Goal: Information Seeking & Learning: Check status

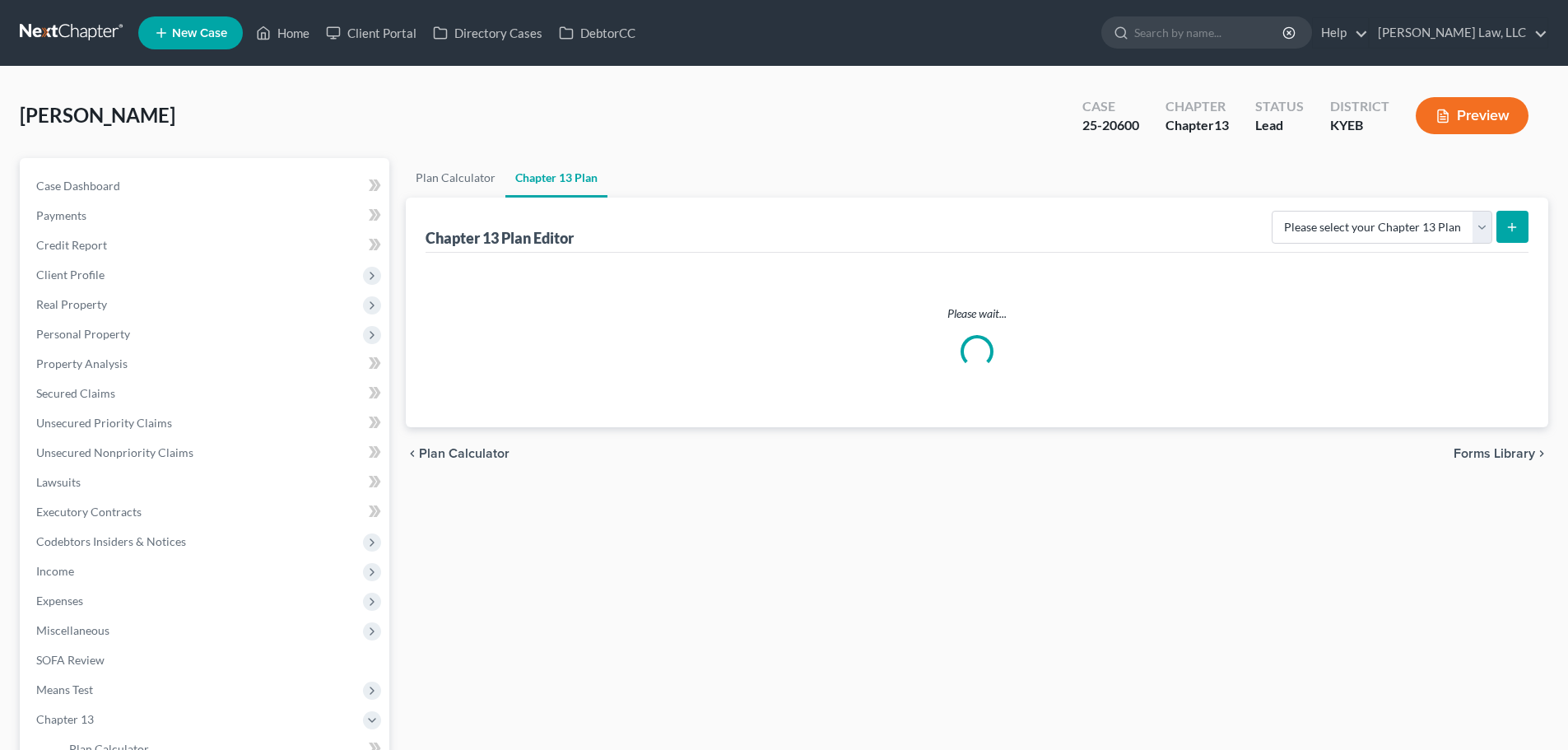
click at [220, 42] on link "New Case" at bounding box center [189, 33] width 104 height 33
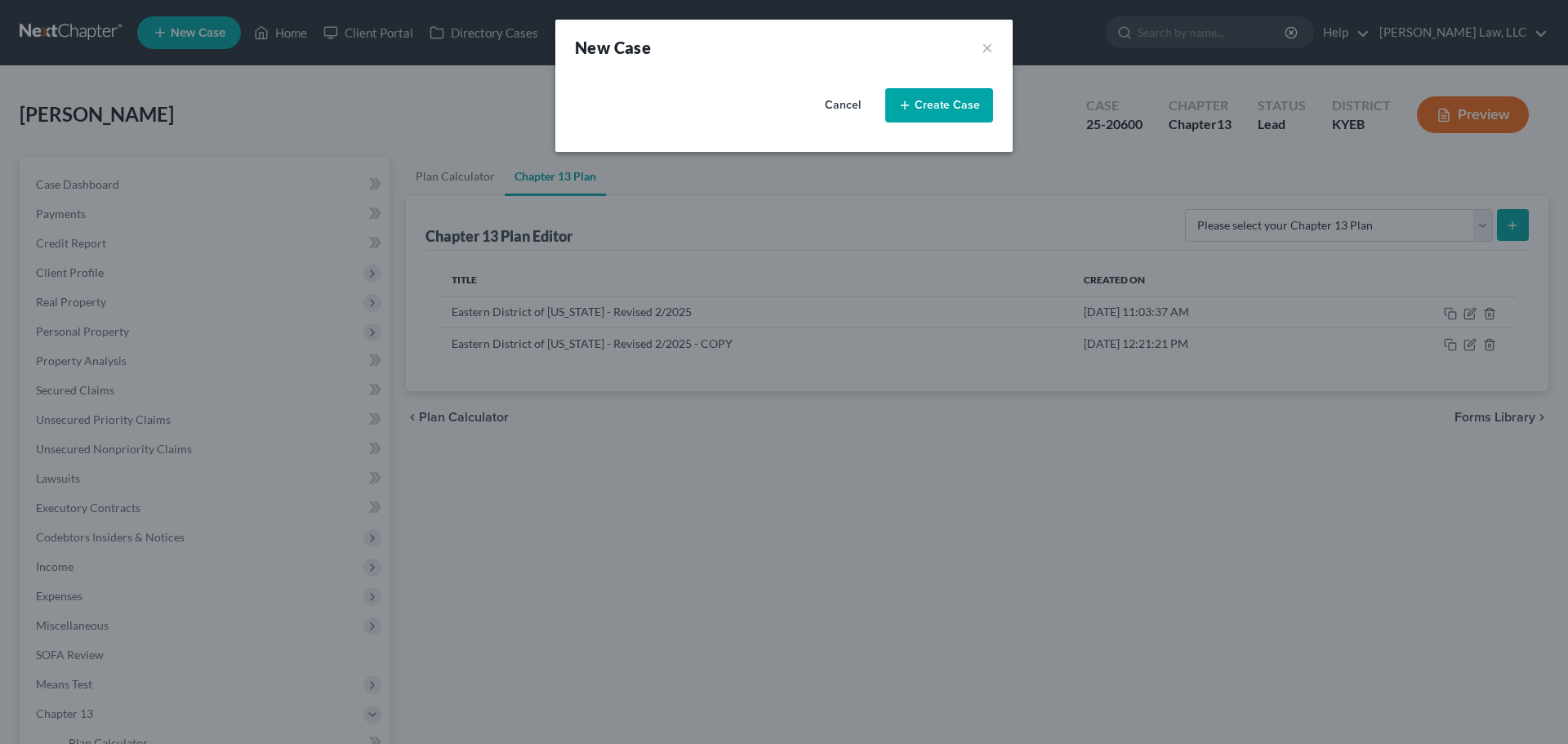
select select "32"
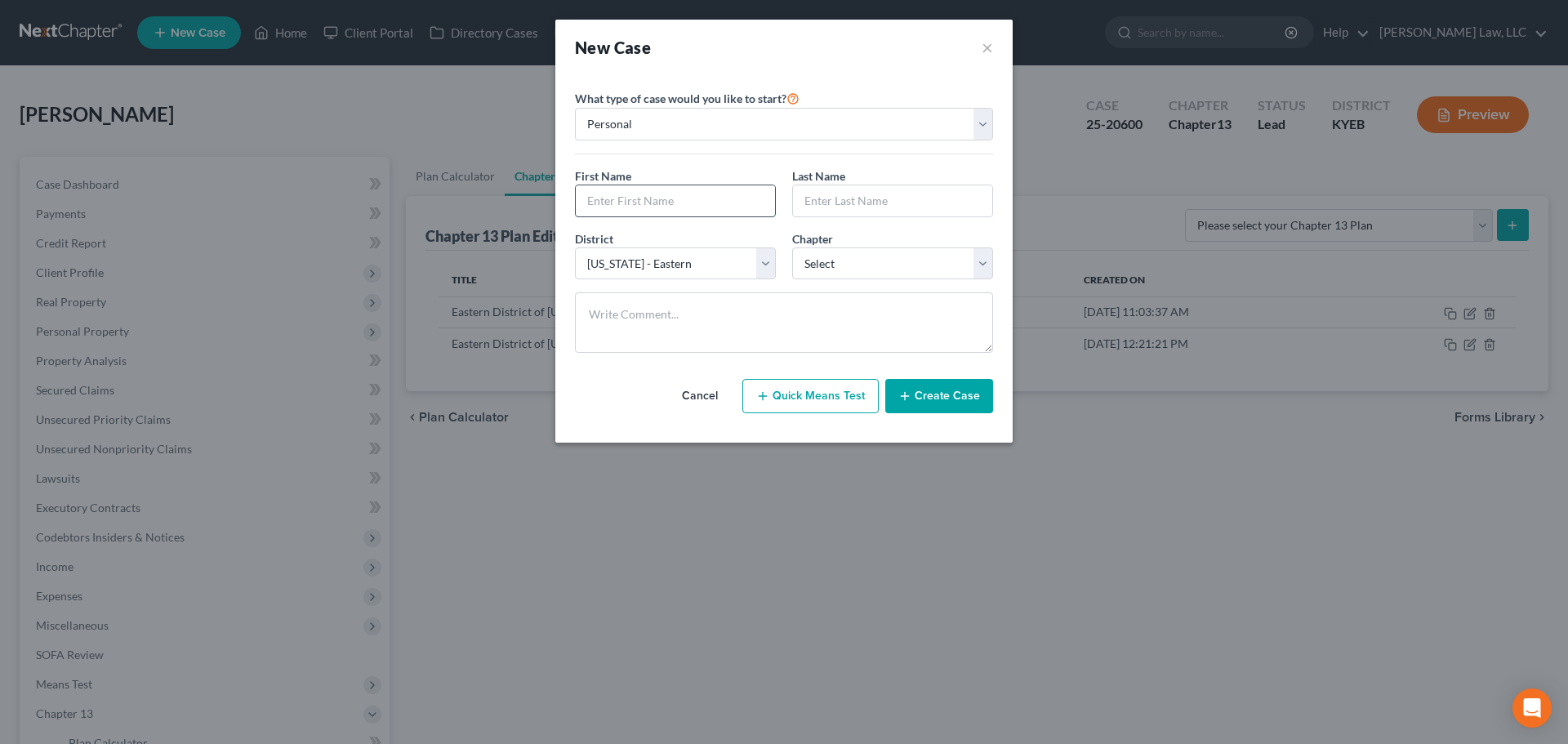
drag, startPoint x: 657, startPoint y: 190, endPoint x: 701, endPoint y: 199, distance: 44.9
click at [657, 190] on input "text" at bounding box center [675, 201] width 199 height 31
type input "Amber"
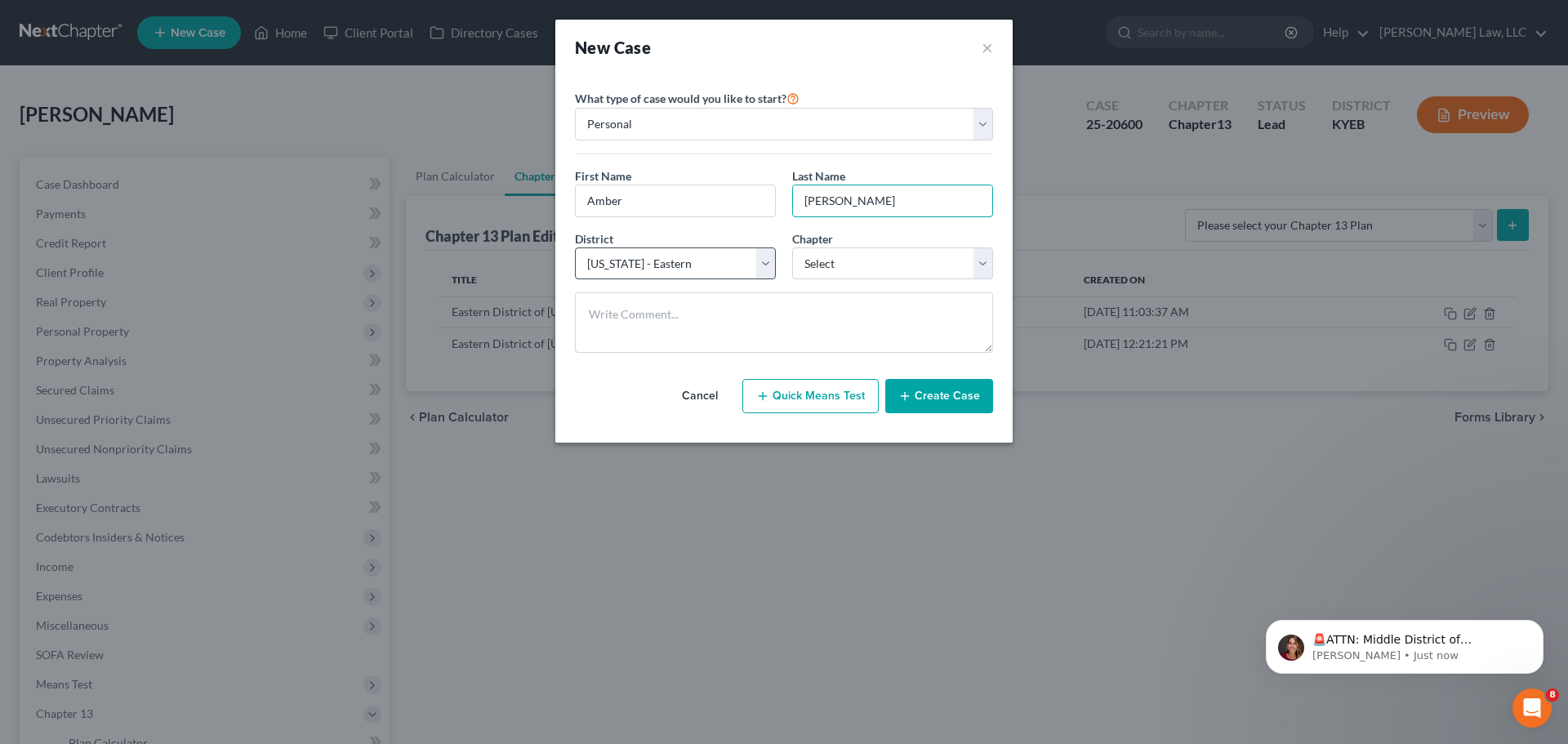
type input "[PERSON_NAME]"
click at [648, 267] on select "Select [US_STATE] - [GEOGRAPHIC_DATA] [US_STATE] - [GEOGRAPHIC_DATA][US_STATE] …" at bounding box center [675, 263] width 201 height 32
select select "62"
click at [575, 247] on select "Select [US_STATE] - [GEOGRAPHIC_DATA] [US_STATE] - [GEOGRAPHIC_DATA][US_STATE] …" at bounding box center [675, 263] width 201 height 32
click at [859, 267] on select "Select 7 11 12 13" at bounding box center [893, 263] width 201 height 32
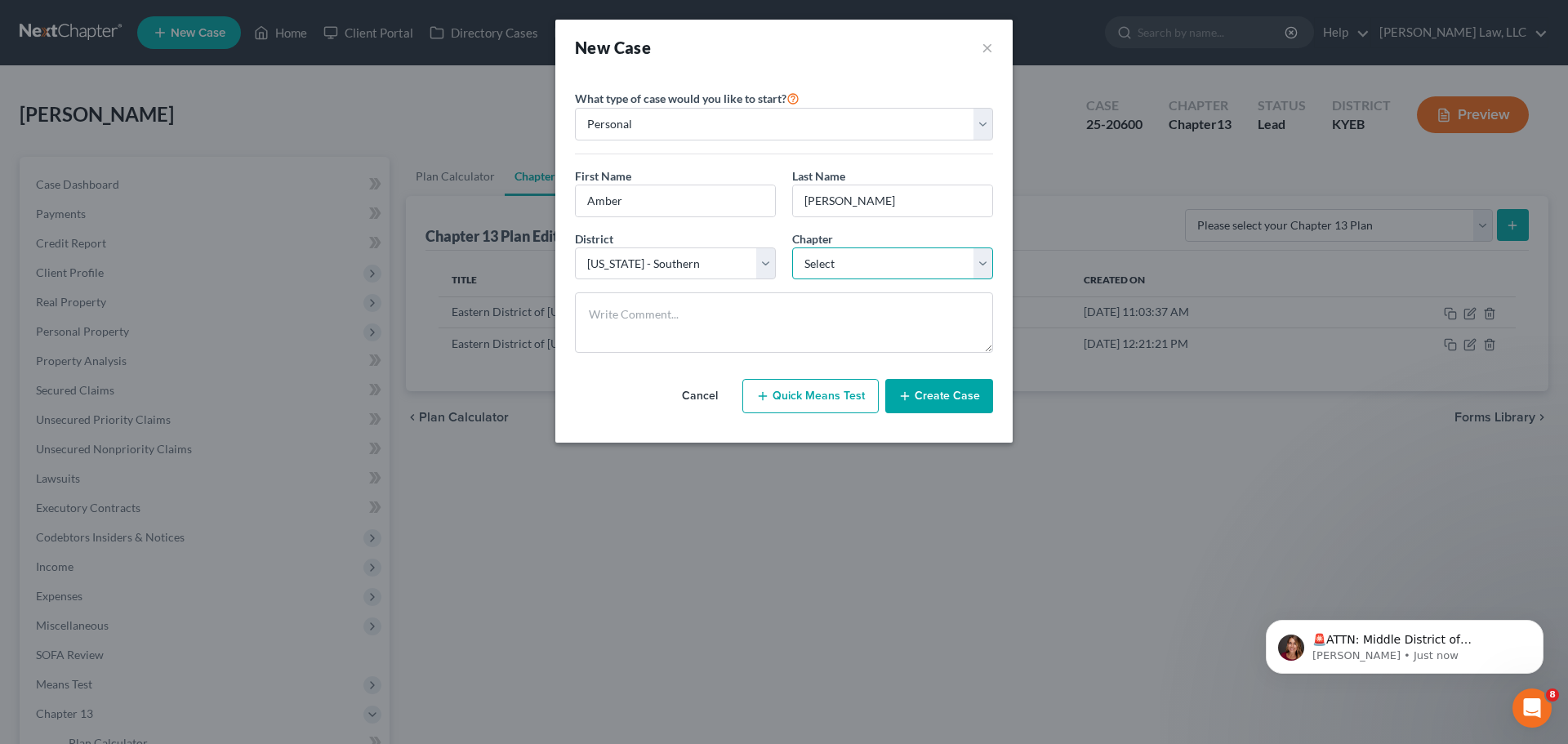
select select "0"
click at [792, 247] on select "Select 7 11 12 13" at bounding box center [893, 263] width 201 height 32
click at [721, 319] on textarea at bounding box center [784, 322] width 418 height 60
type textarea "L&A"
click at [944, 397] on button "Create Case" at bounding box center [940, 396] width 108 height 34
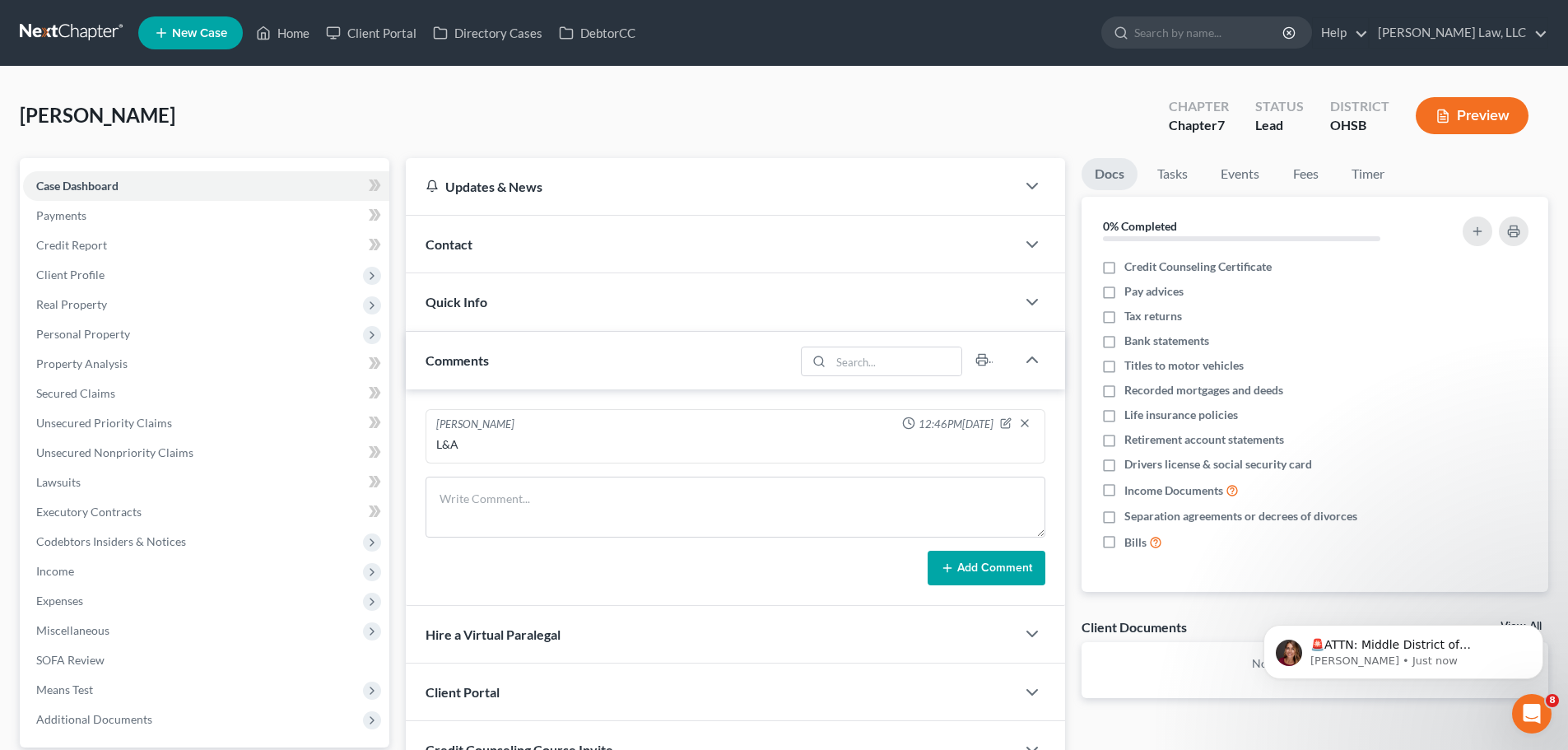
click at [431, 248] on span "Contact" at bounding box center [448, 244] width 47 height 16
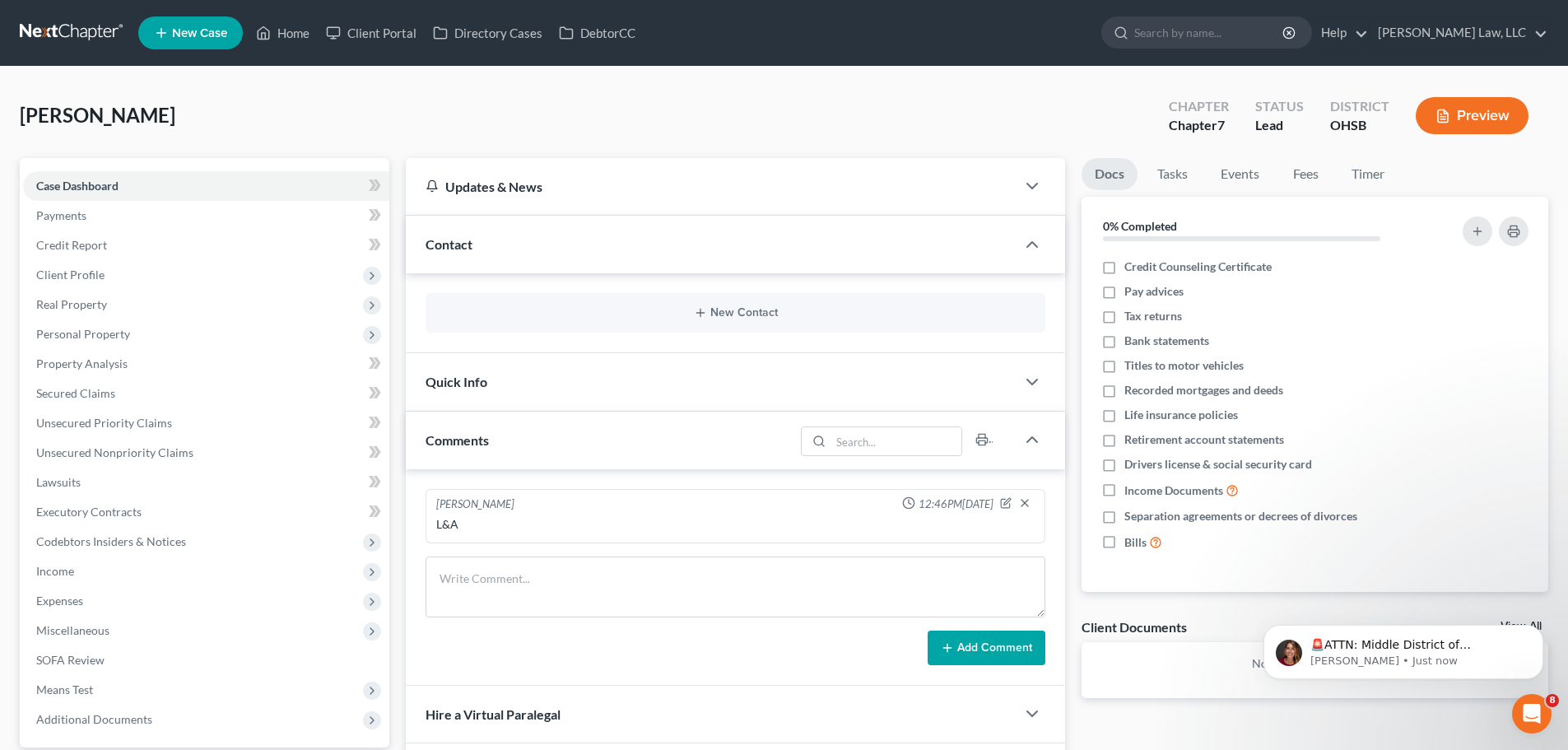
click at [713, 305] on div "New Contact" at bounding box center [735, 312] width 620 height 40
click at [738, 312] on button "New Contact" at bounding box center [735, 312] width 593 height 13
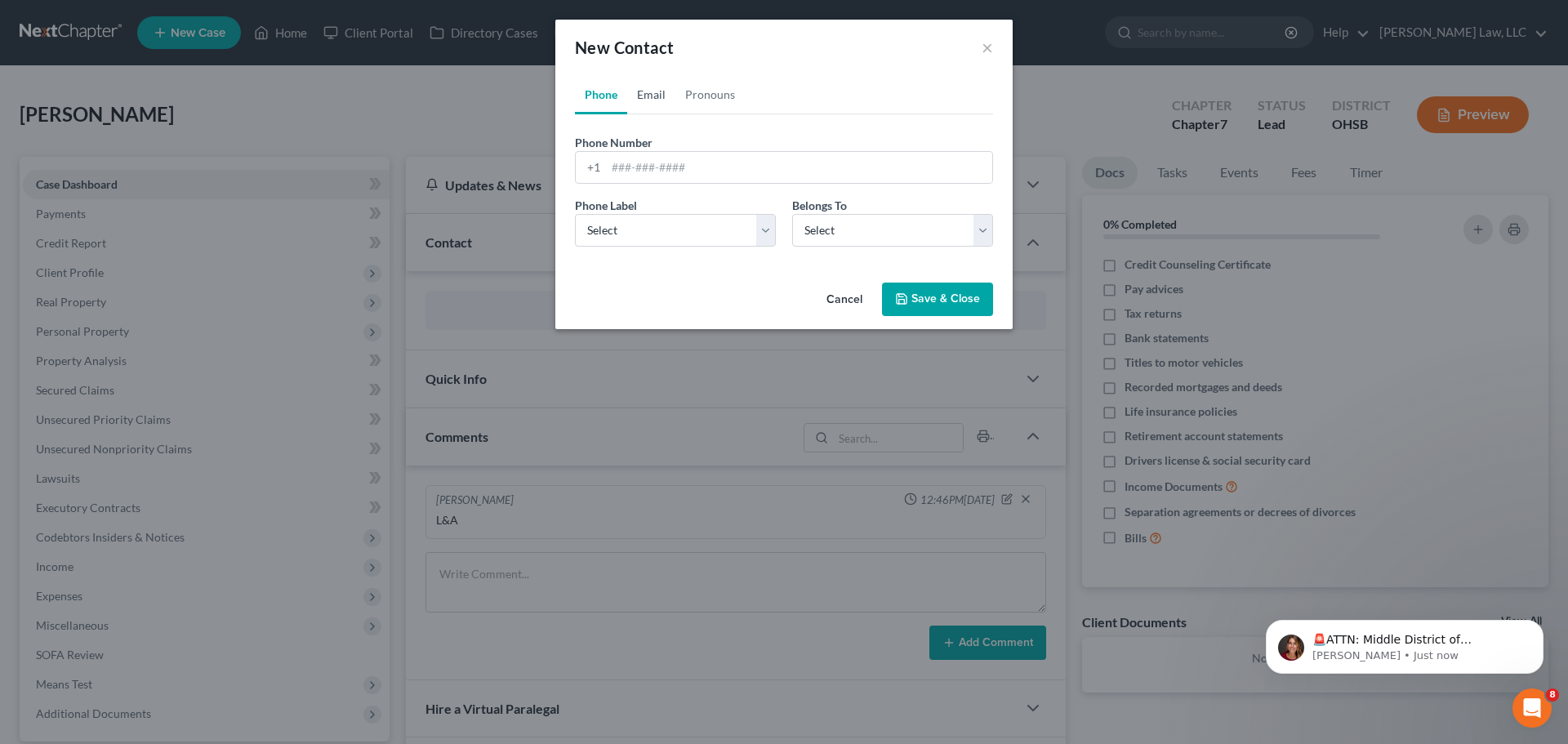
click at [656, 106] on link "Email" at bounding box center [651, 94] width 48 height 39
click at [645, 156] on input "email" at bounding box center [799, 167] width 387 height 31
paste input "[EMAIL_ADDRESS][DOMAIN_NAME]"
type input "[EMAIL_ADDRESS][DOMAIN_NAME]"
click at [629, 224] on select "Select Home Work Other" at bounding box center [675, 229] width 201 height 32
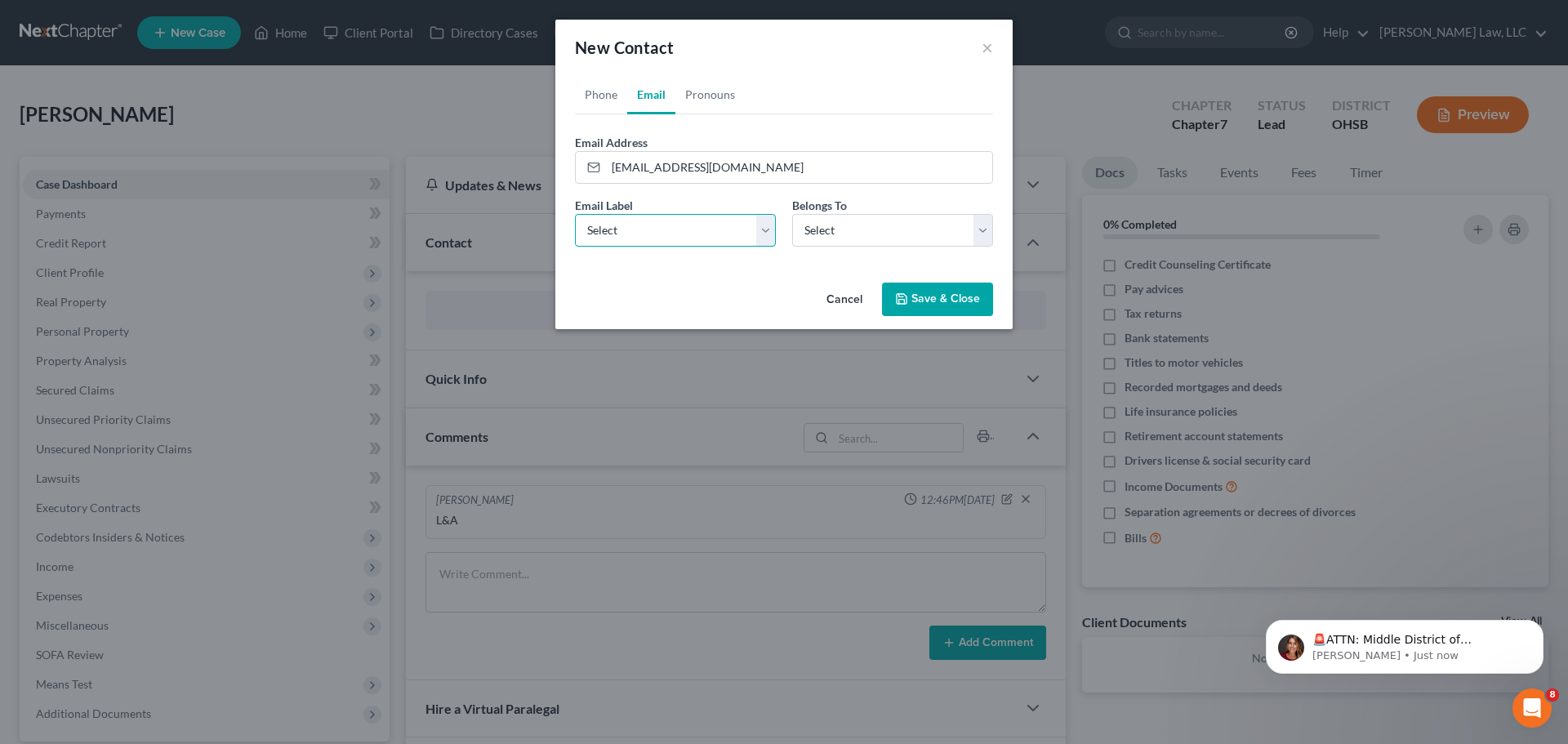
select select "0"
click at [575, 214] on select "Select Home Work Other" at bounding box center [675, 229] width 201 height 32
click at [866, 254] on div "Email Label Select Home Work Other Belongs To * Select Client Other" at bounding box center [784, 228] width 435 height 63
click at [838, 223] on select "Select Client Other" at bounding box center [893, 229] width 201 height 32
select select "0"
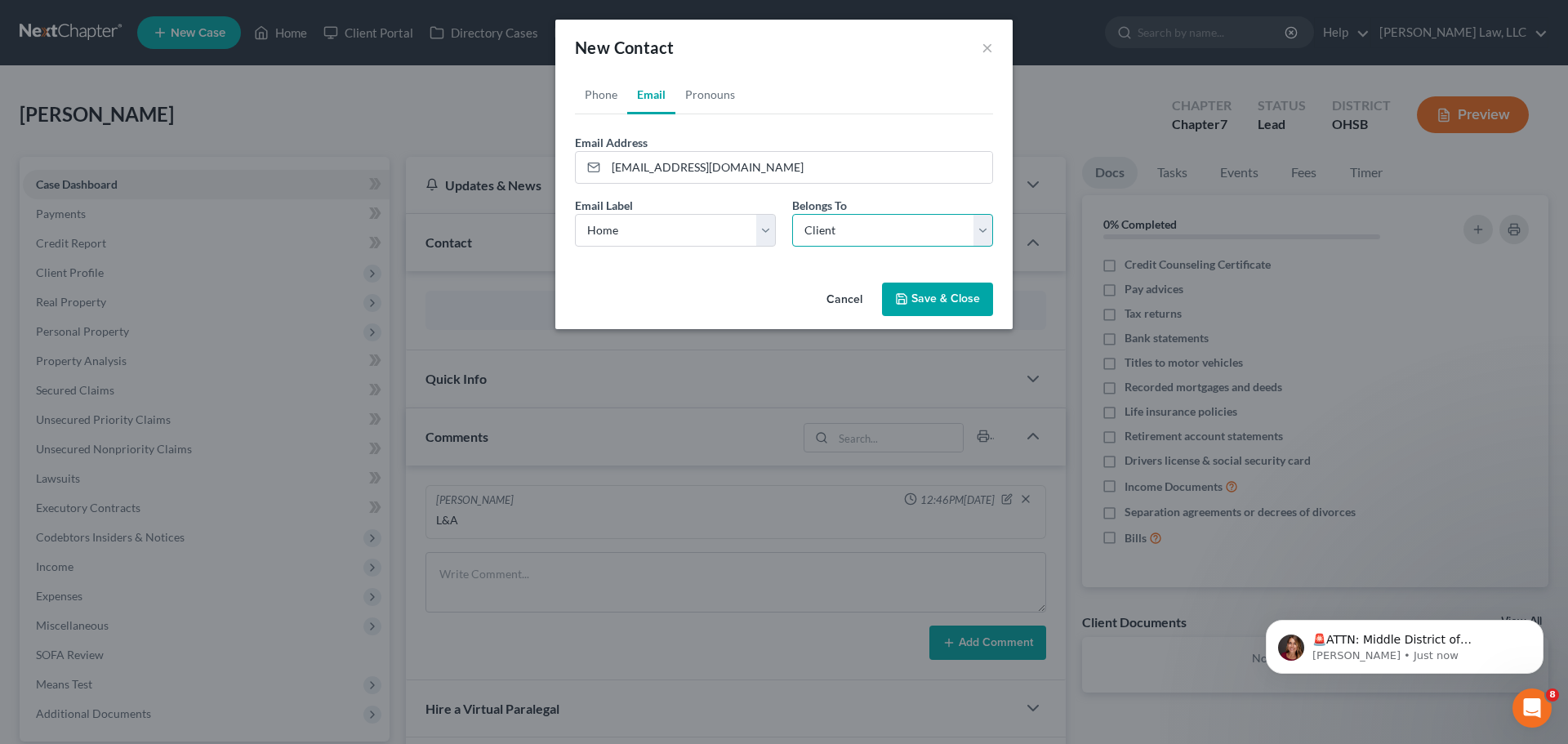
click at [792, 214] on select "Select Client Other" at bounding box center [893, 229] width 201 height 32
click at [933, 300] on button "Save & Close" at bounding box center [937, 299] width 111 height 34
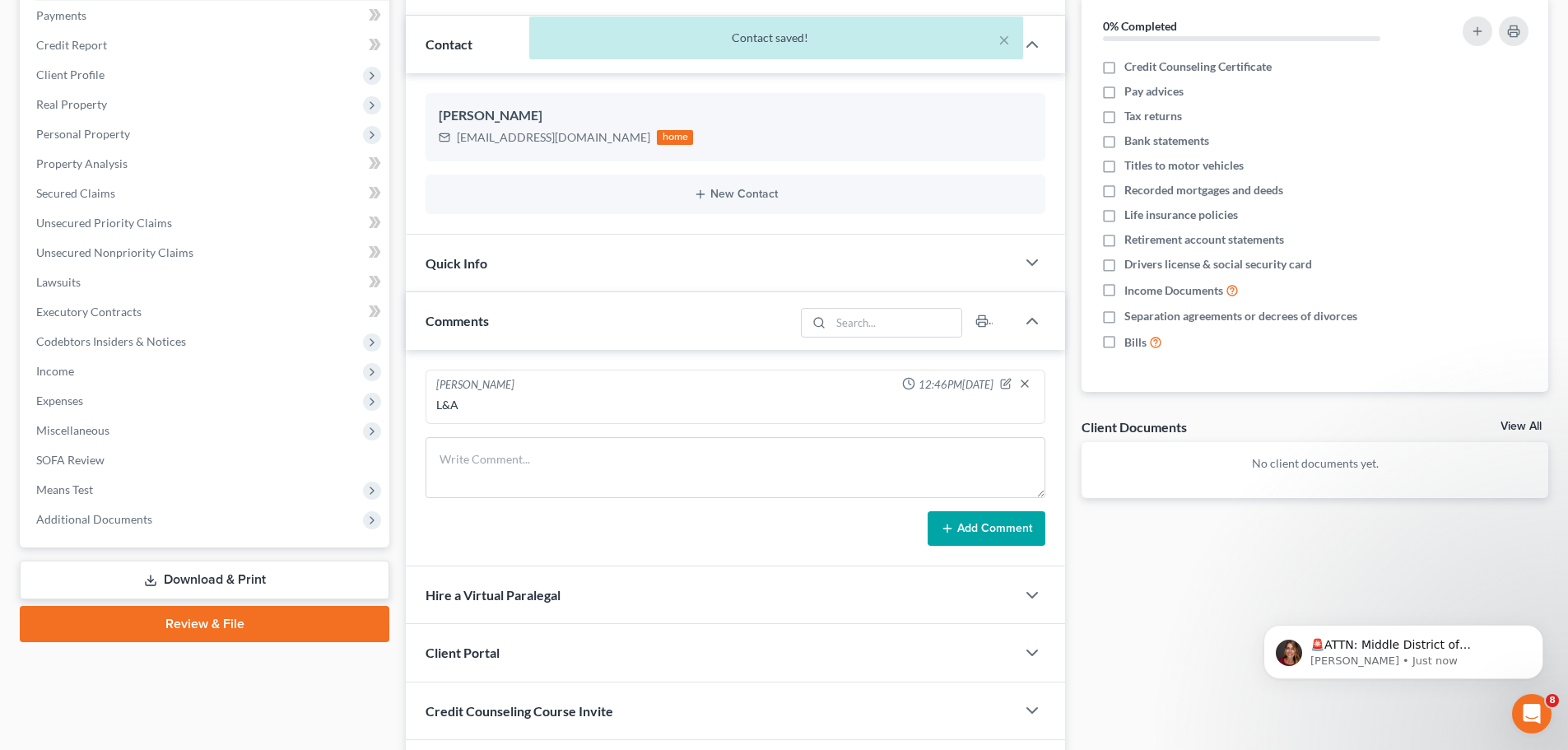
scroll to position [311, 0]
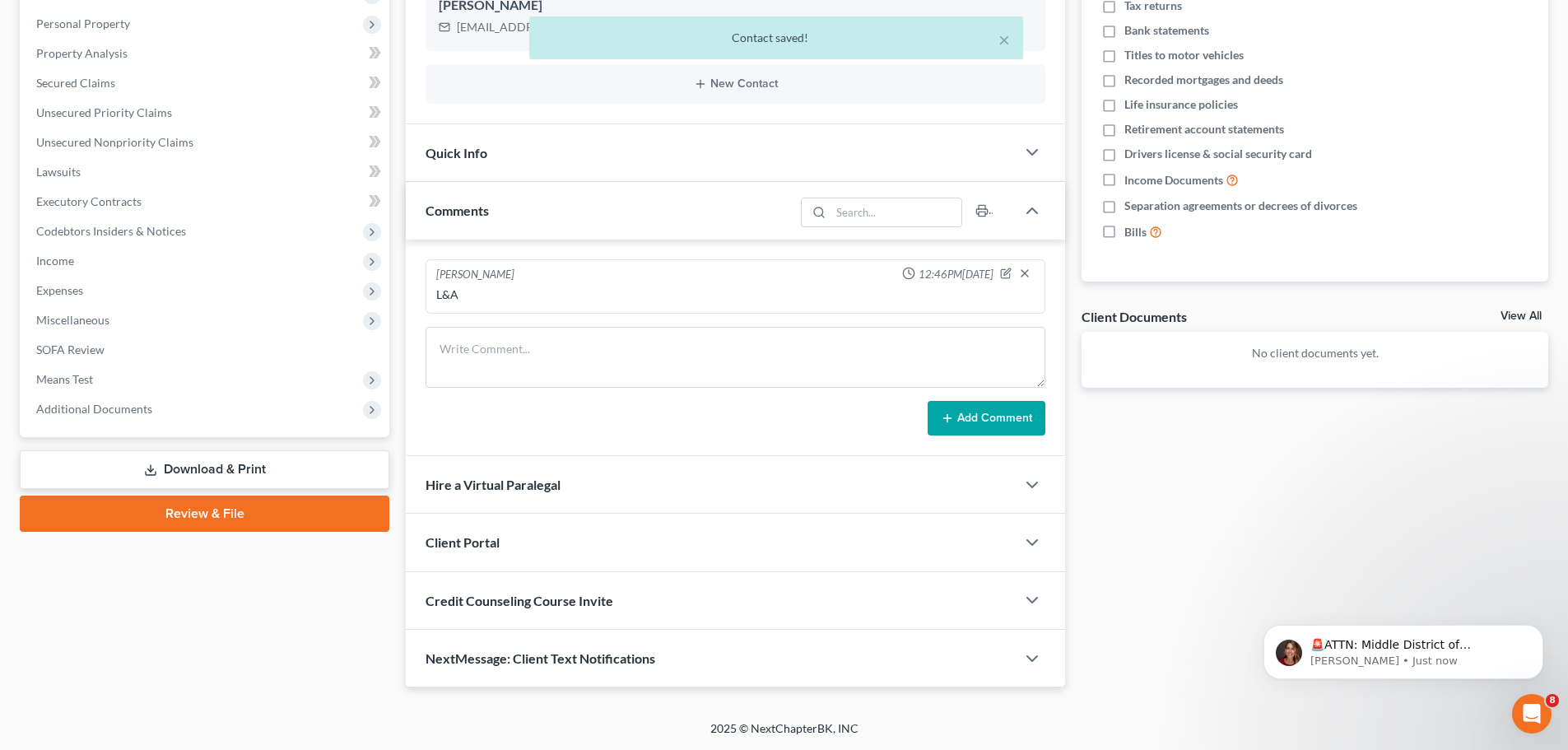
click at [617, 554] on div "Client Portal" at bounding box center [710, 542] width 610 height 57
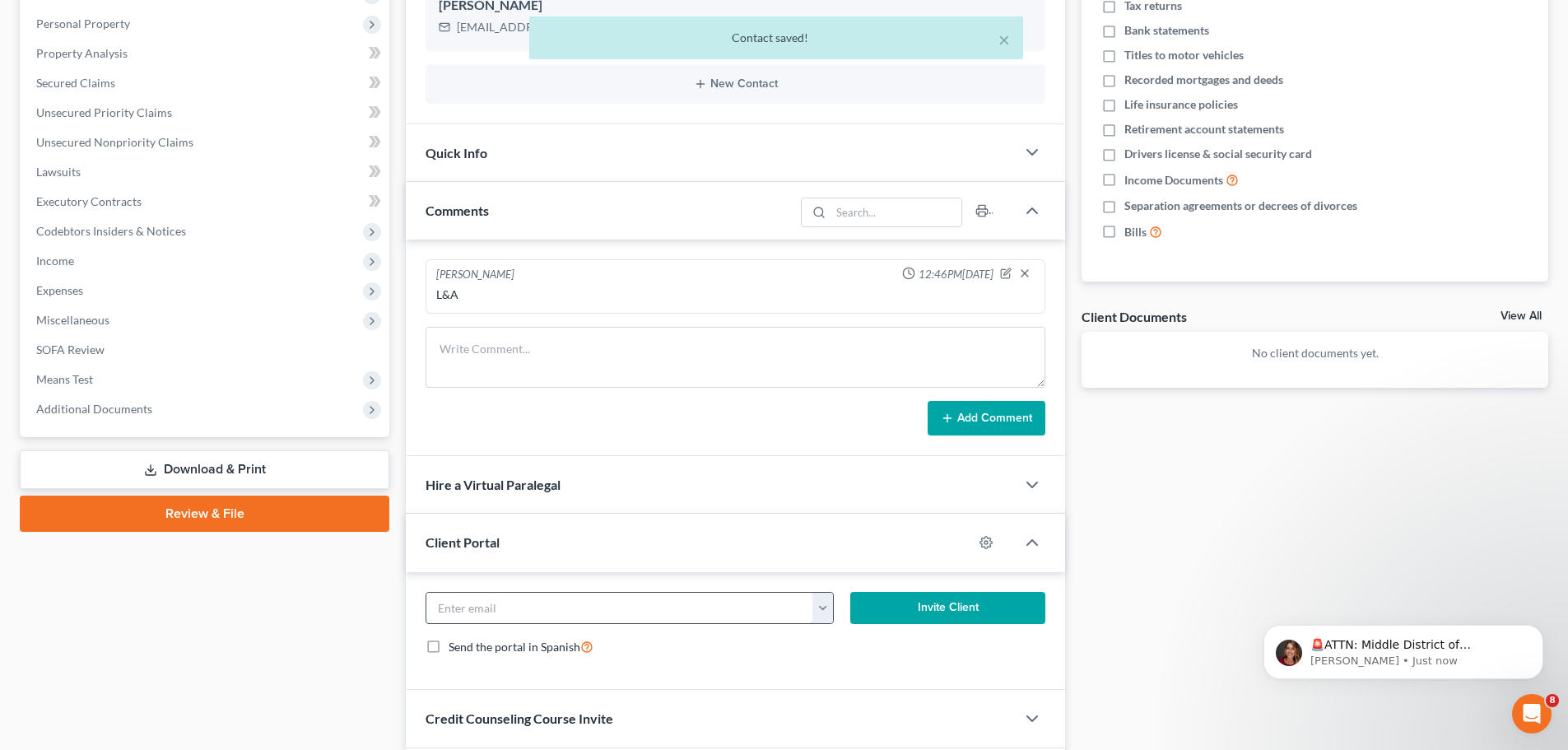
click at [563, 594] on input "email" at bounding box center [620, 609] width 387 height 32
paste input "[EMAIL_ADDRESS][DOMAIN_NAME]"
type input "[EMAIL_ADDRESS][DOMAIN_NAME]"
click at [964, 611] on button "Invite Client" at bounding box center [948, 608] width 196 height 33
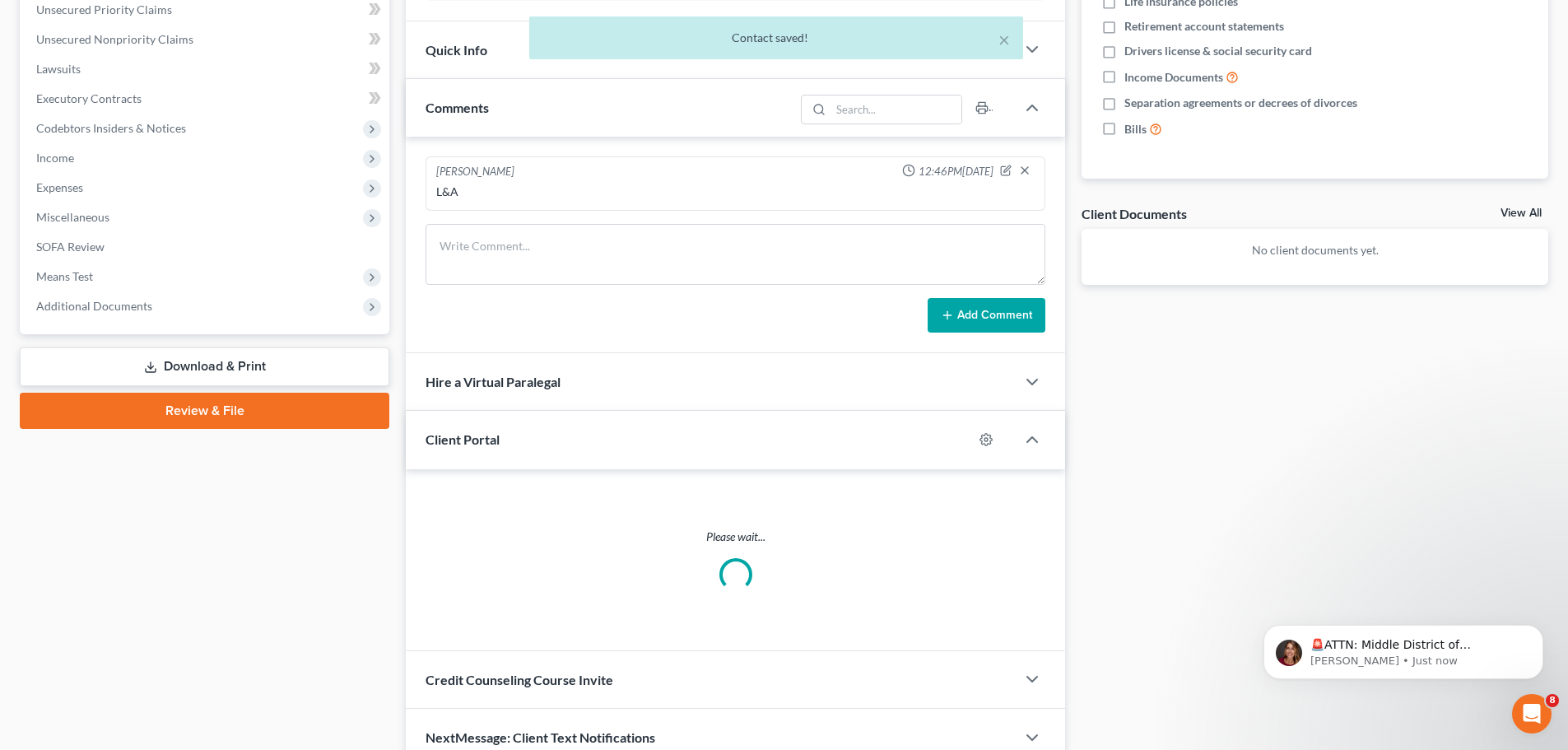
click at [623, 651] on div "Credit Counseling Course Invite" at bounding box center [710, 679] width 610 height 57
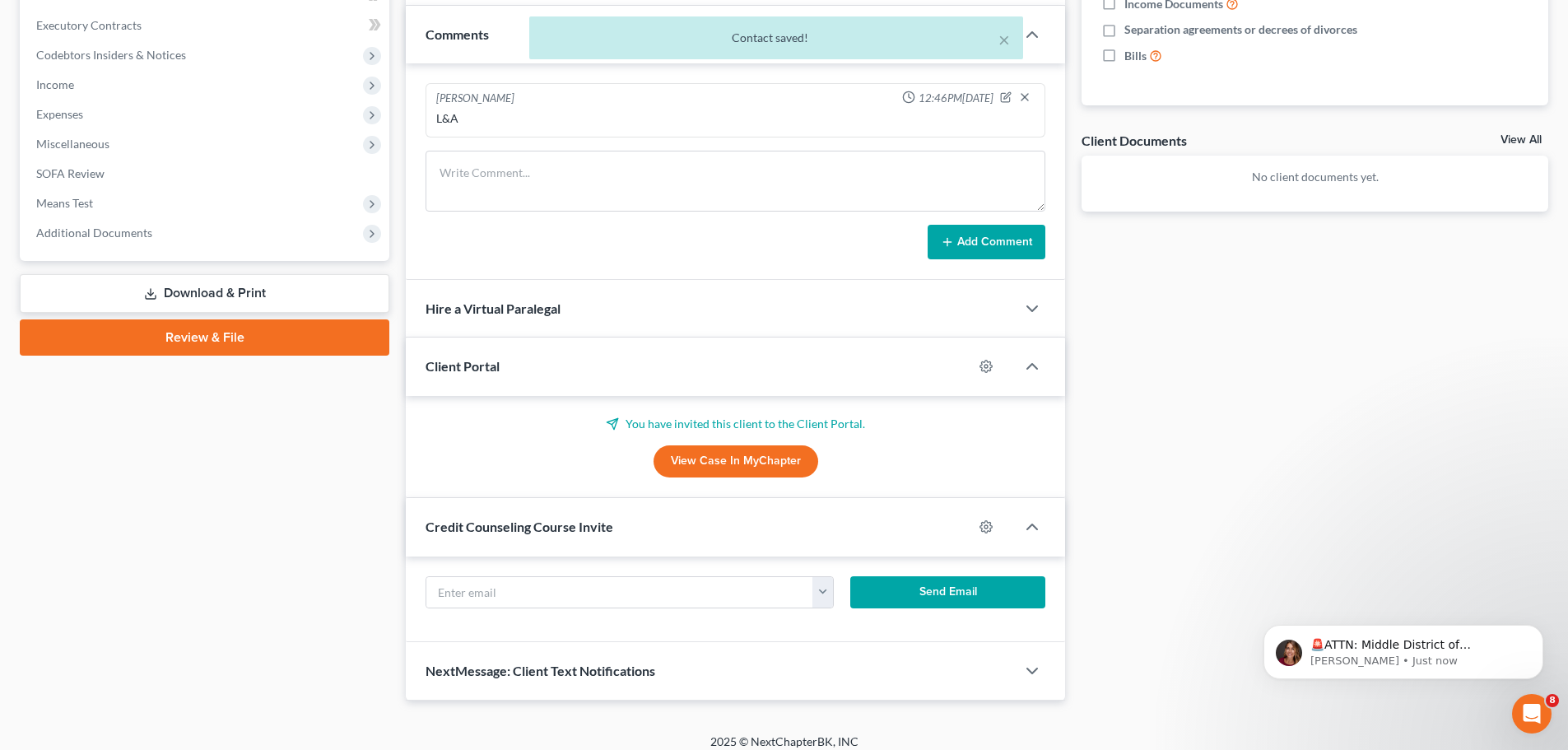
scroll to position [492, 0]
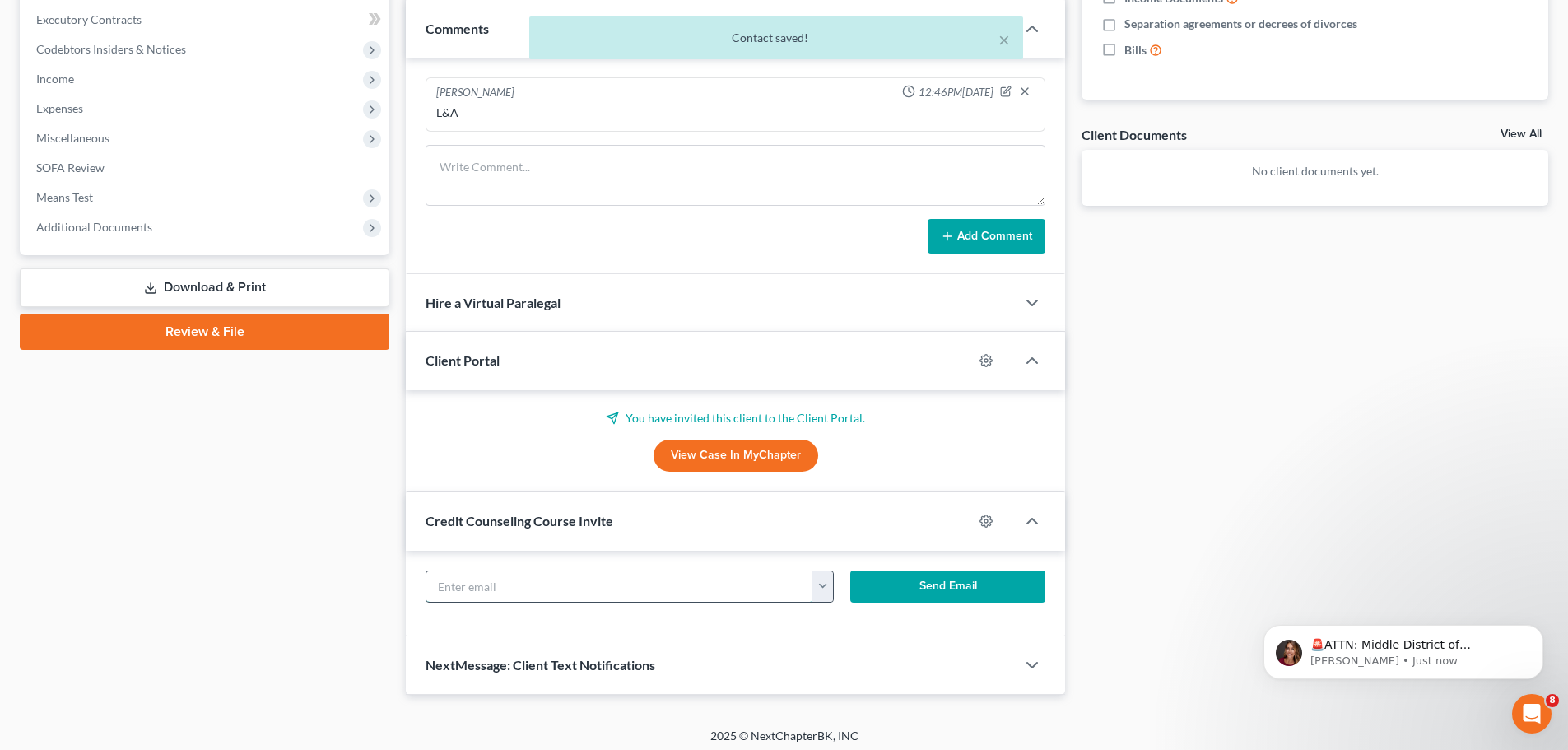
click at [562, 593] on input "text" at bounding box center [620, 587] width 387 height 32
paste input "[EMAIL_ADDRESS][DOMAIN_NAME]"
type input "[EMAIL_ADDRESS][DOMAIN_NAME]"
click at [936, 607] on form "[EMAIL_ADDRESS][DOMAIN_NAME] [EMAIL_ADDRESS][DOMAIN_NAME] Send Email" at bounding box center [736, 593] width 637 height 46
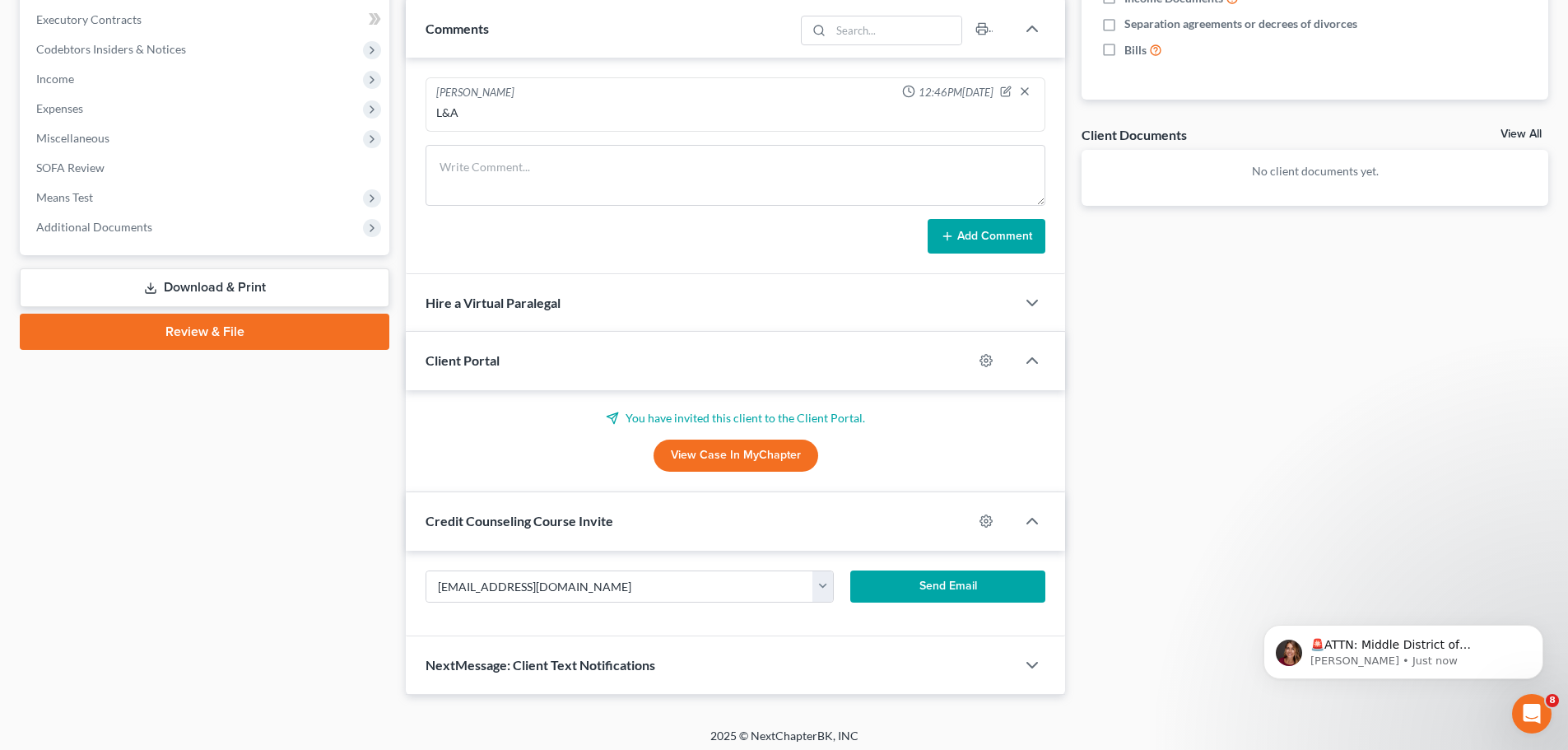
click at [936, 590] on button "Send Email" at bounding box center [948, 586] width 196 height 33
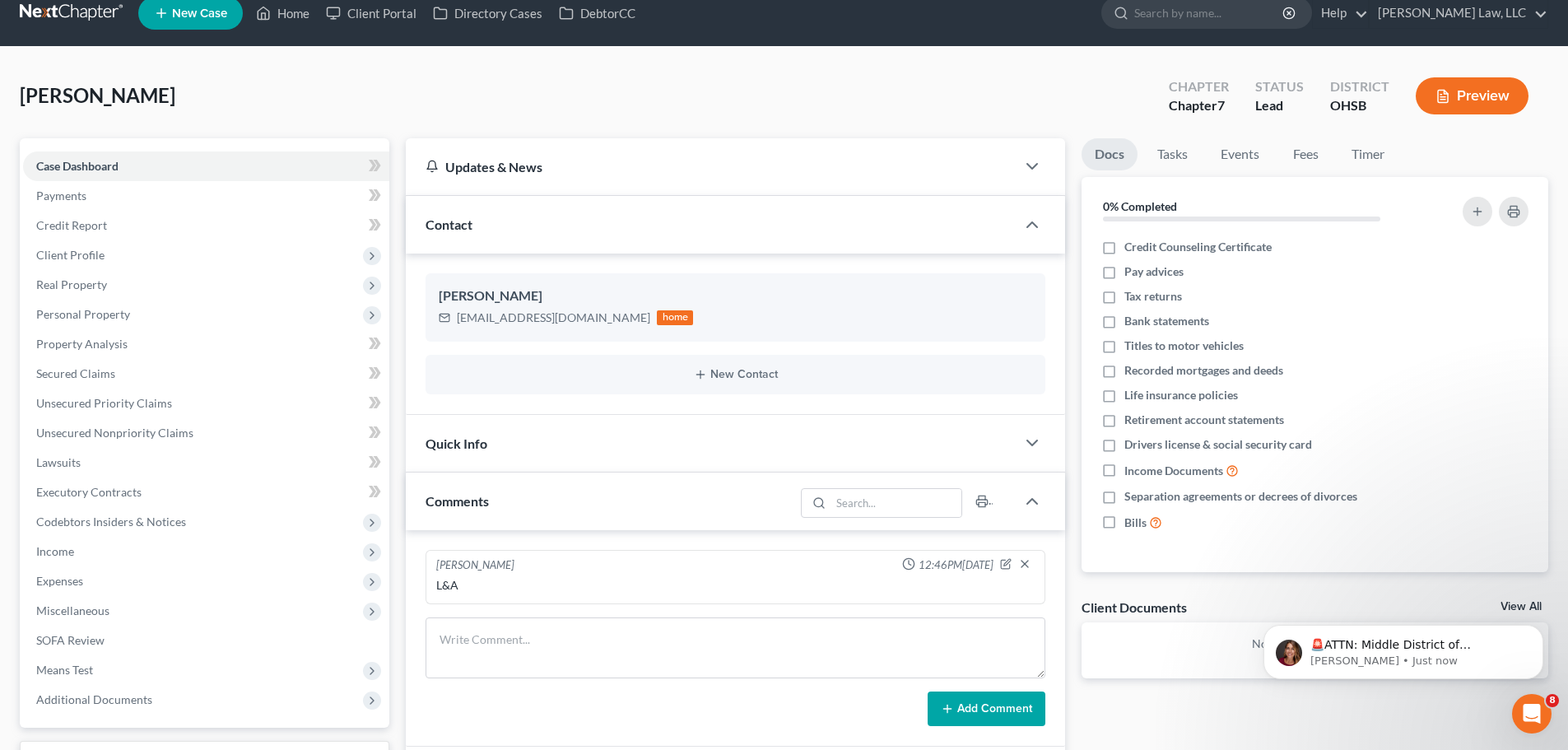
scroll to position [0, 0]
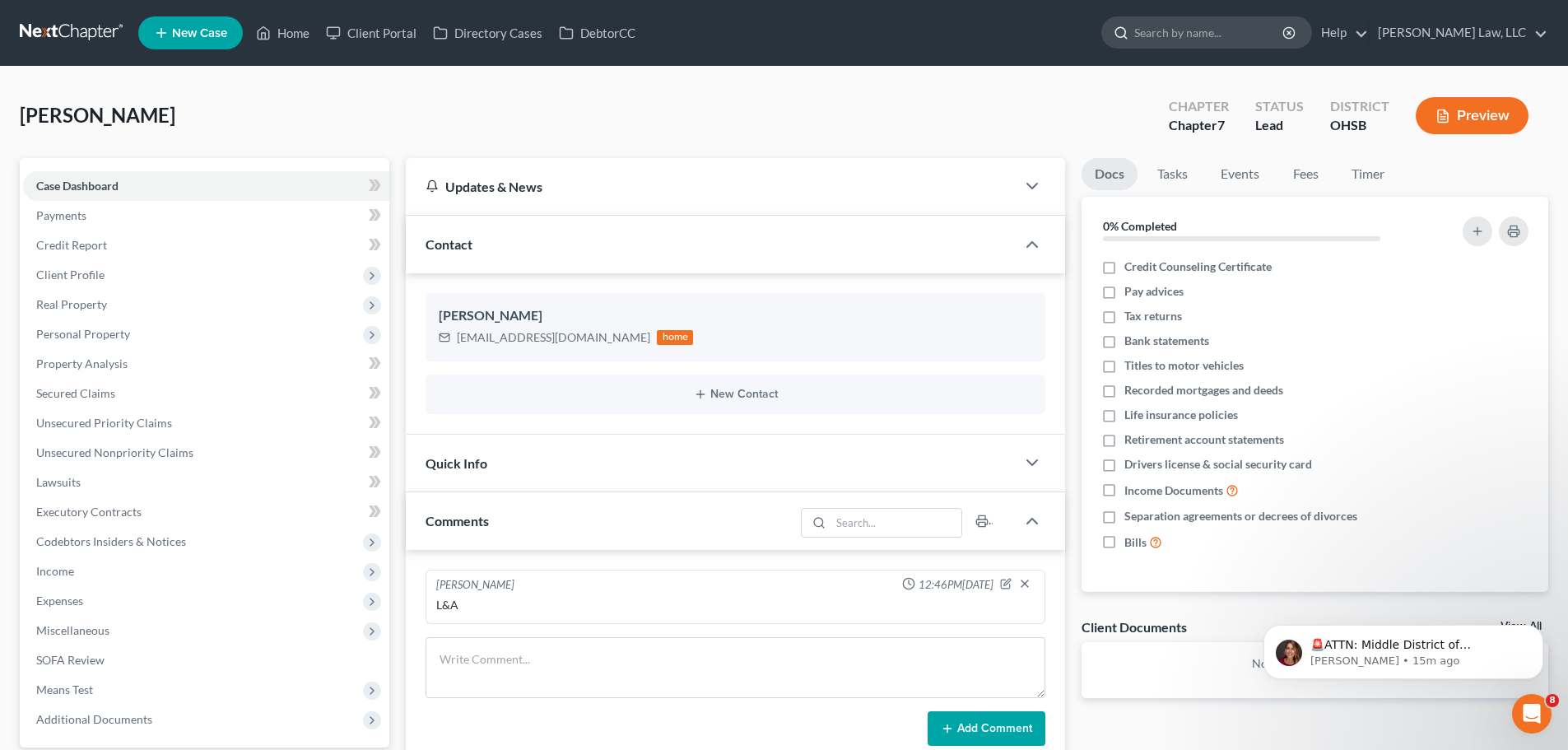
click at [1145, 19] on input "search" at bounding box center [1210, 32] width 151 height 31
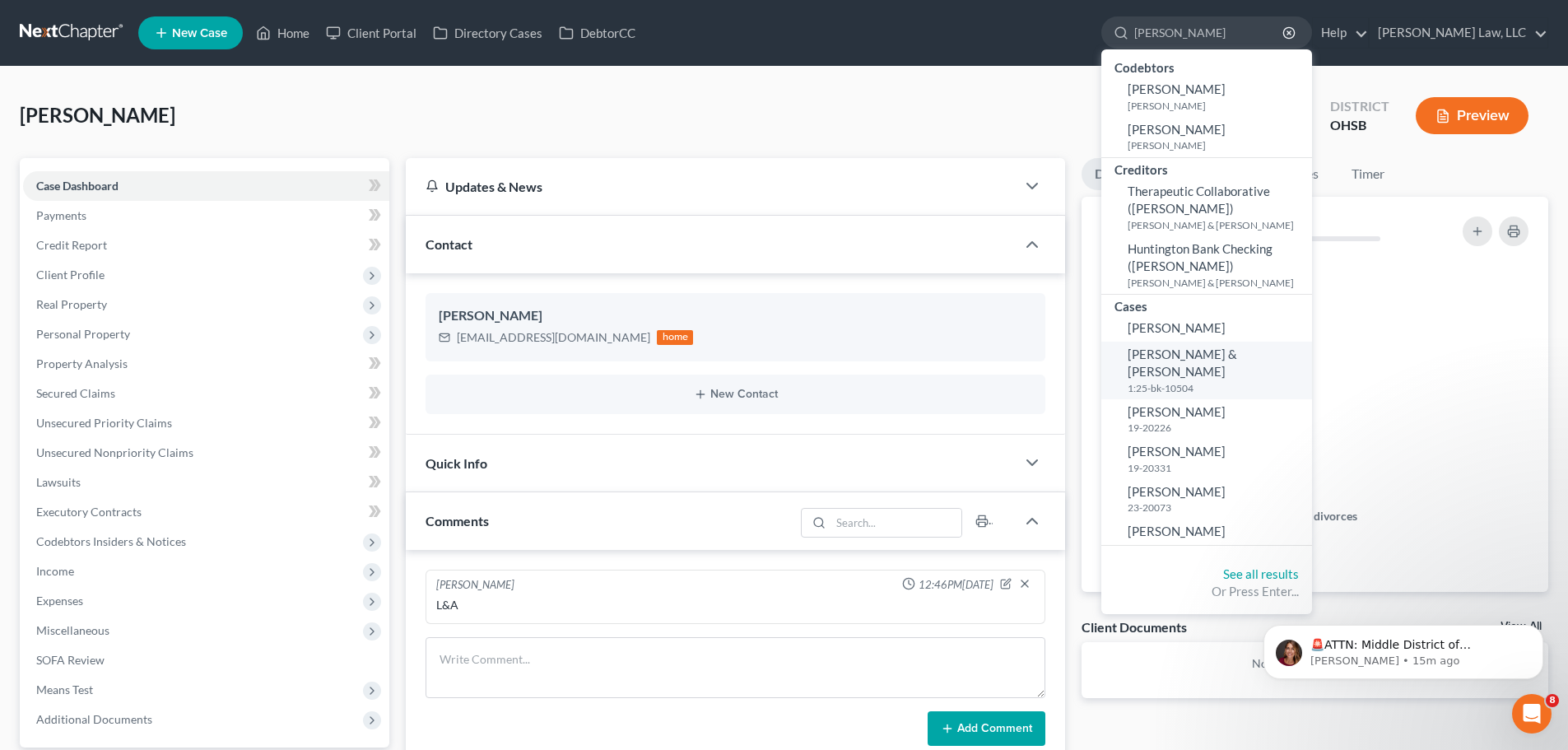
type input "[PERSON_NAME]"
click at [1183, 360] on span "[PERSON_NAME] & [PERSON_NAME]" at bounding box center [1182, 362] width 109 height 32
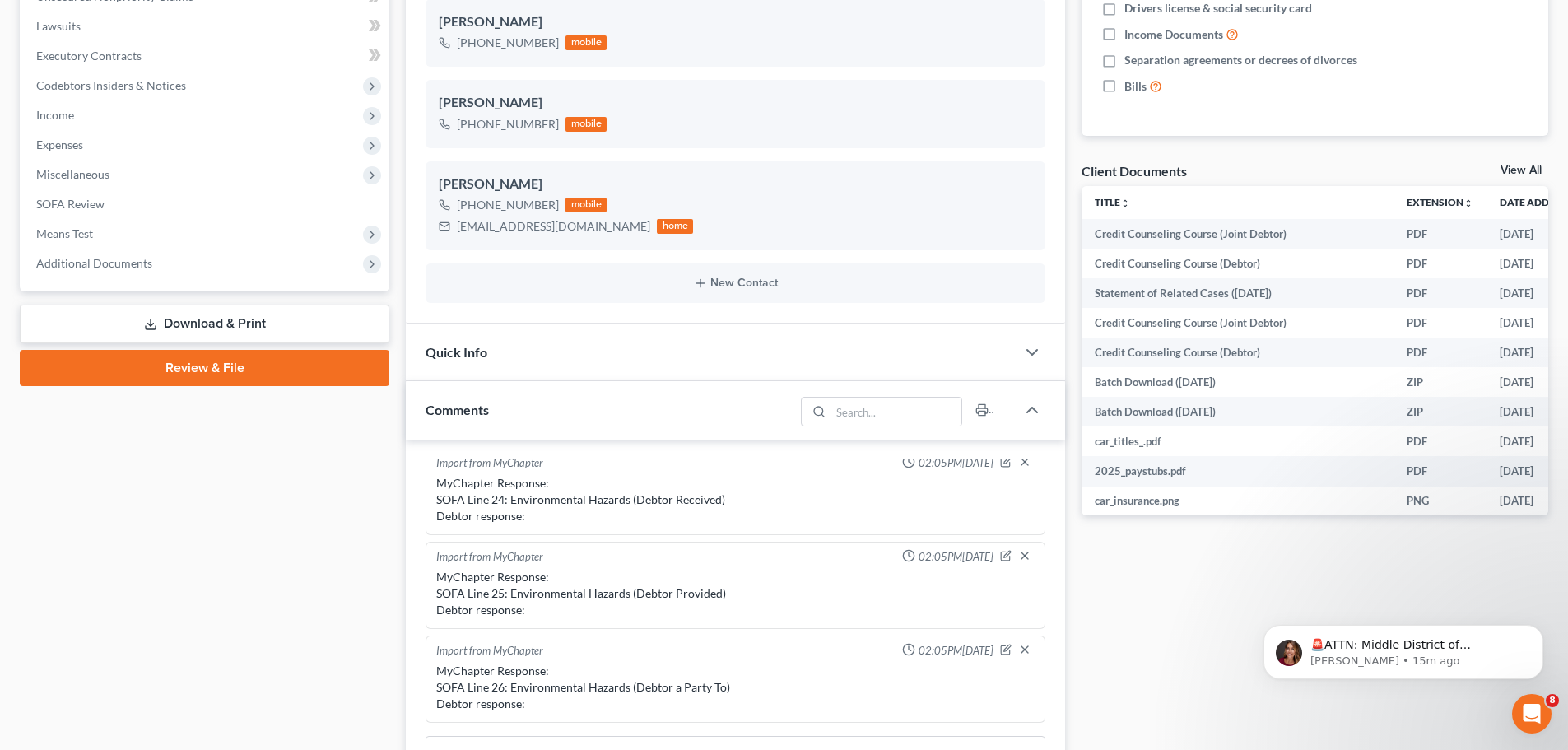
scroll to position [494, 0]
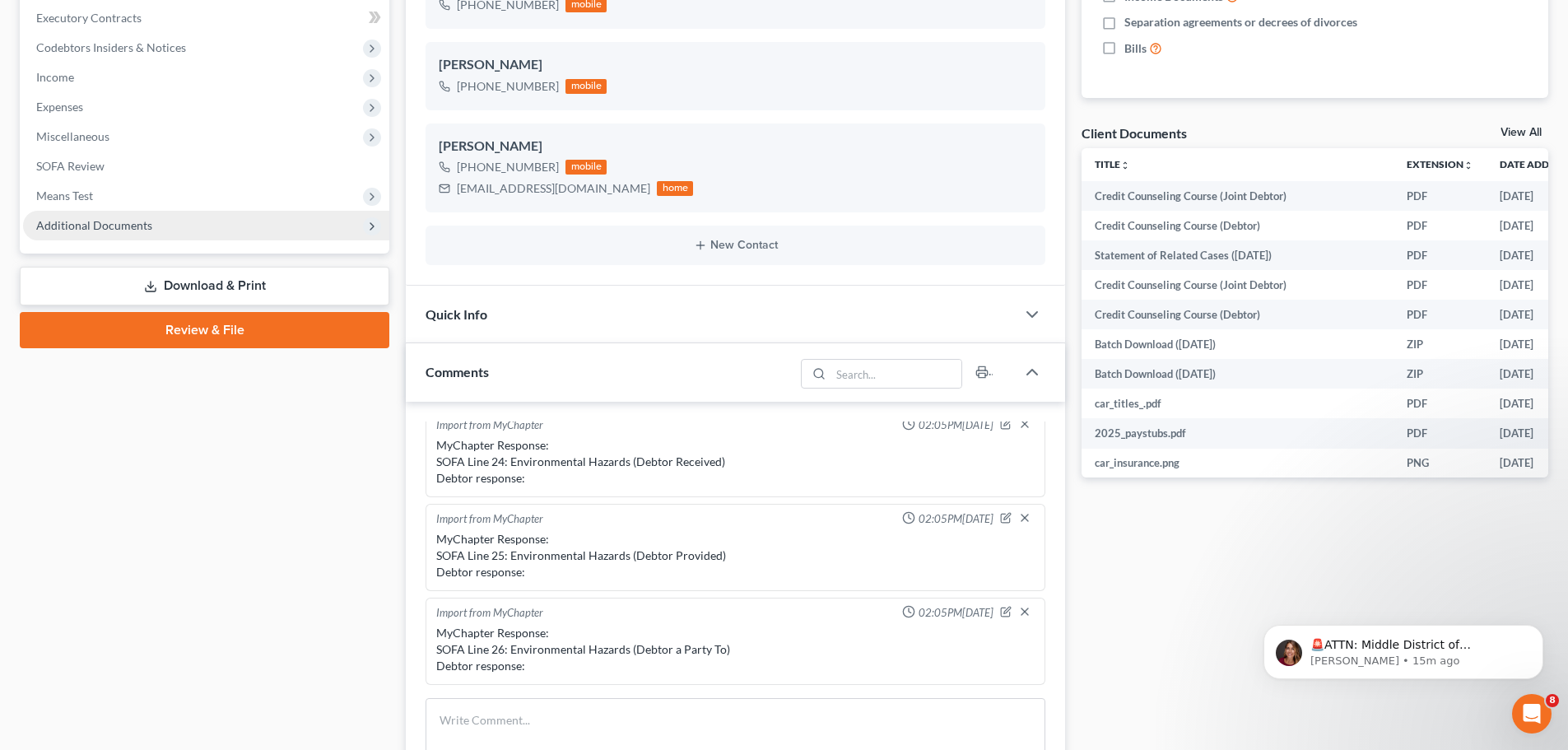
click at [92, 234] on span "Additional Documents" at bounding box center [205, 225] width 366 height 30
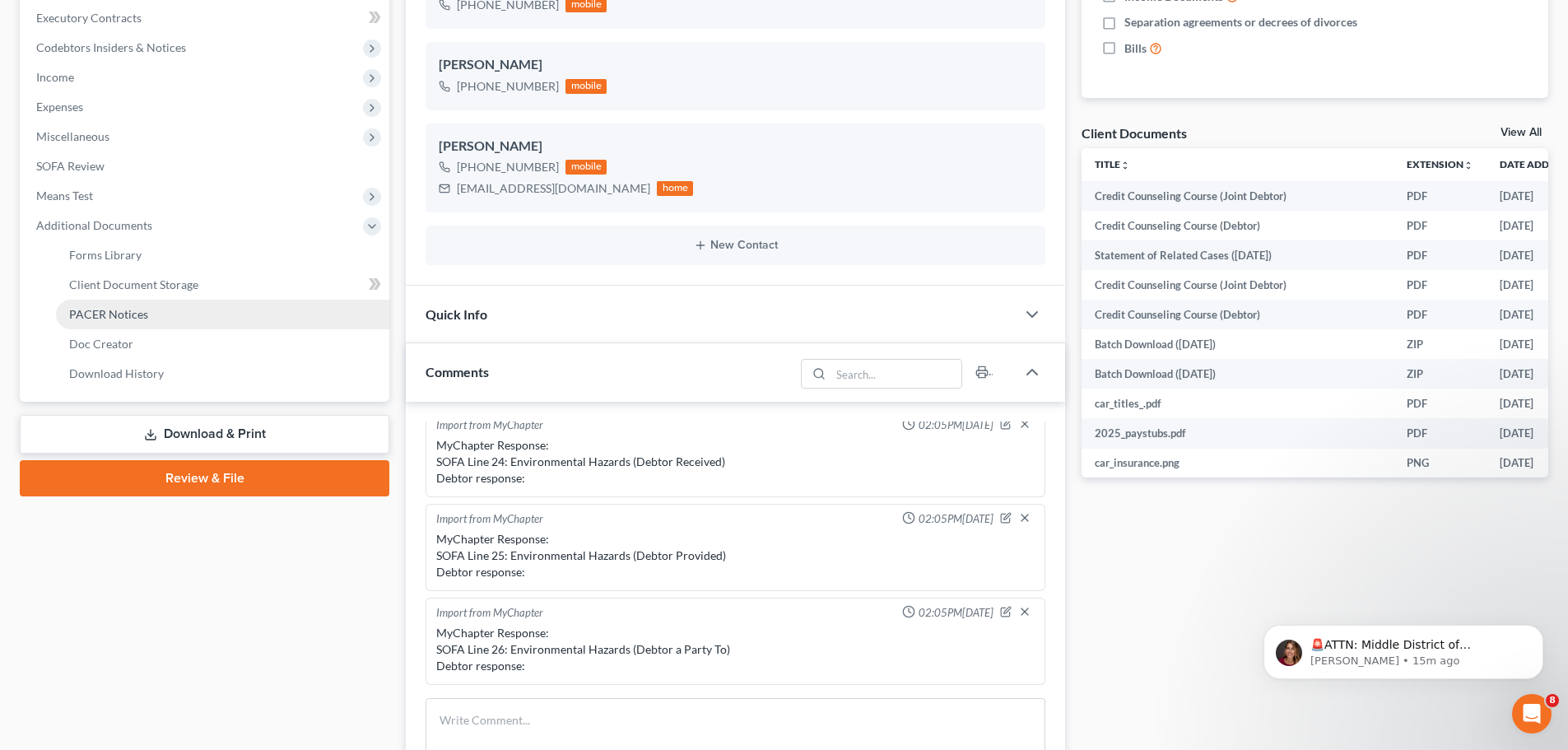
click at [100, 308] on span "PACER Notices" at bounding box center [109, 314] width 79 height 14
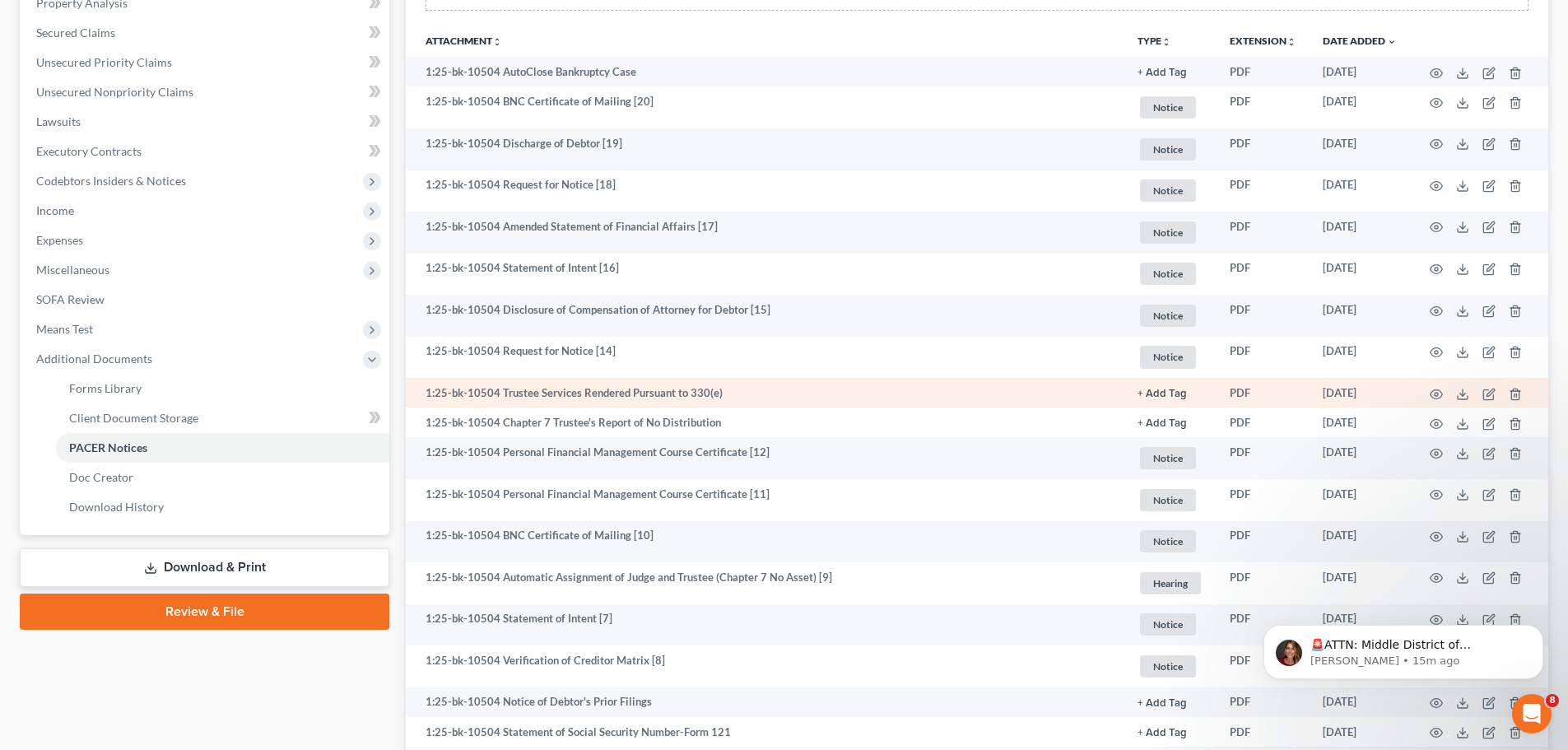
scroll to position [322, 0]
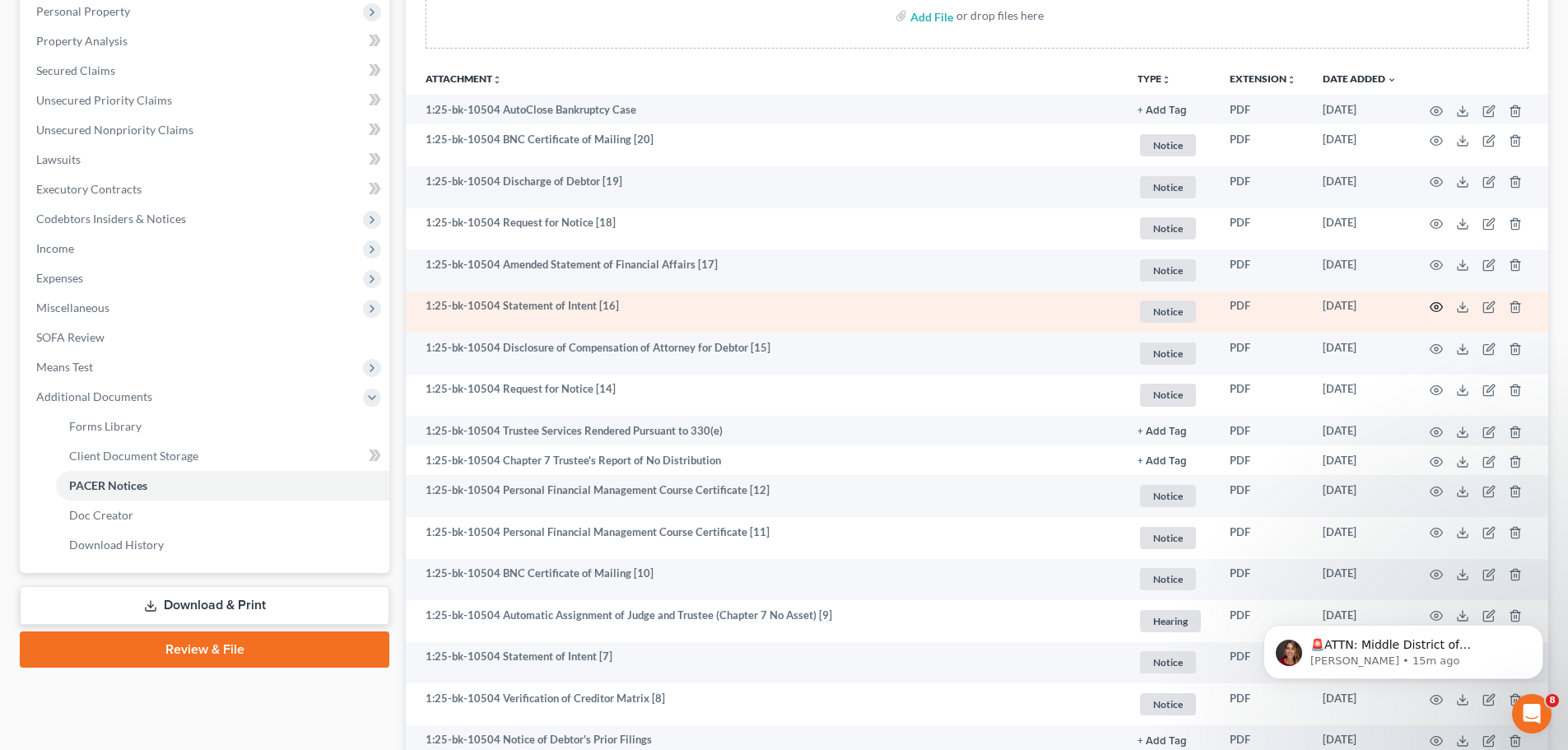
click at [1437, 307] on circle "button" at bounding box center [1436, 307] width 3 height 3
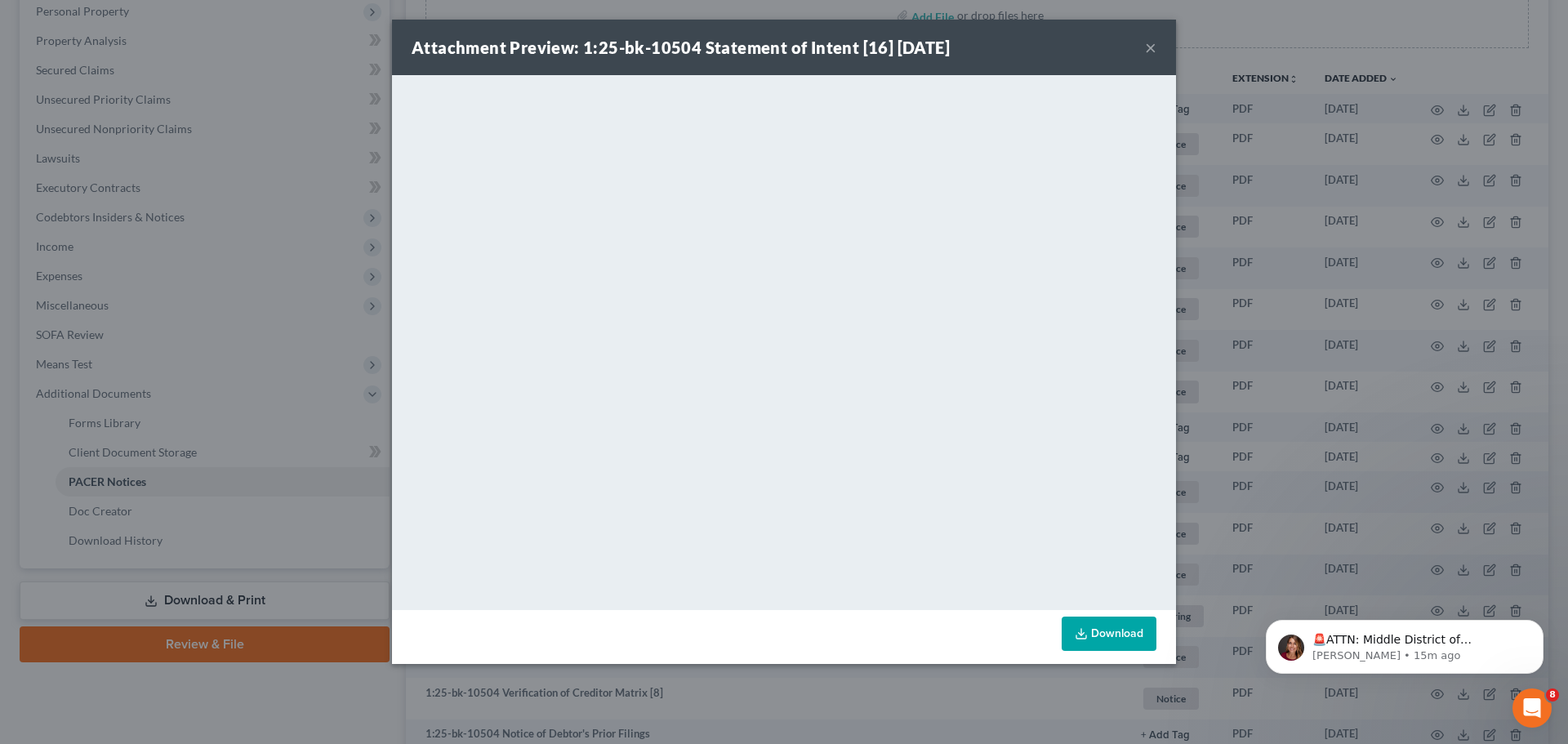
click at [1157, 38] on div "Attachment Preview: 1:25-bk-10504 Statement of Intent [16] [DATE] ×" at bounding box center [784, 47] width 784 height 55
click at [1155, 40] on button "×" at bounding box center [1152, 47] width 12 height 20
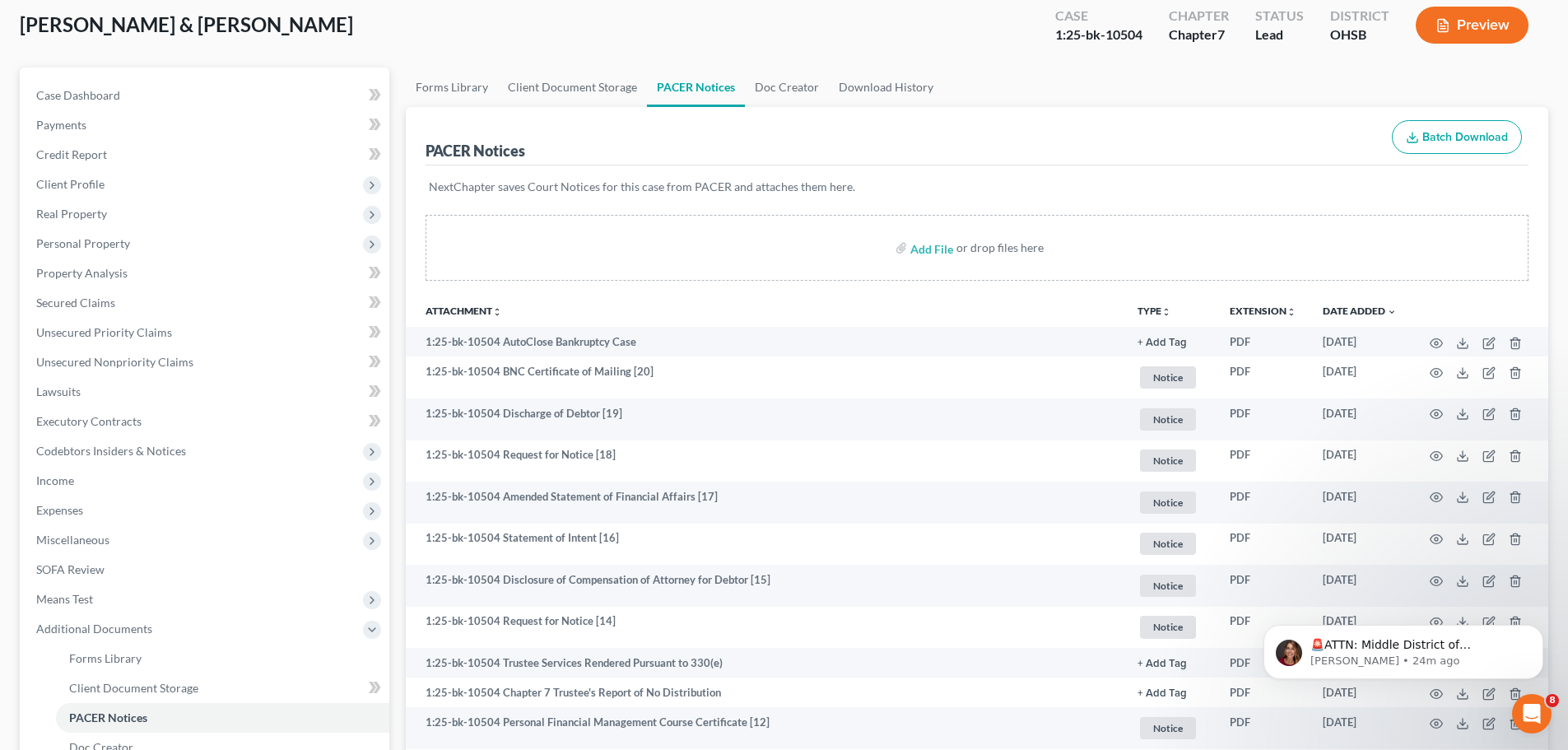
scroll to position [0, 0]
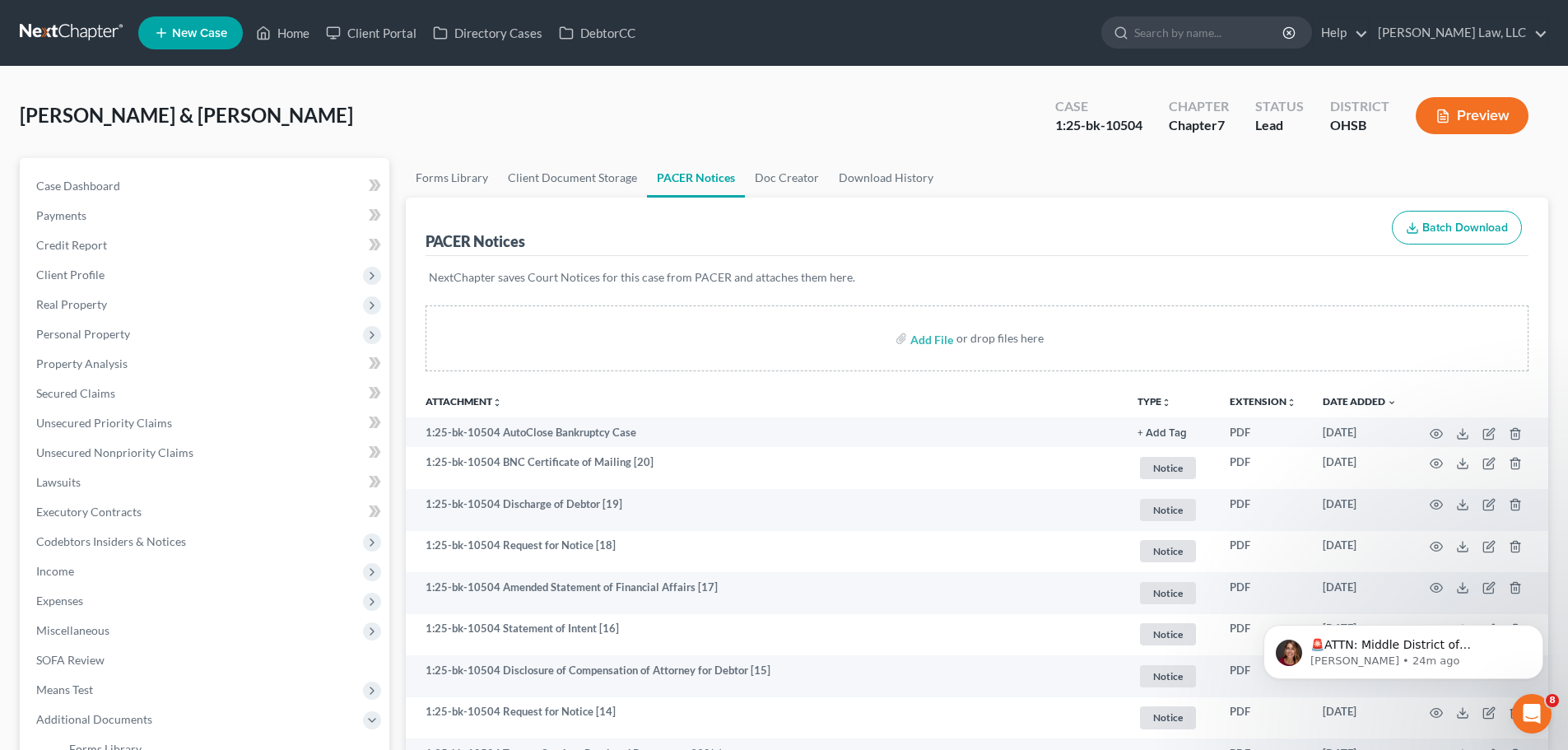
click at [1239, 53] on ul "New Case Home Client Portal Directory Cases DebtorCC - No Result - See all resu…" at bounding box center [843, 33] width 1410 height 43
click at [1236, 47] on input "search" at bounding box center [1210, 32] width 151 height 31
type input "[PERSON_NAME]"
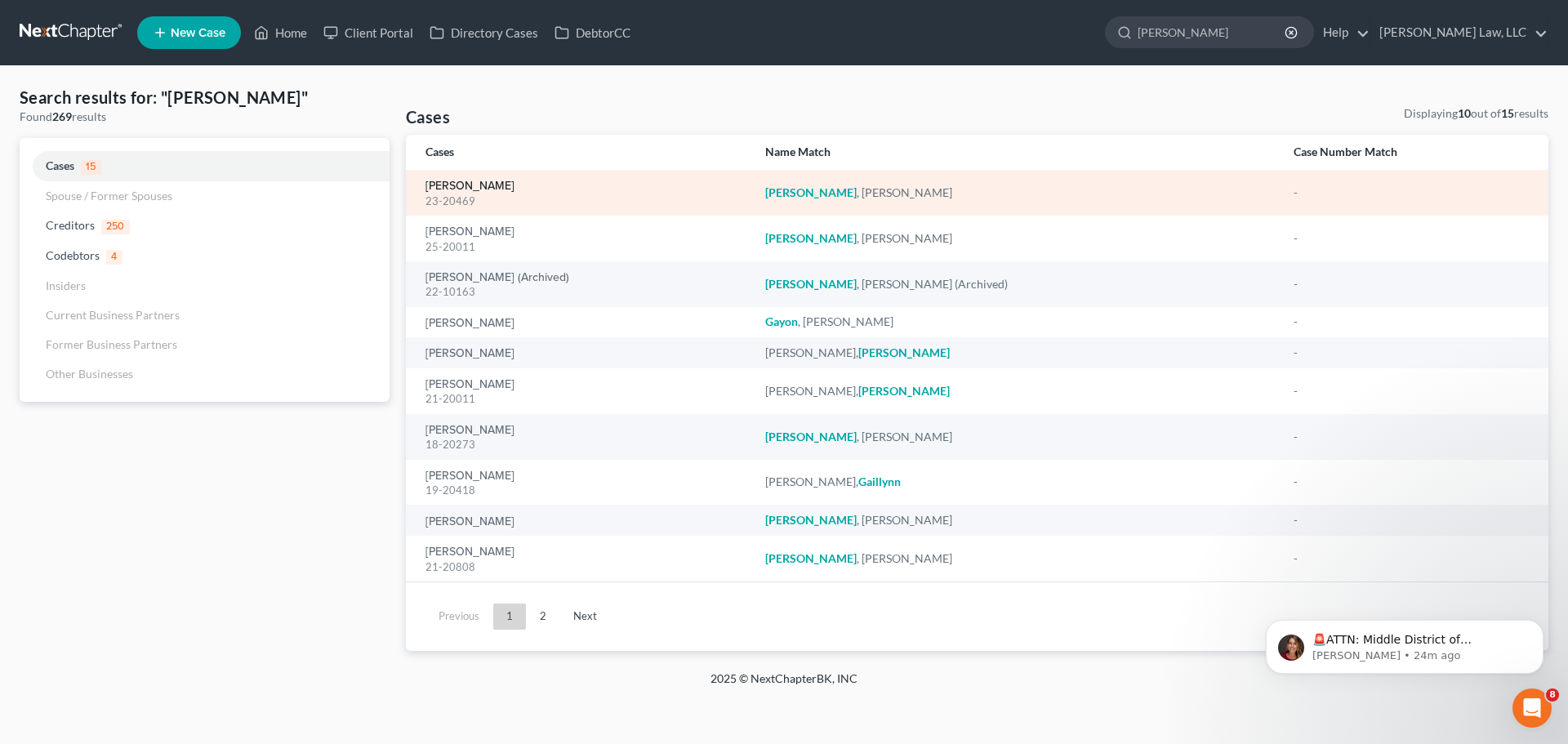
click at [464, 184] on link "[PERSON_NAME]" at bounding box center [470, 186] width 89 height 12
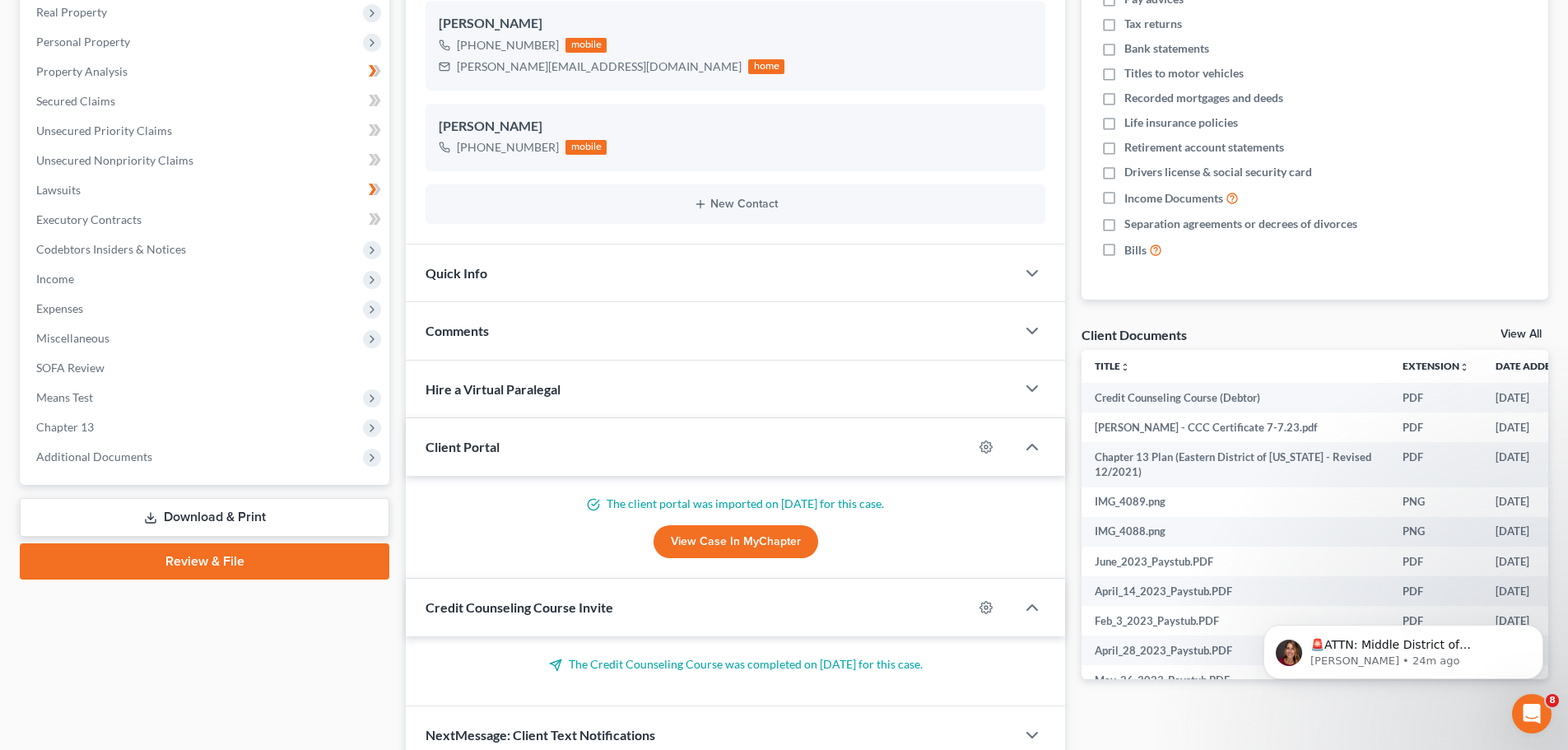
scroll to position [310, 0]
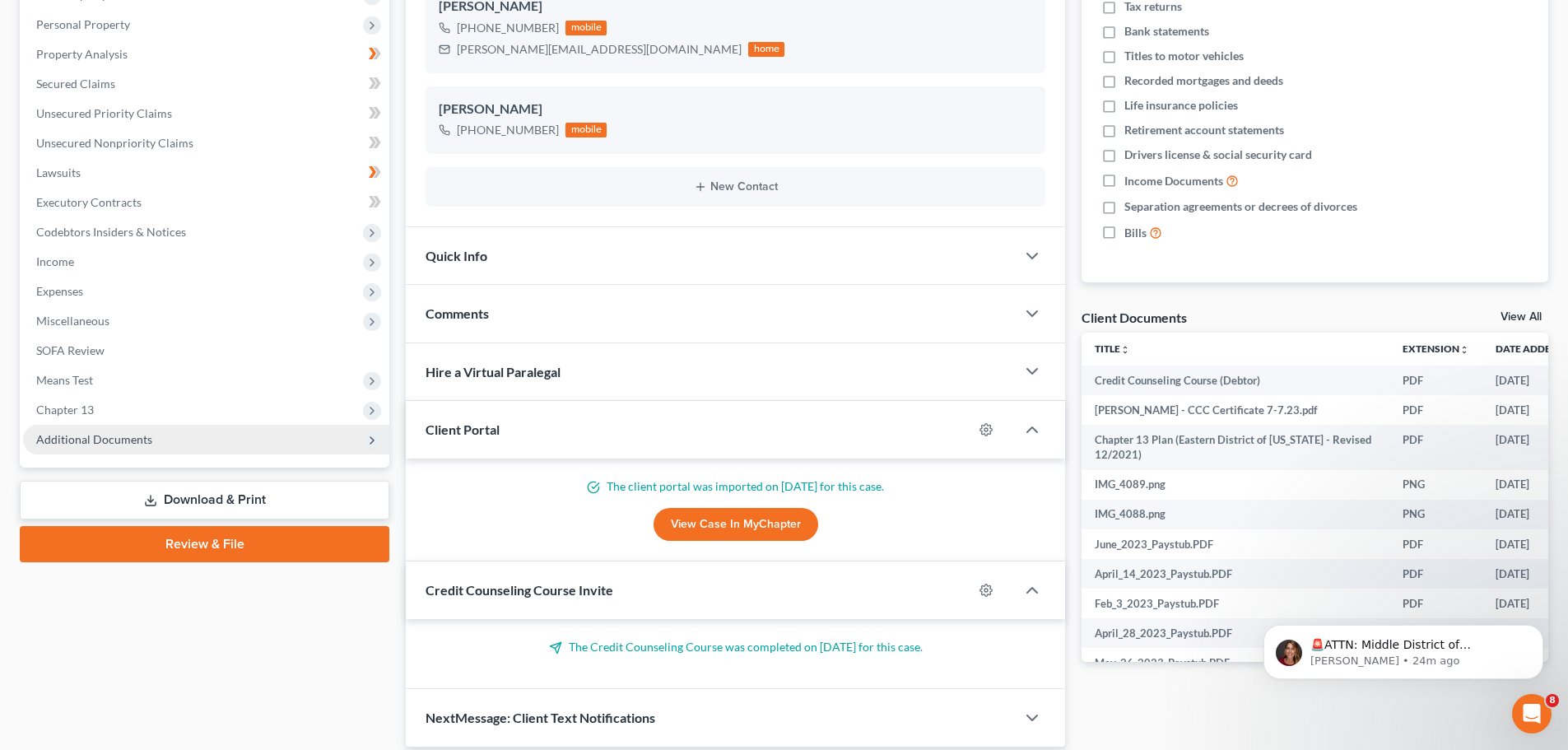
click at [74, 438] on span "Additional Documents" at bounding box center [94, 439] width 116 height 14
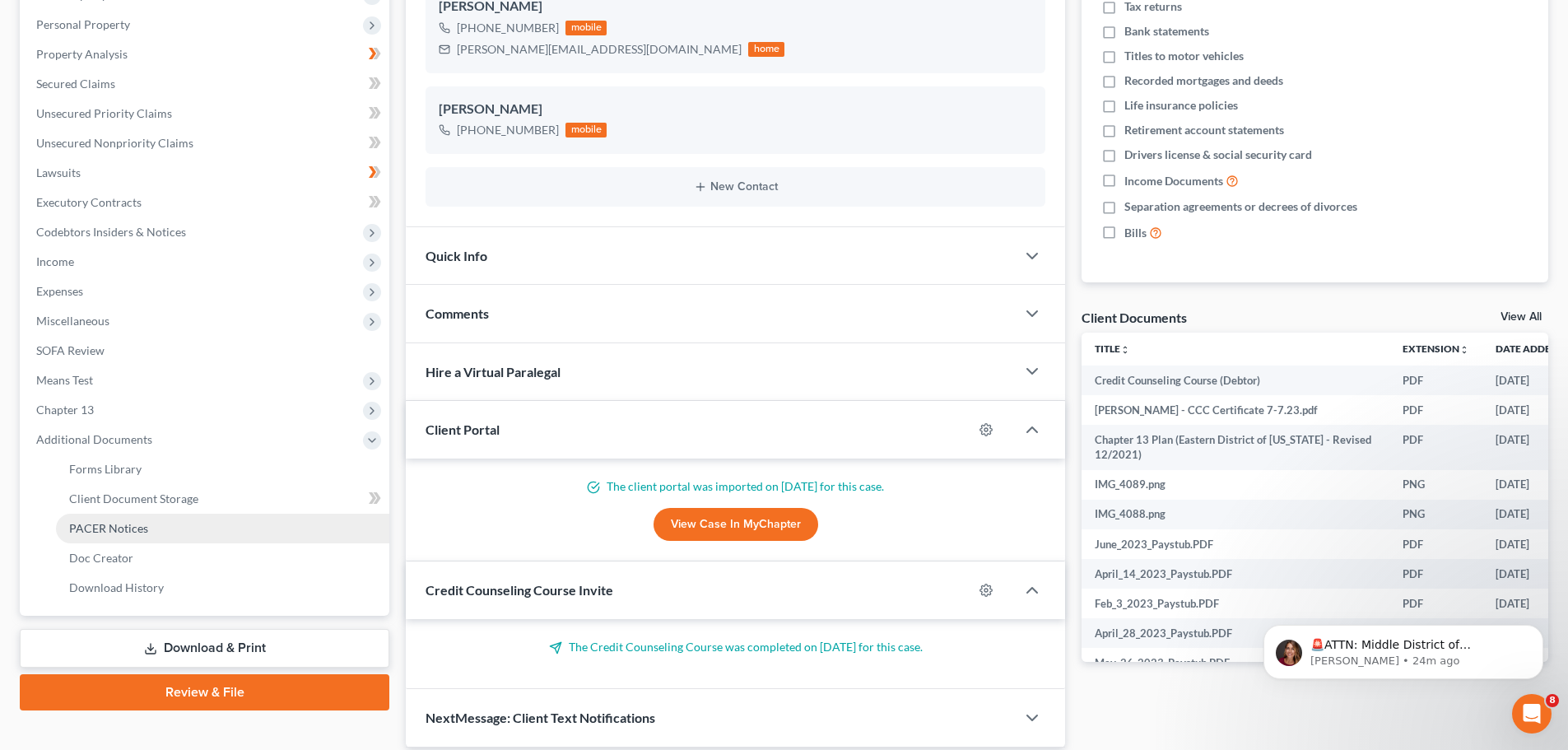
click at [82, 525] on span "PACER Notices" at bounding box center [109, 528] width 79 height 14
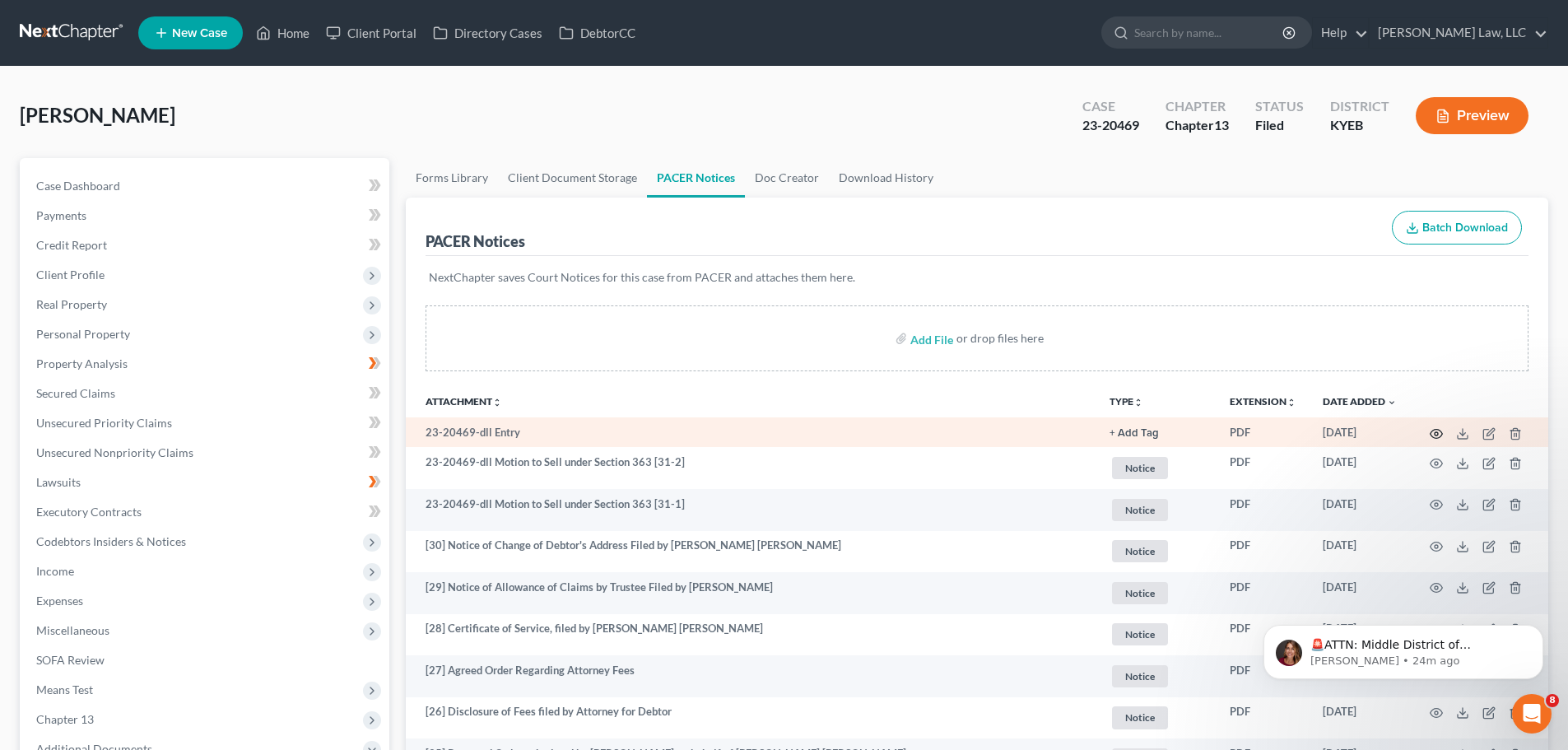
click at [1438, 431] on icon "button" at bounding box center [1436, 434] width 13 height 13
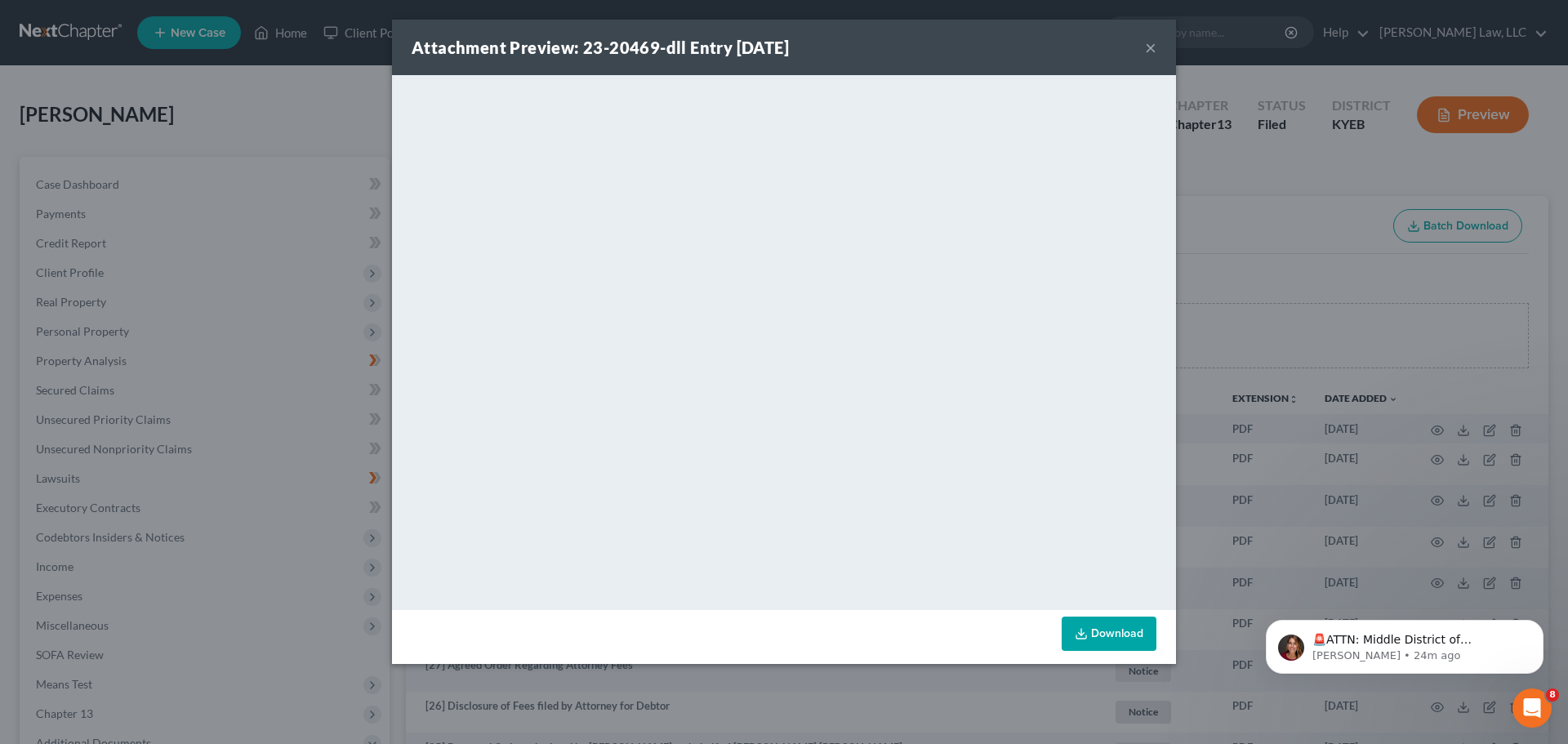
click at [1147, 53] on button "×" at bounding box center [1152, 47] width 12 height 20
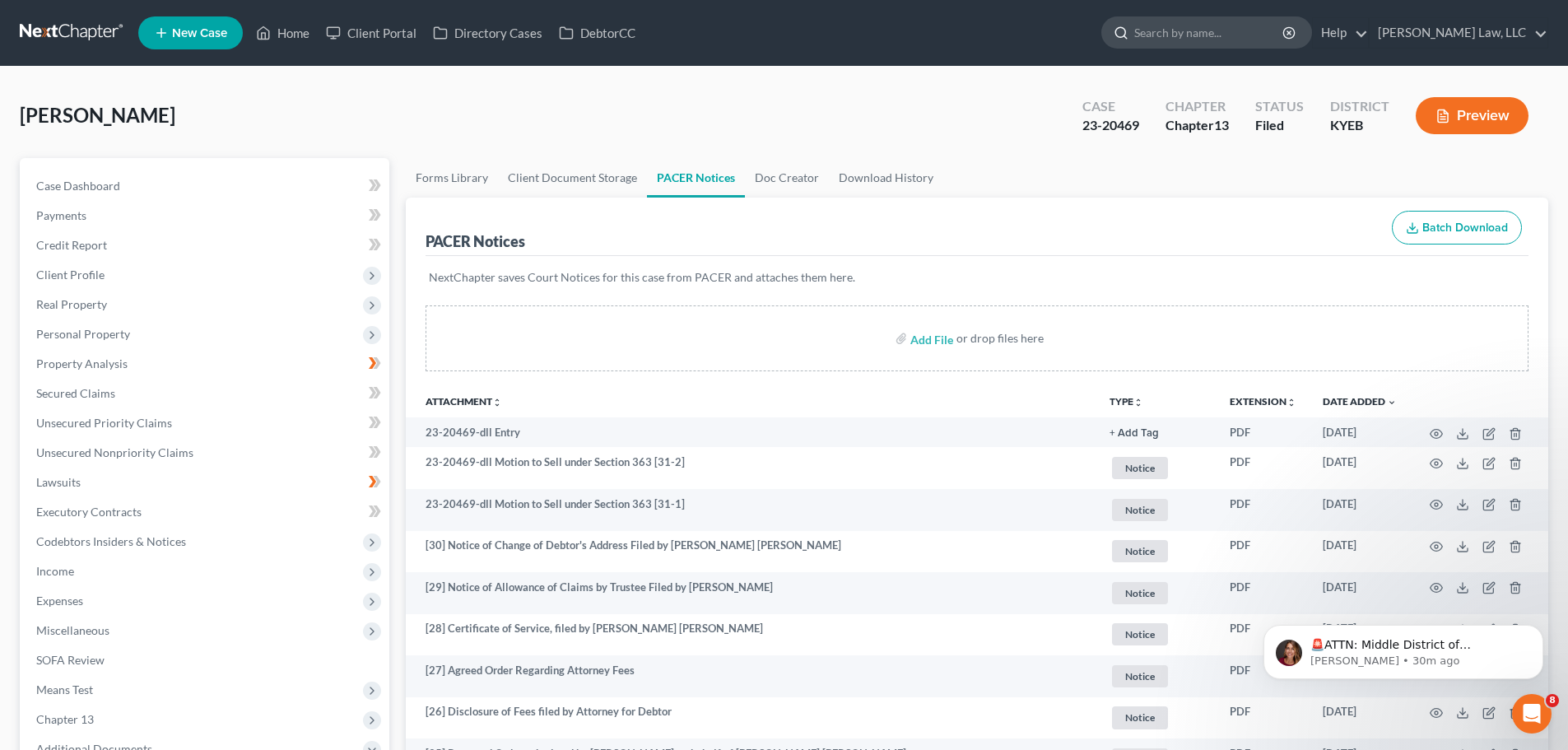
click at [1146, 38] on input "search" at bounding box center [1210, 32] width 151 height 31
type input "cranston"
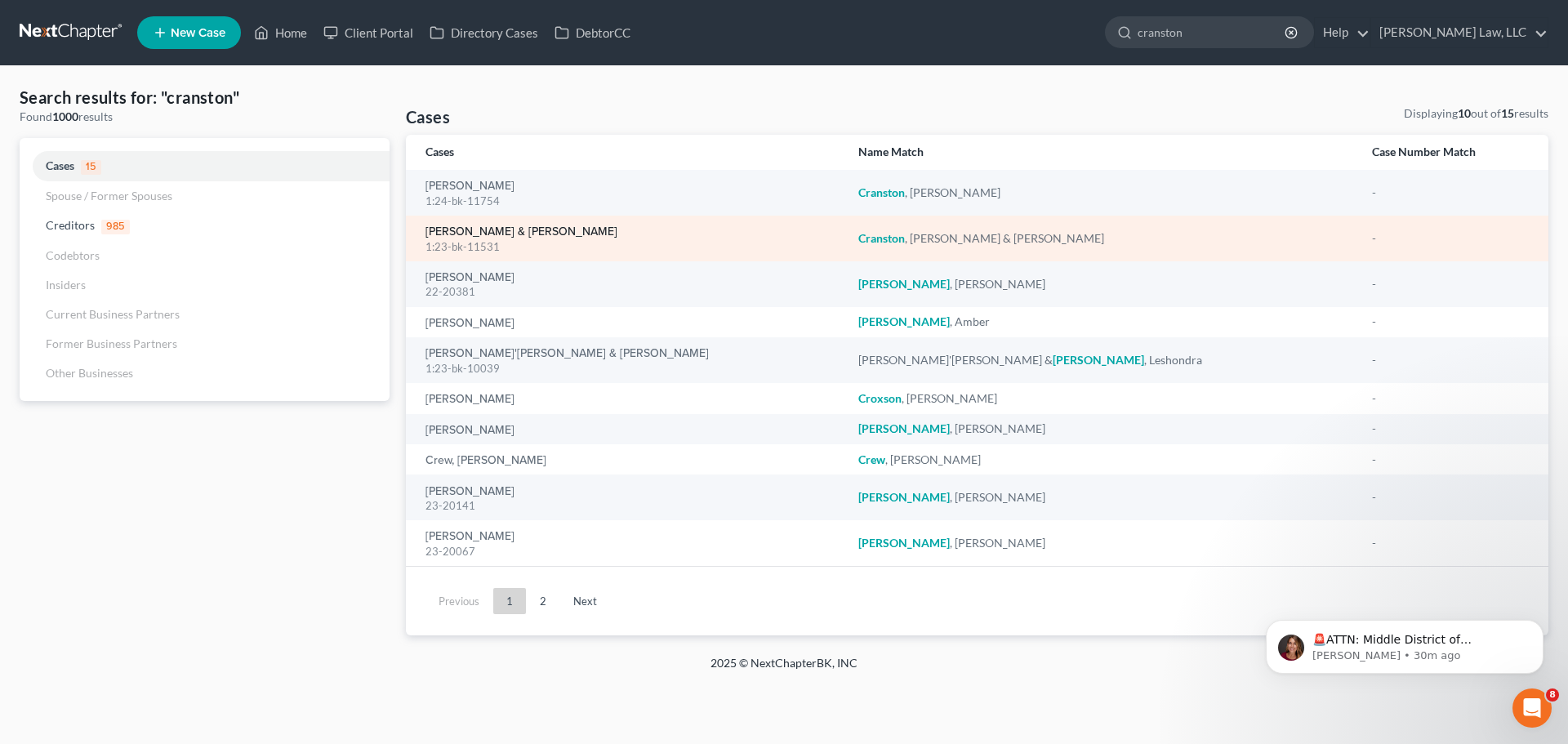
click at [470, 230] on link "[PERSON_NAME] & [PERSON_NAME]" at bounding box center [521, 232] width 192 height 12
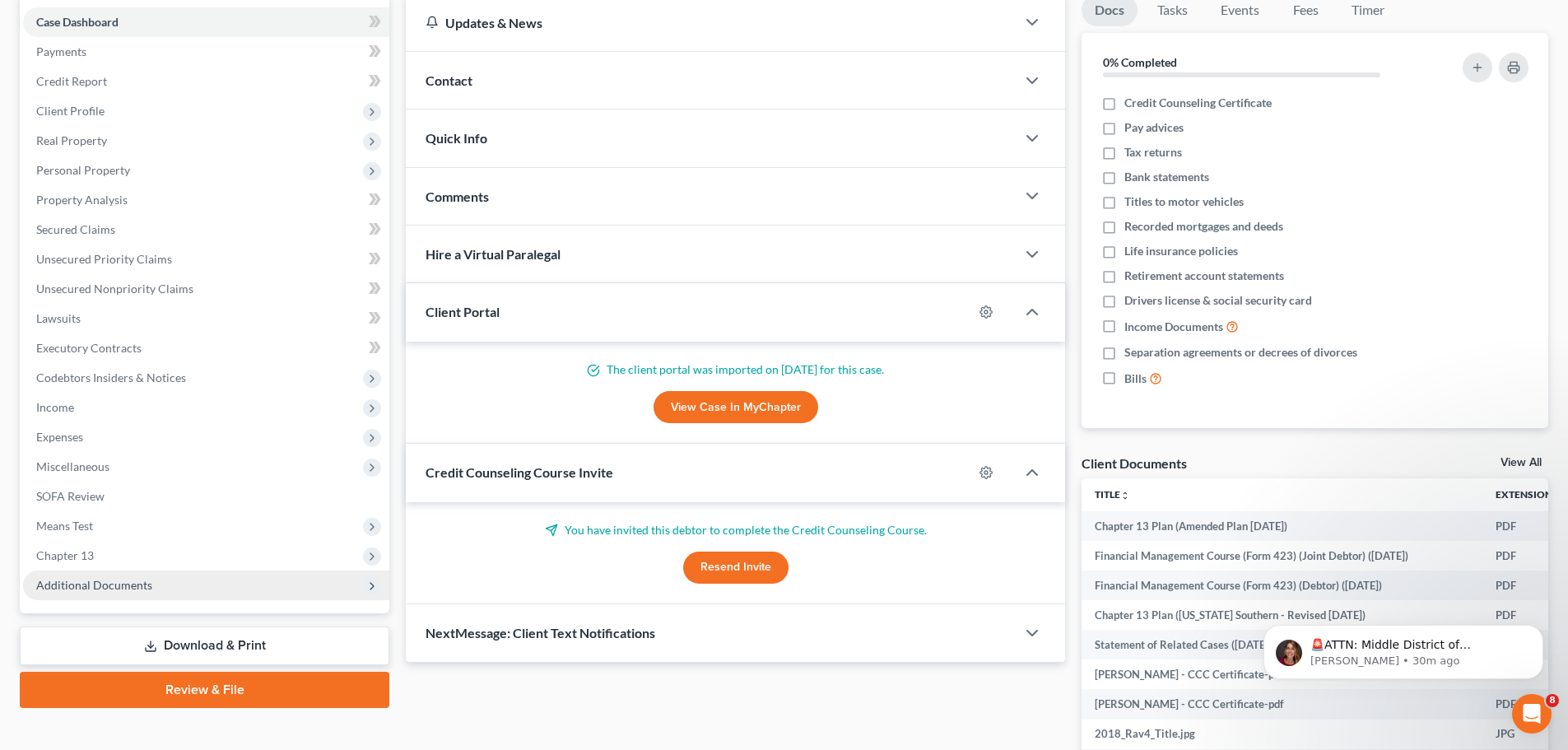
scroll to position [165, 0]
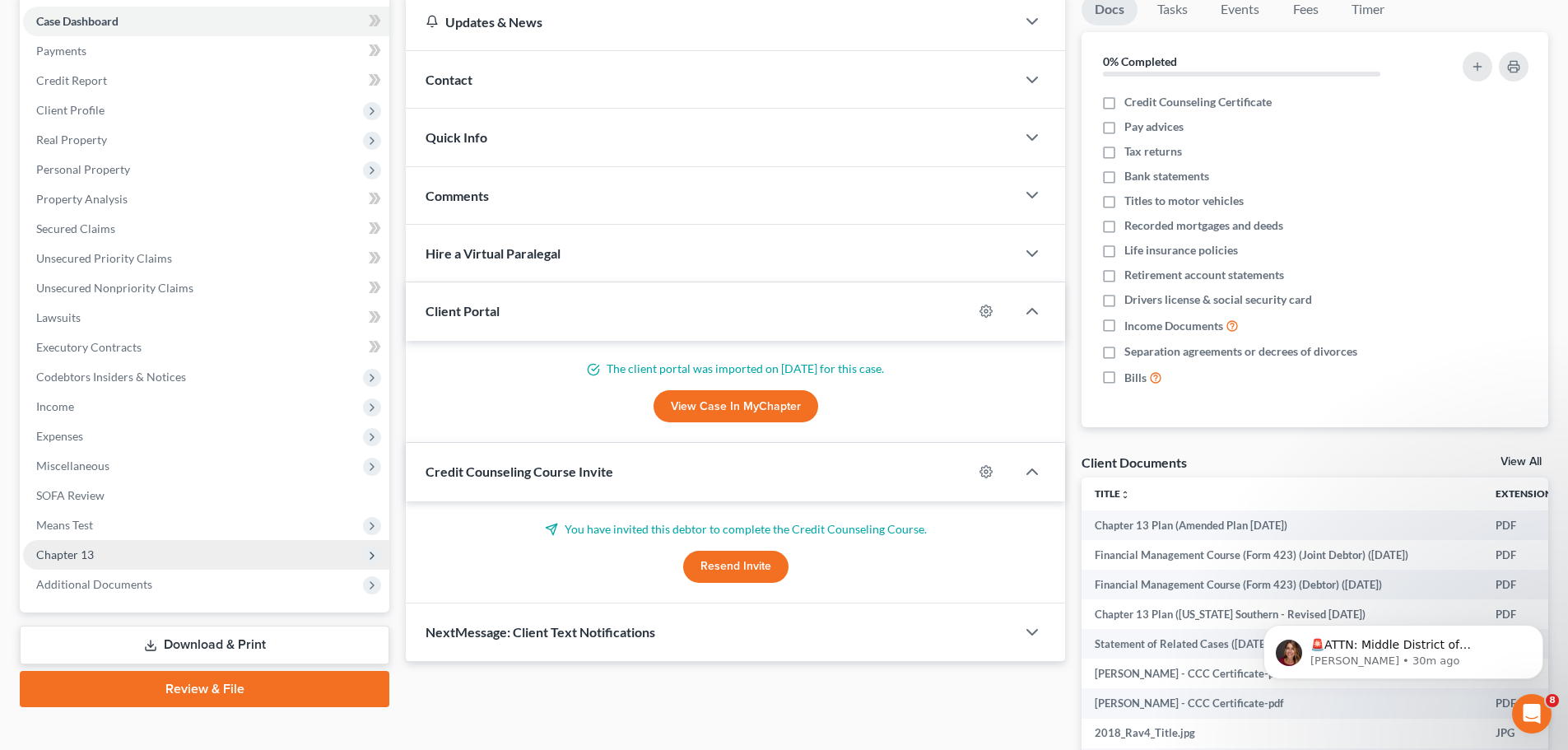
click at [74, 552] on span "Chapter 13" at bounding box center [65, 555] width 58 height 14
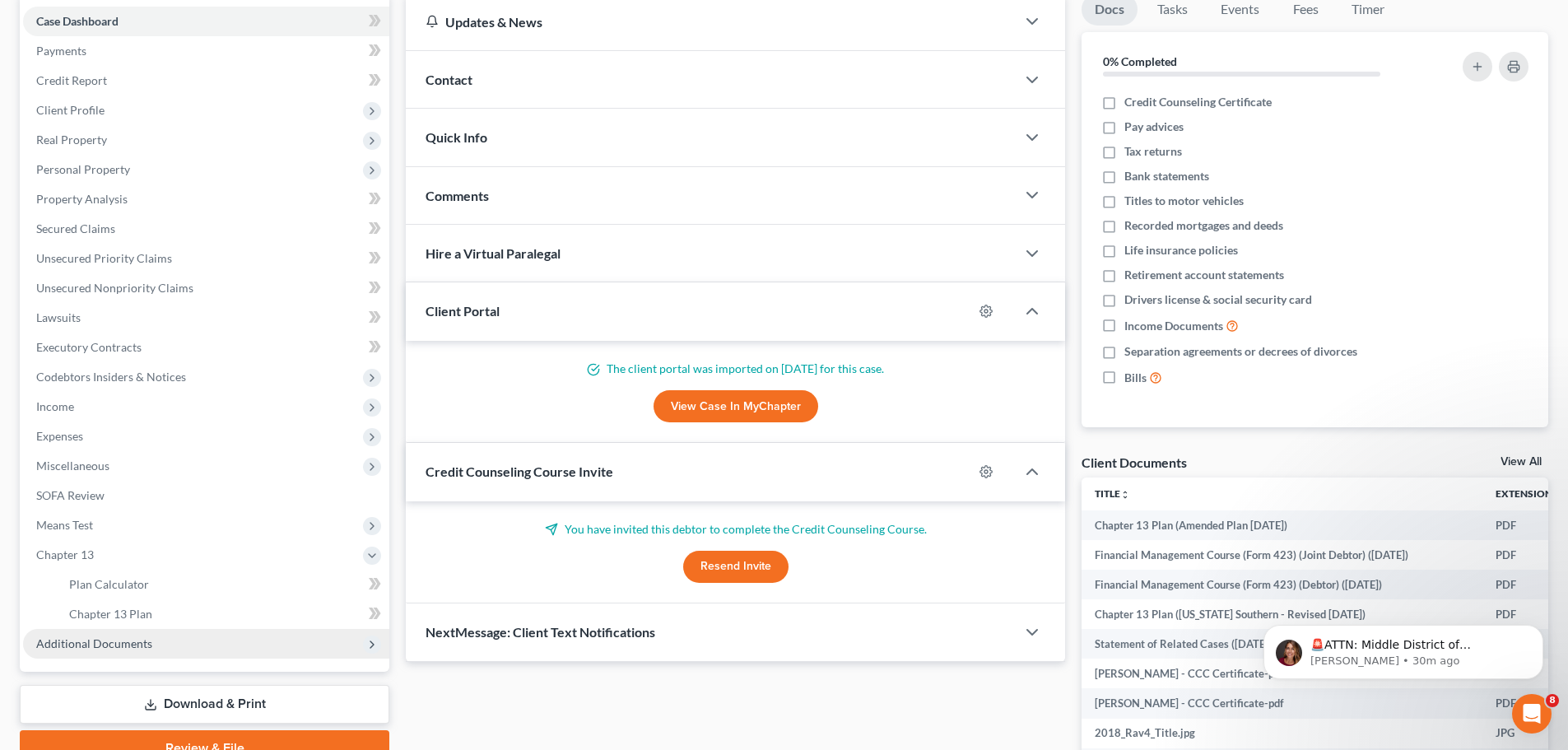
click at [60, 637] on span "Additional Documents" at bounding box center [94, 644] width 116 height 14
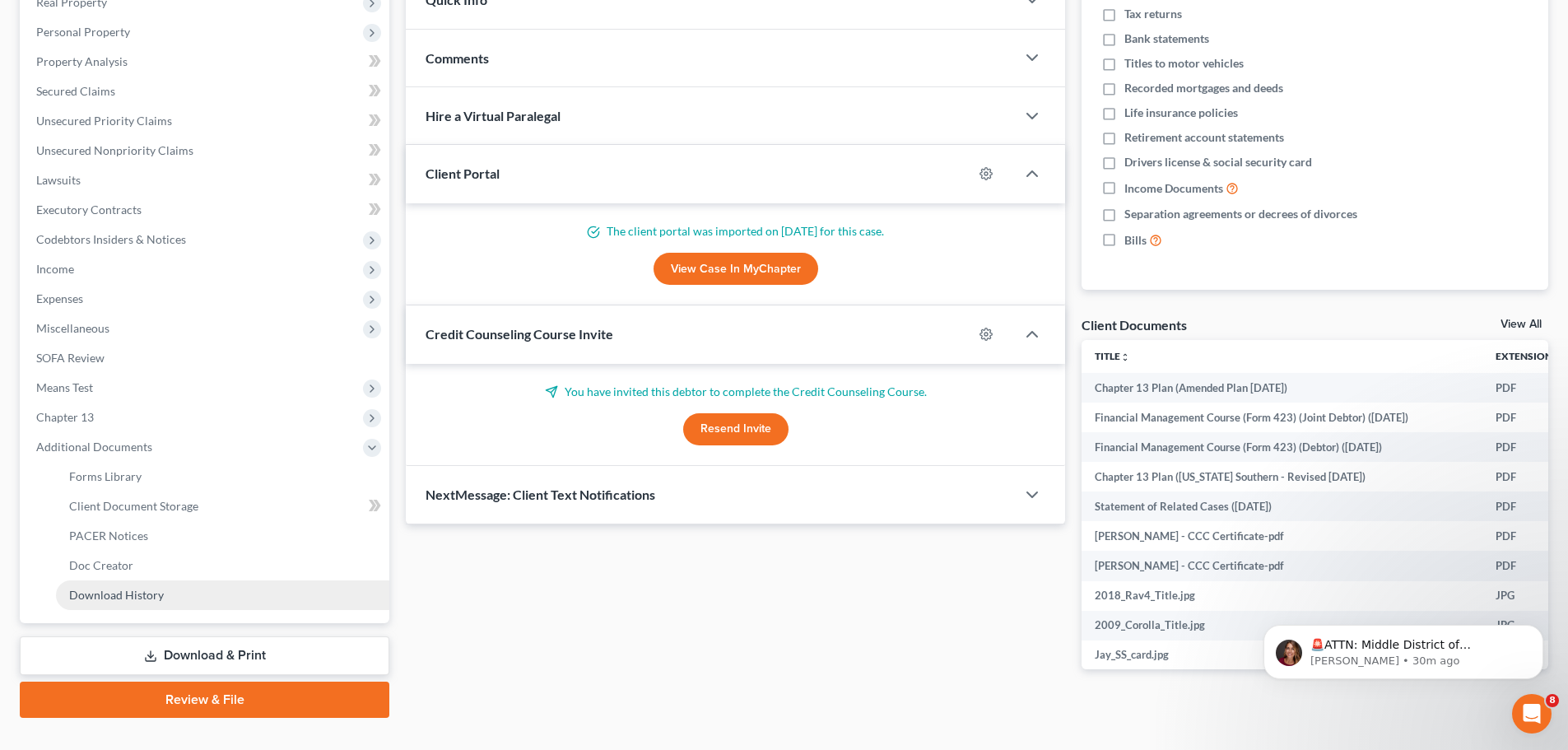
scroll to position [329, 0]
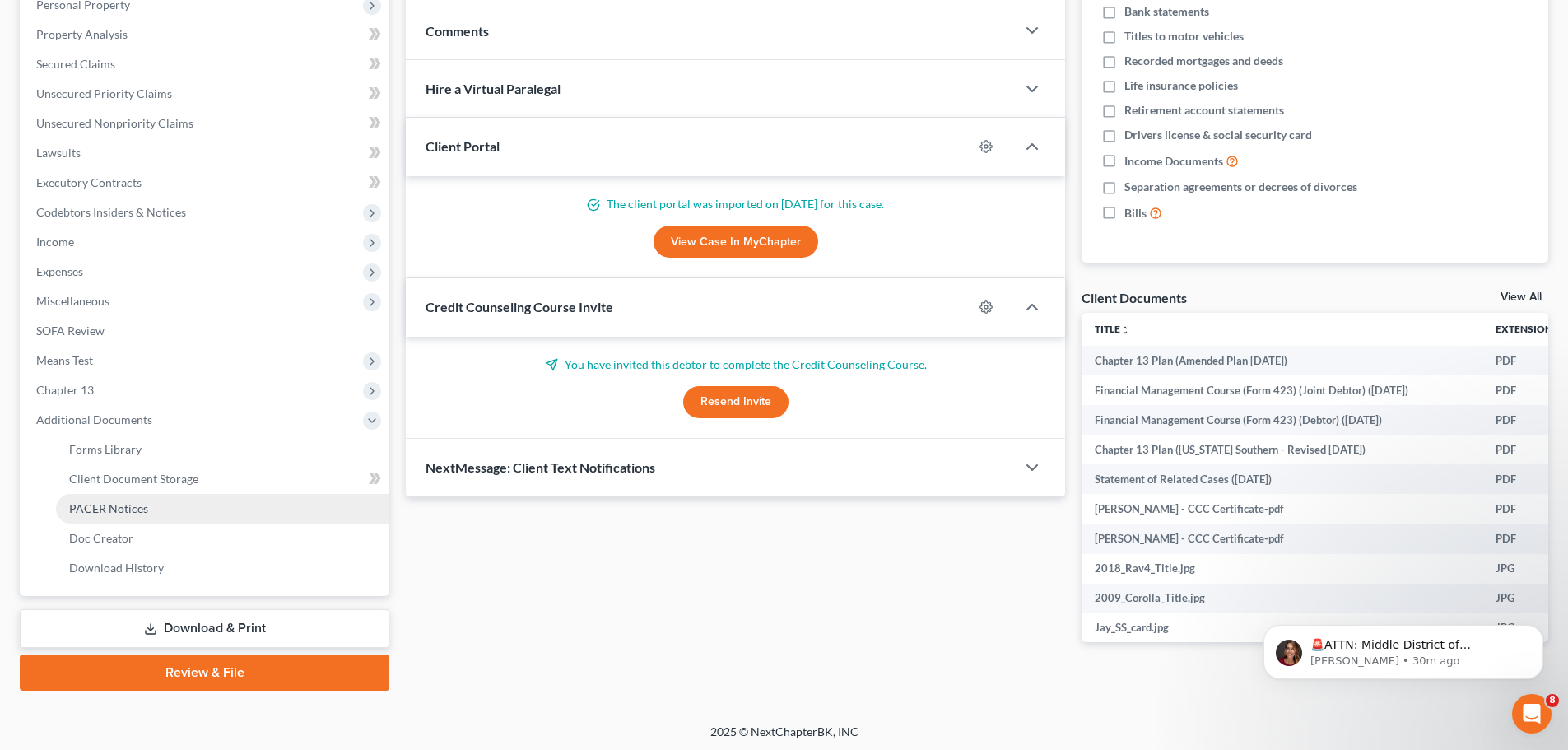
click at [138, 515] on span "PACER Notices" at bounding box center [109, 508] width 79 height 14
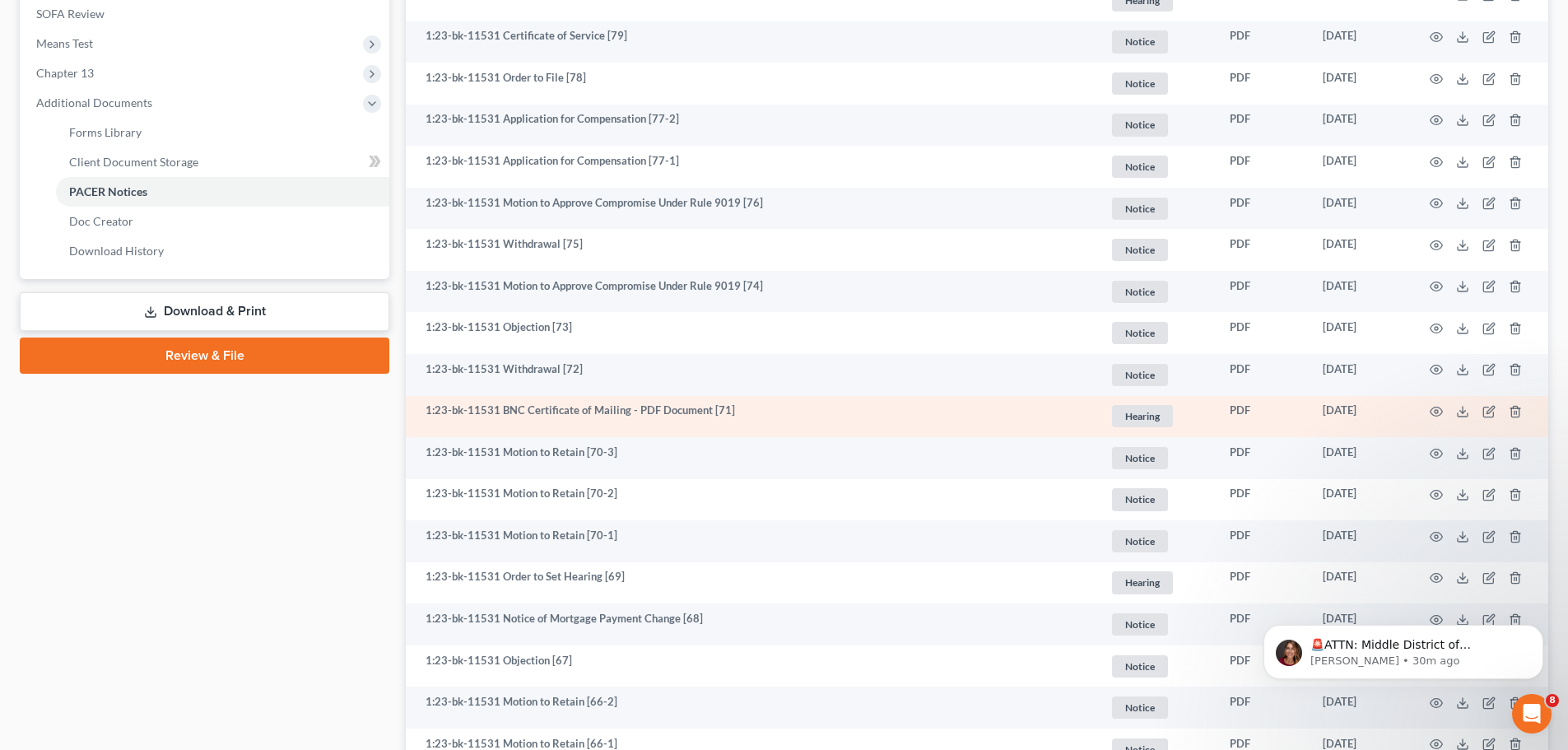
scroll to position [659, 0]
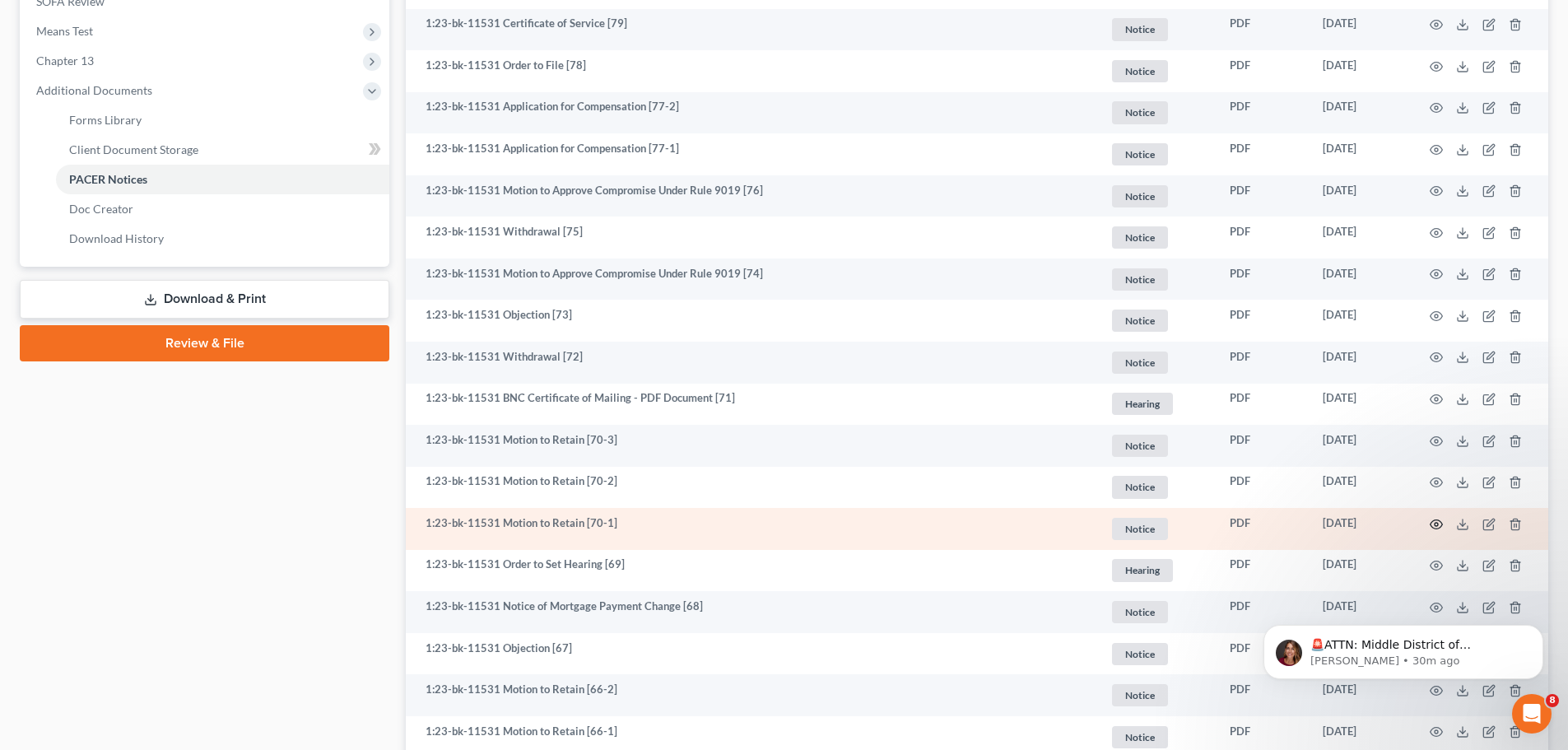
click at [1439, 525] on icon "button" at bounding box center [1436, 524] width 13 height 13
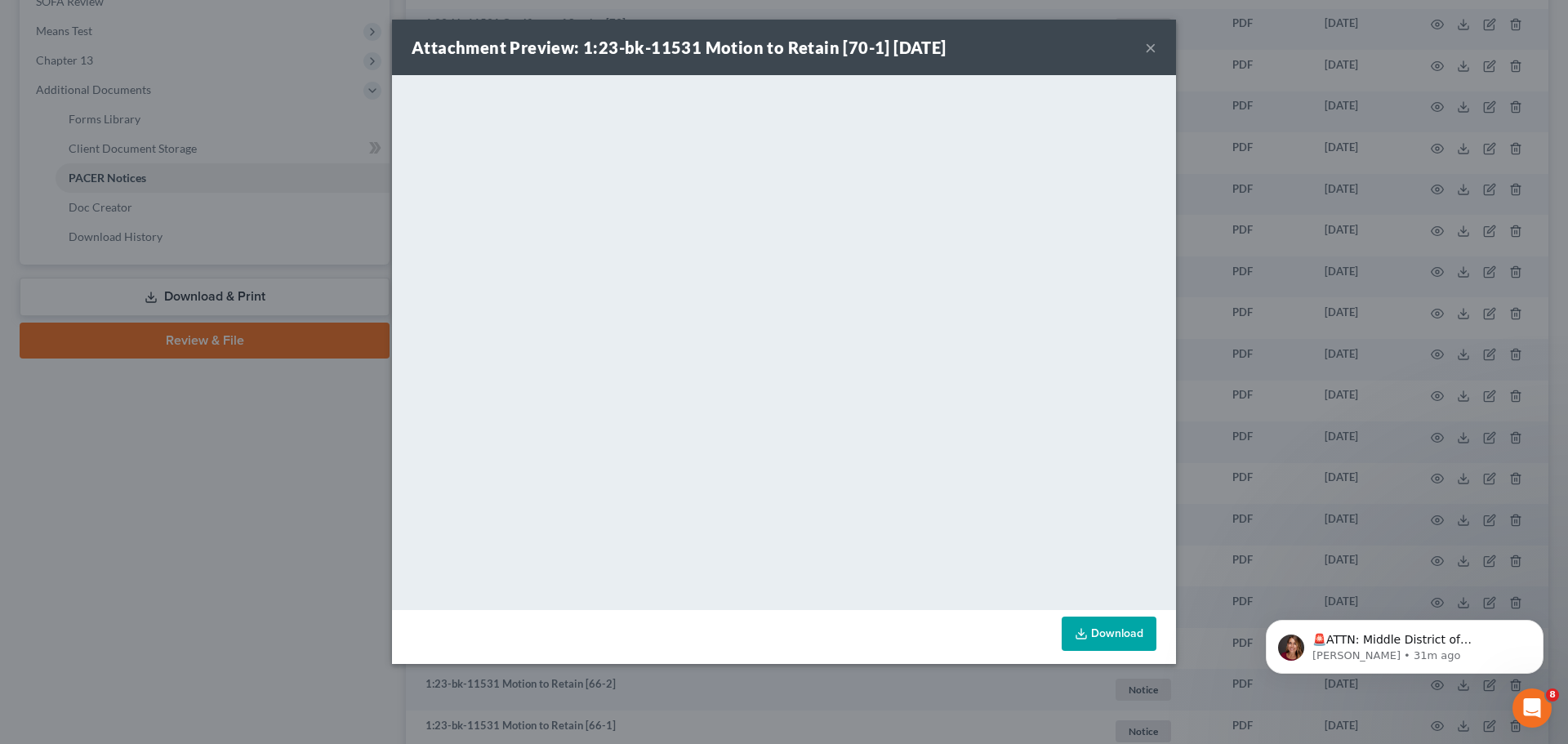
click at [1149, 47] on button "×" at bounding box center [1152, 47] width 12 height 20
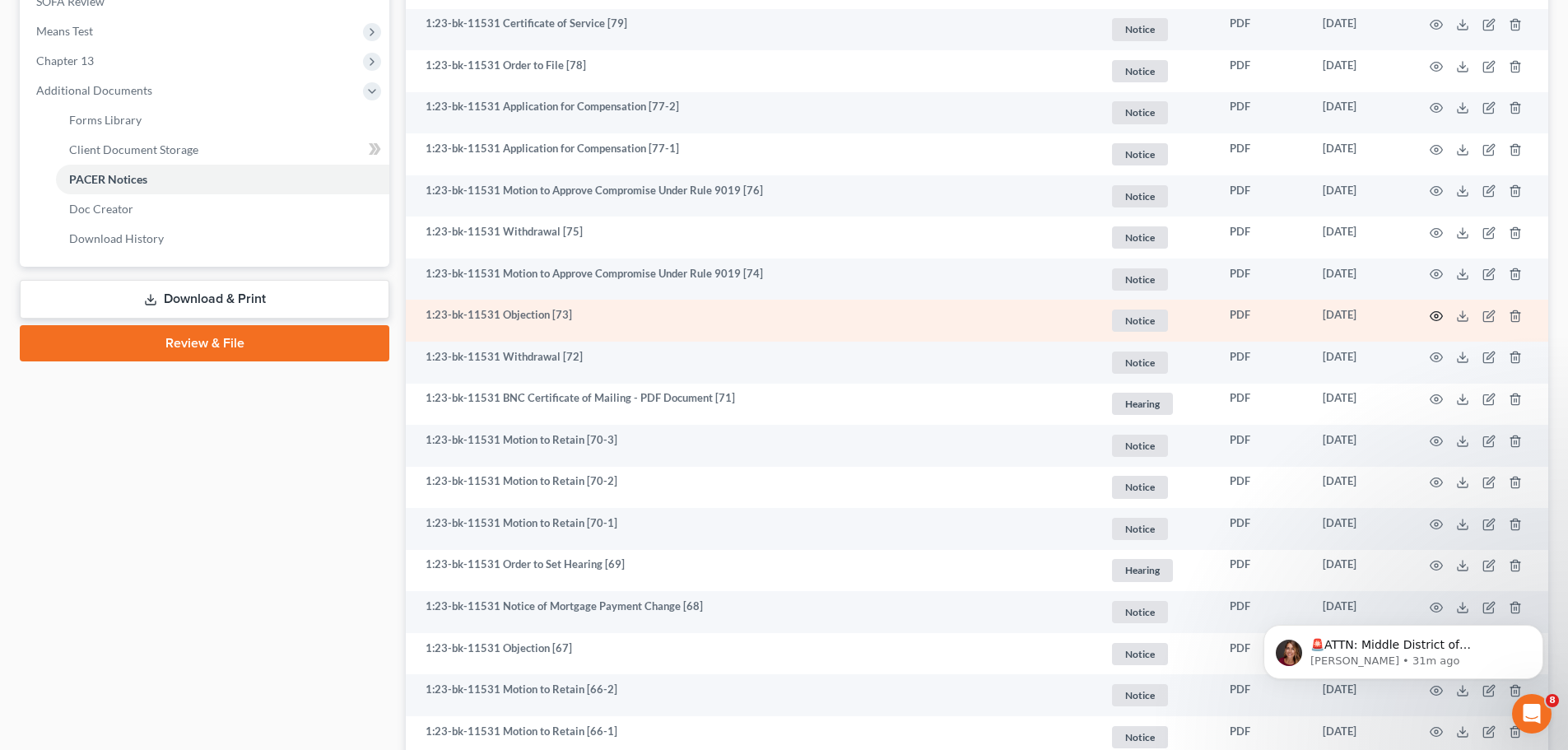
click at [1438, 310] on icon "button" at bounding box center [1436, 315] width 13 height 13
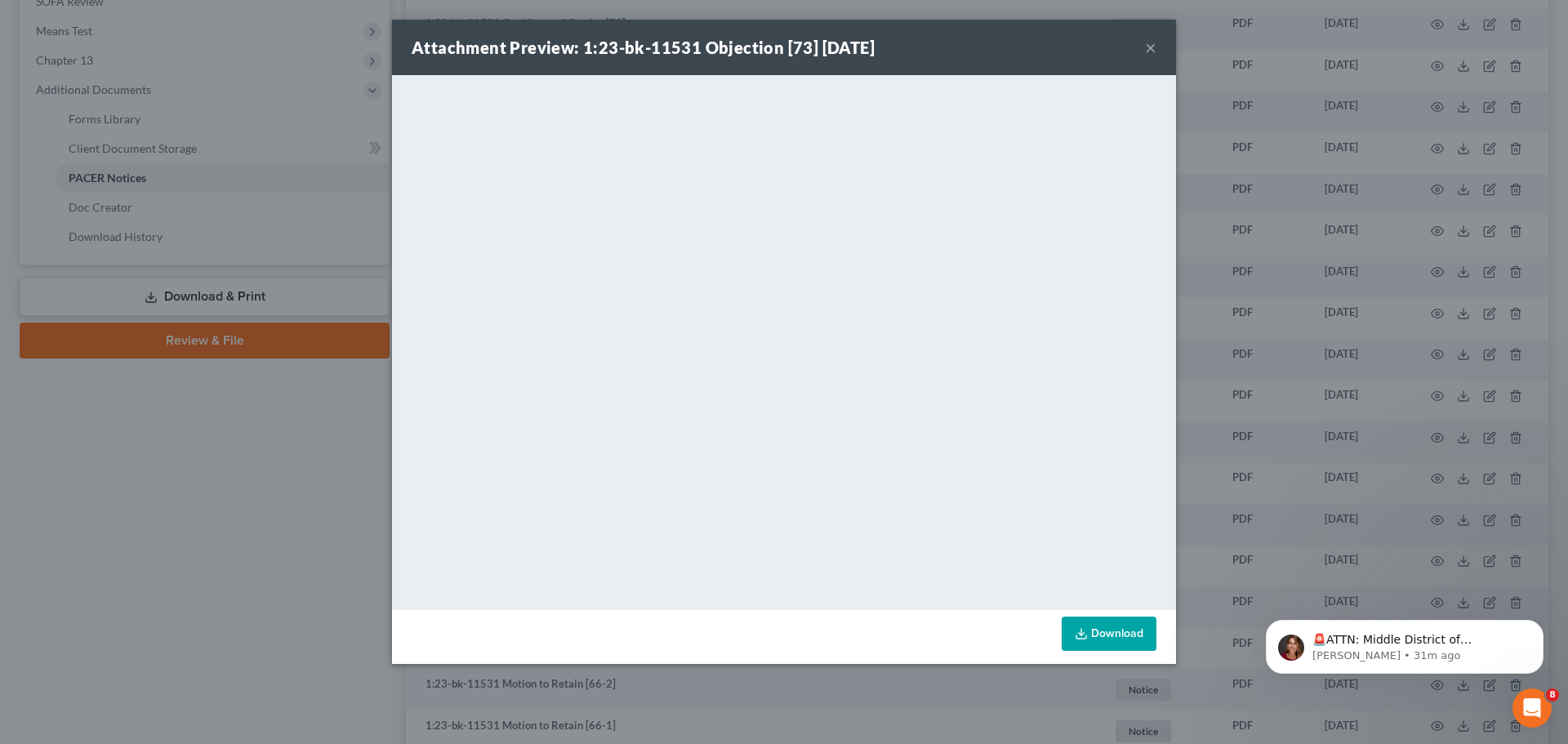
click at [1156, 50] on button "×" at bounding box center [1152, 47] width 12 height 20
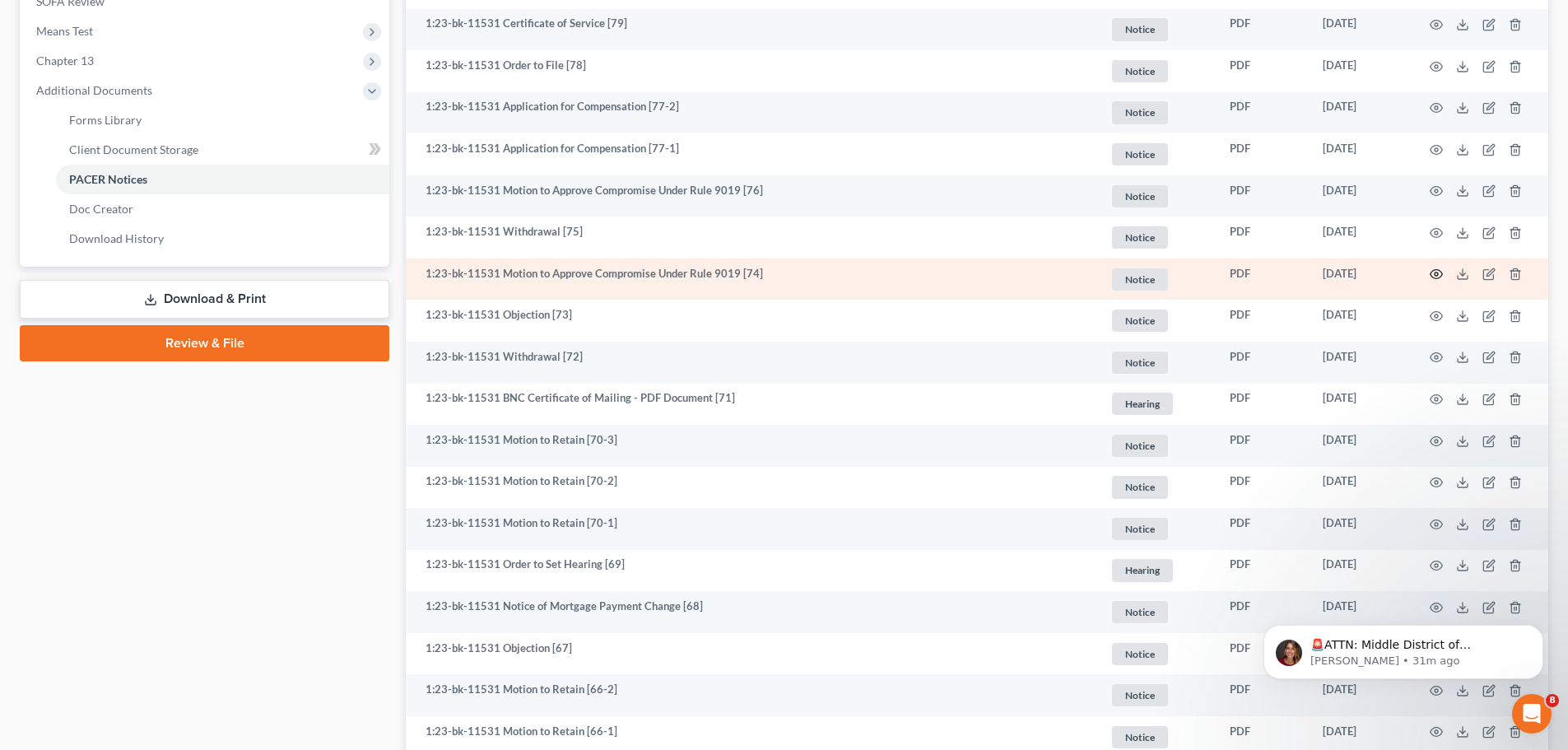
click at [1433, 273] on icon "button" at bounding box center [1436, 274] width 13 height 13
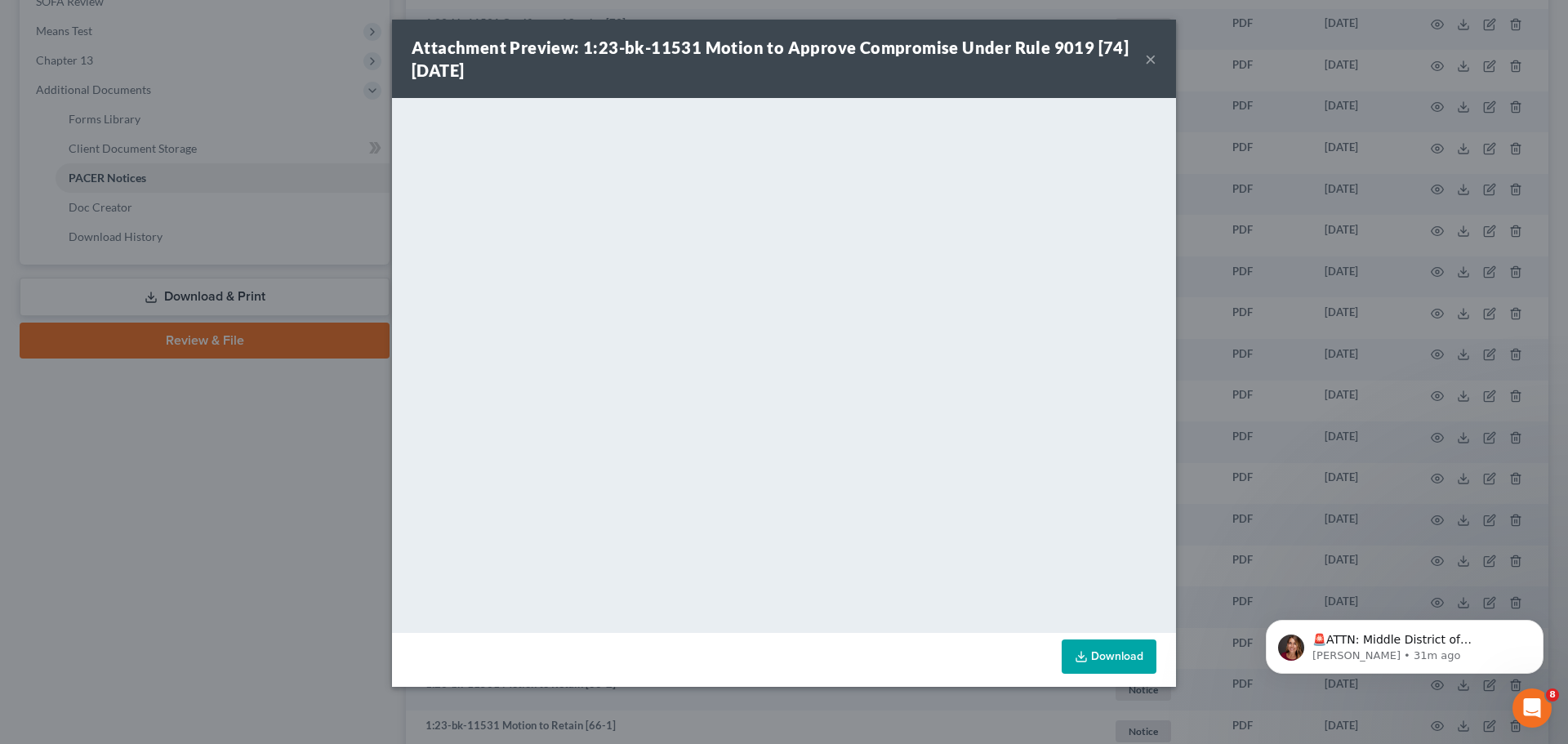
click at [1148, 63] on button "×" at bounding box center [1152, 59] width 12 height 20
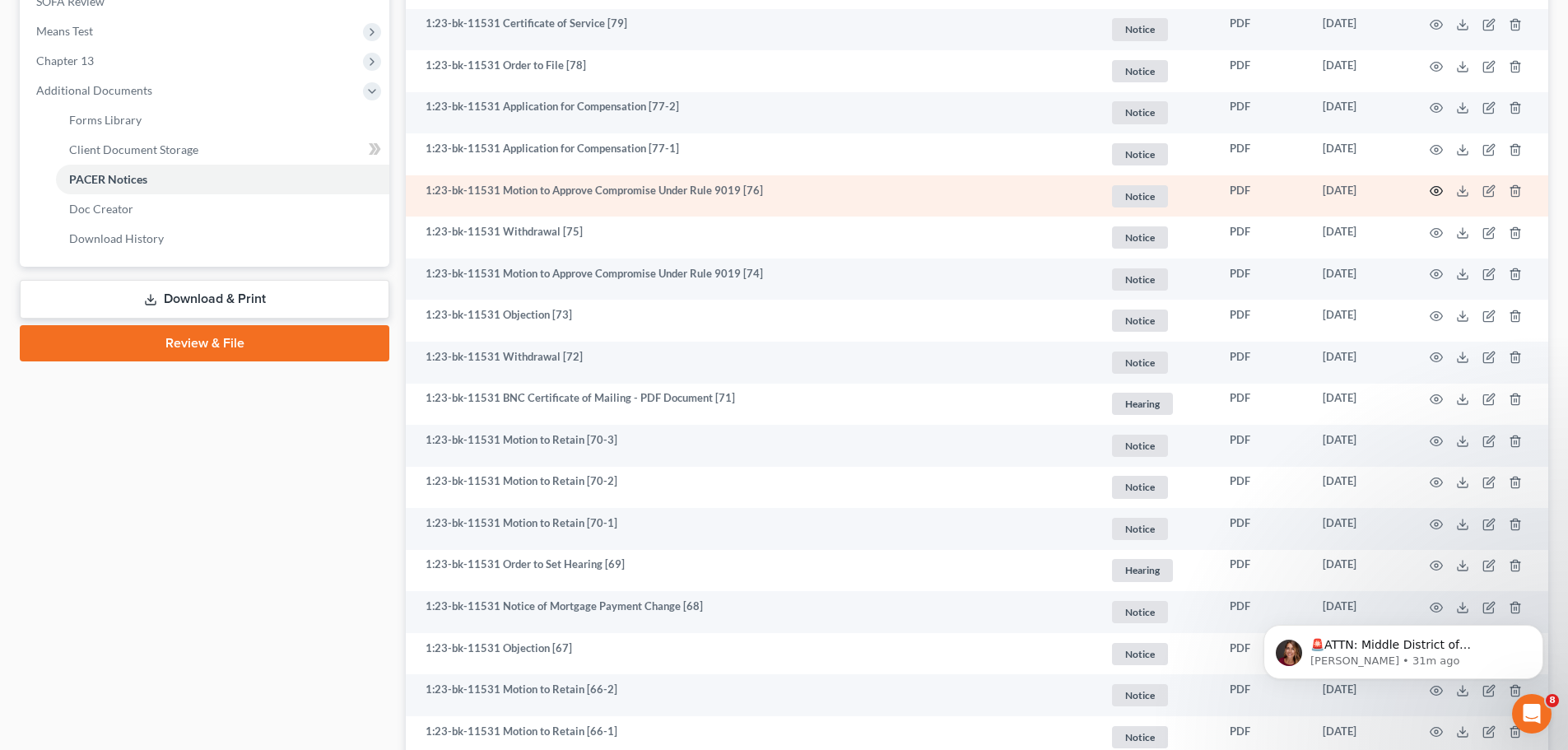
click at [1440, 187] on icon "button" at bounding box center [1436, 190] width 13 height 13
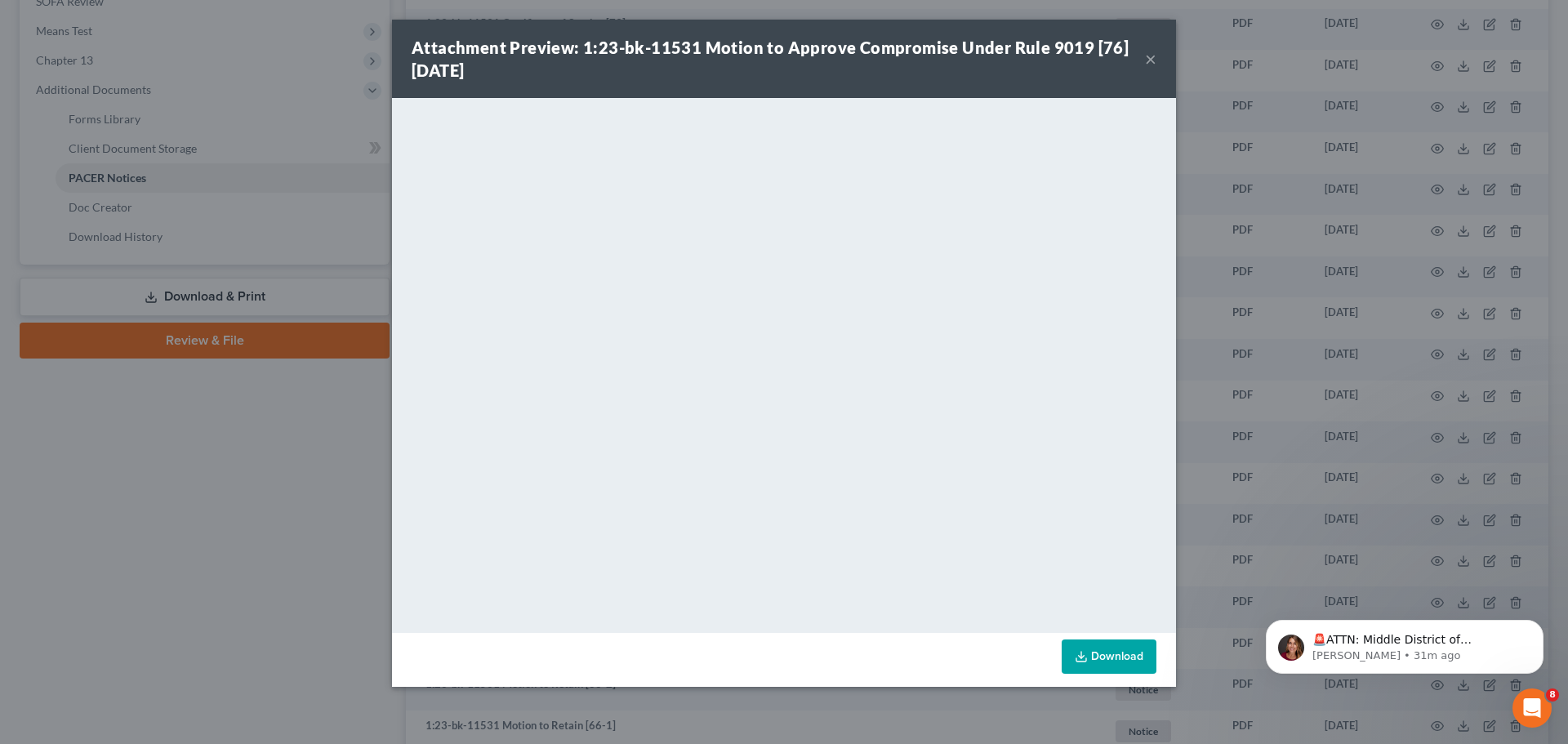
click at [1154, 60] on button "×" at bounding box center [1152, 59] width 12 height 20
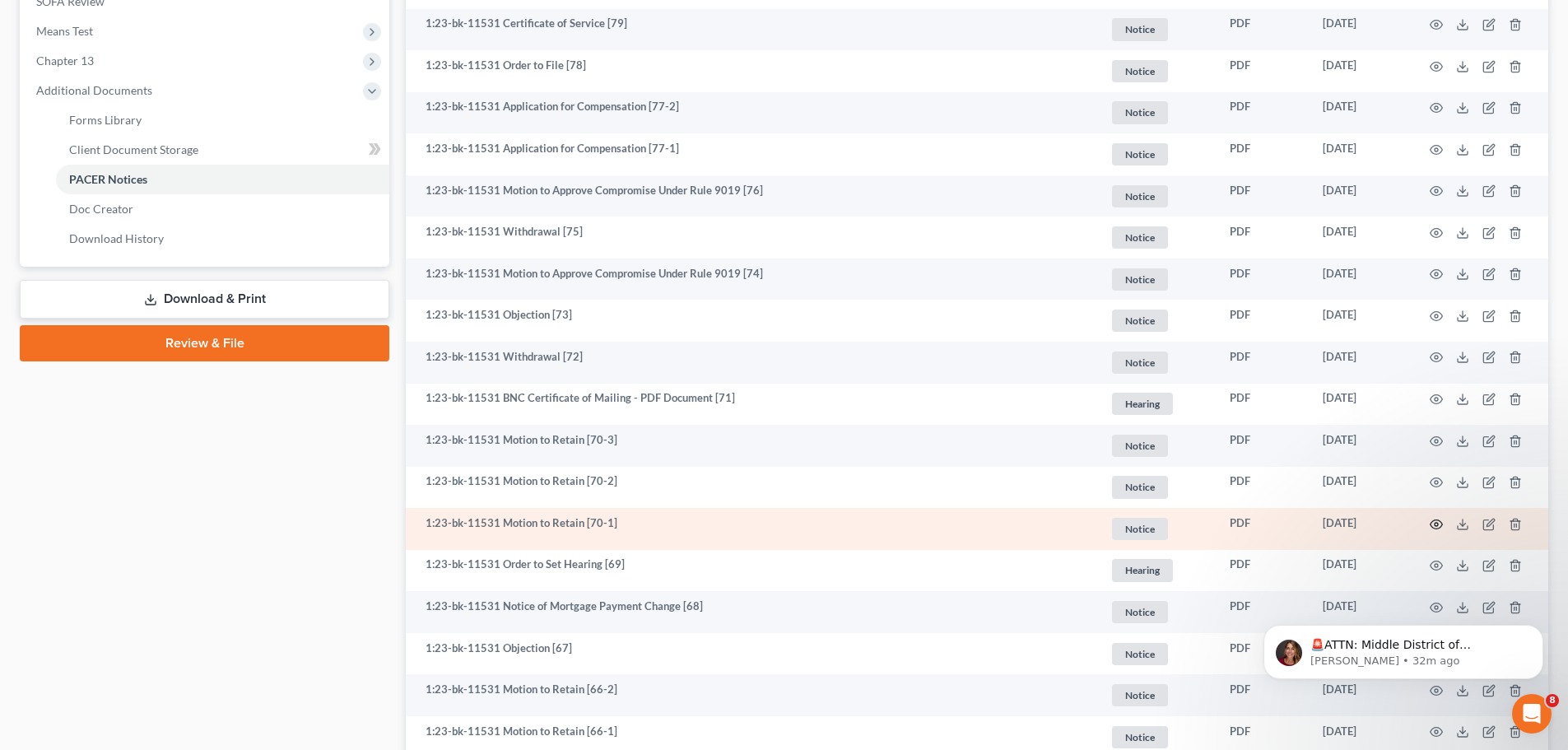
drag, startPoint x: 1434, startPoint y: 523, endPoint x: 1357, endPoint y: 535, distance: 77.9
click at [1357, 535] on tr "1:23-bk-11531 Motion to Retain [70-1] Notice + Add Tag Notice × Select an optio…" at bounding box center [977, 529] width 1143 height 42
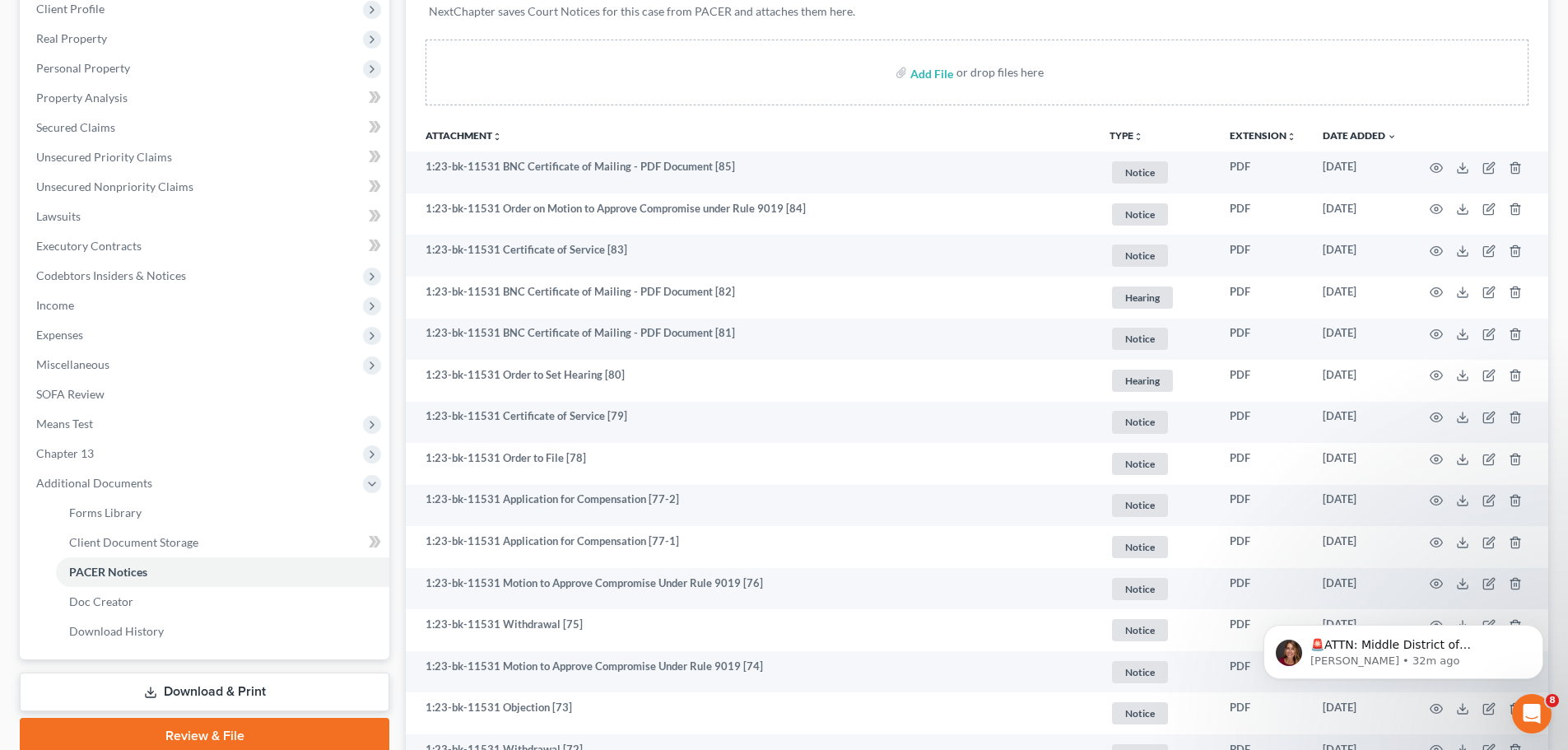
scroll to position [247, 0]
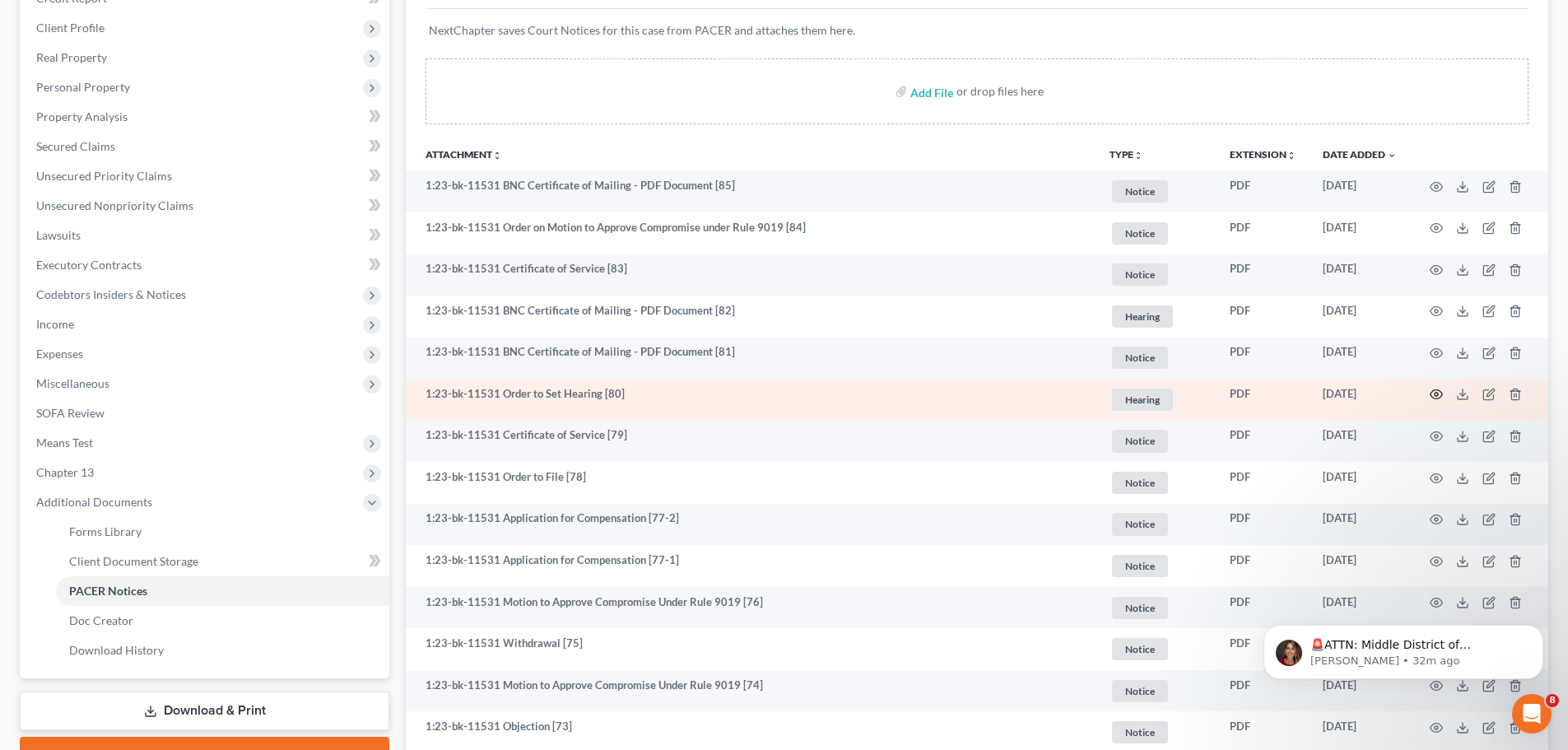
click at [1435, 390] on icon "button" at bounding box center [1436, 394] width 12 height 9
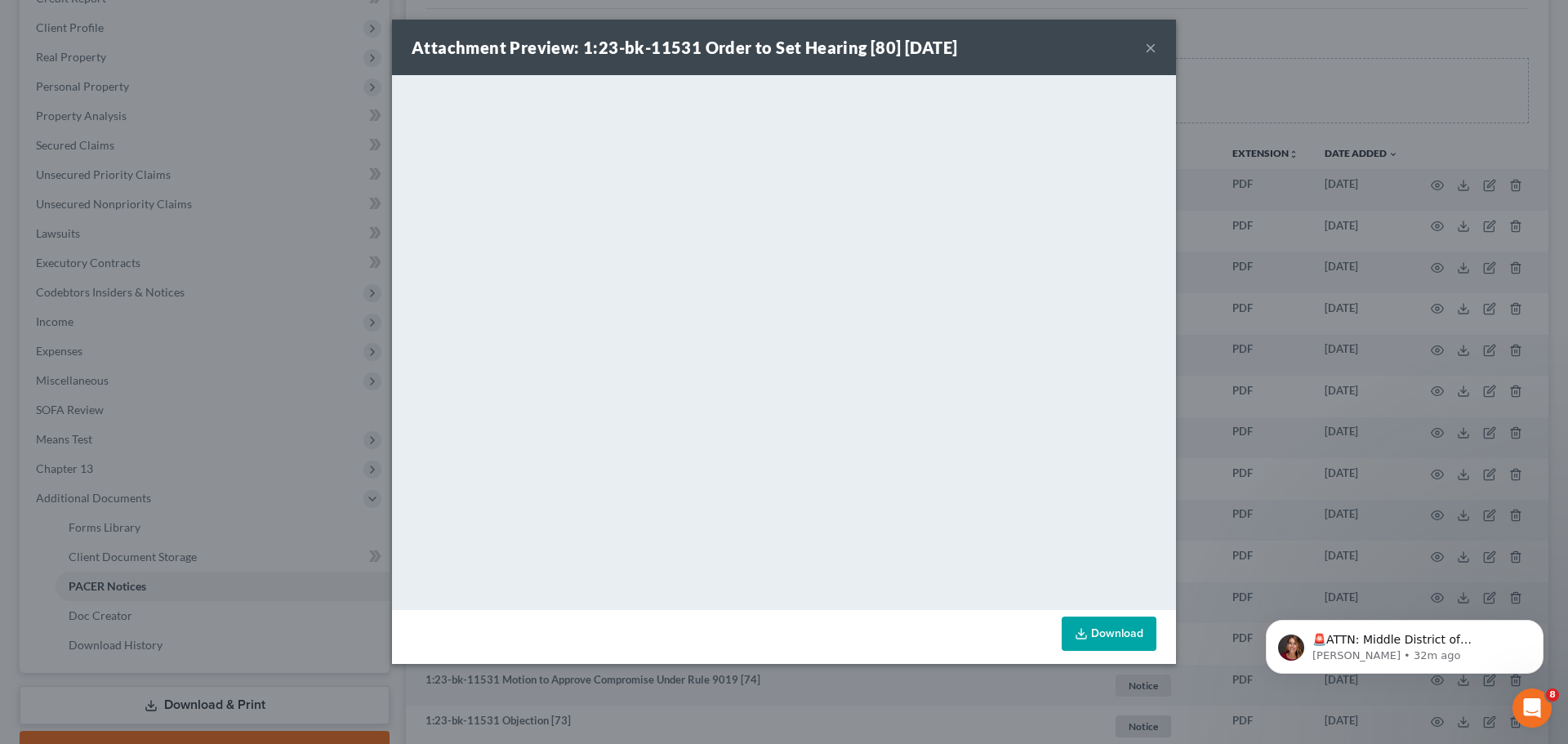
click at [1154, 43] on button "×" at bounding box center [1152, 47] width 12 height 20
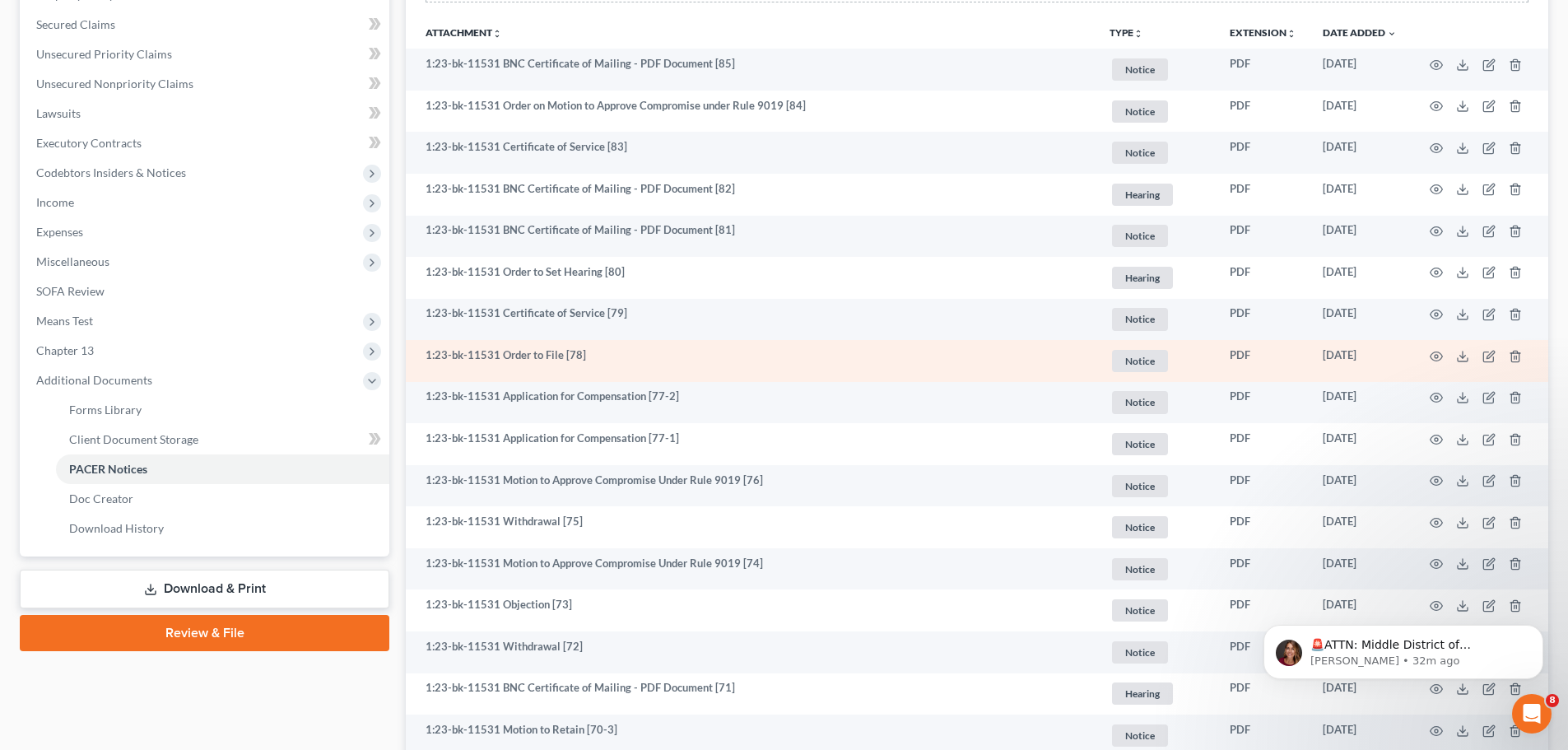
scroll to position [412, 0]
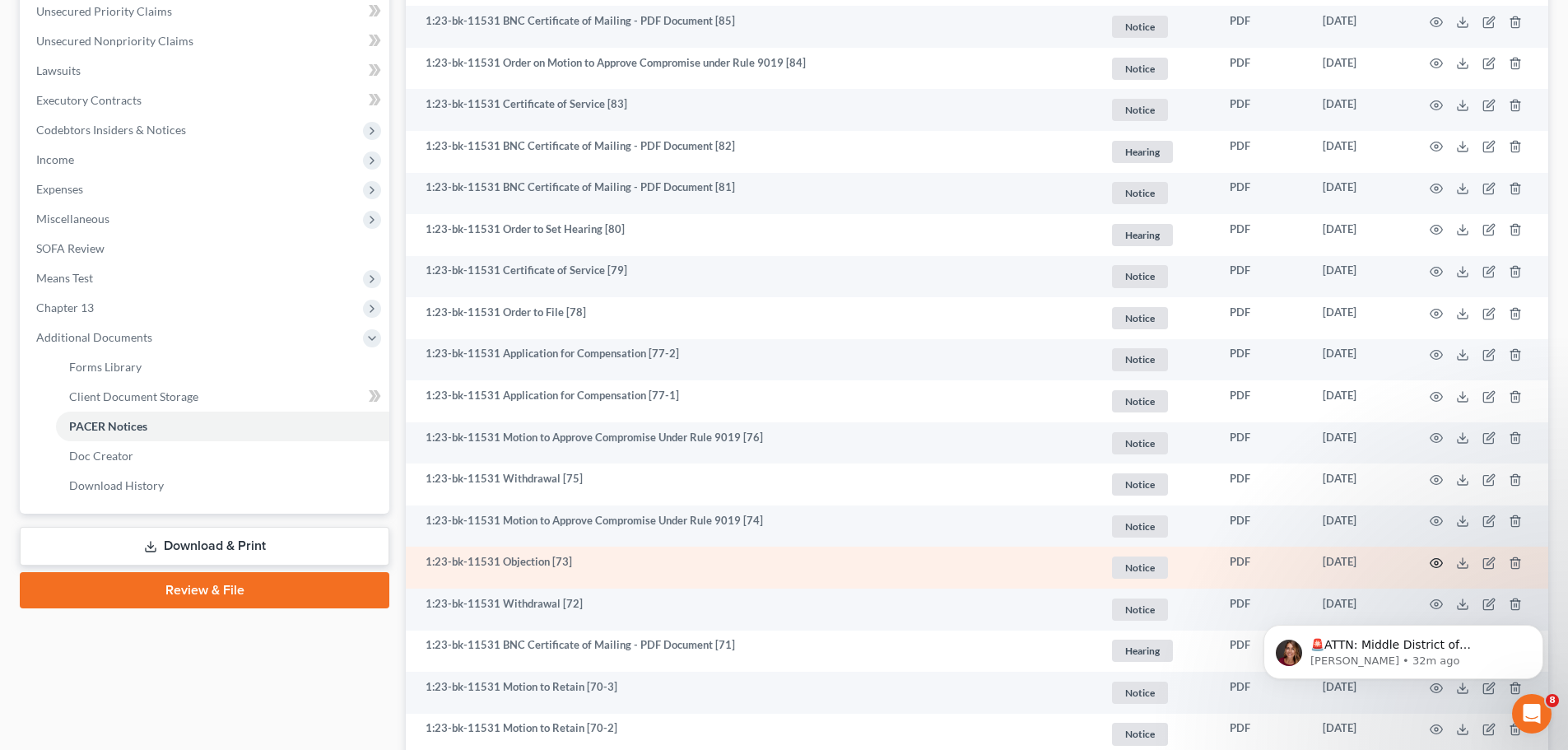
click at [1435, 562] on icon "button" at bounding box center [1436, 562] width 13 height 13
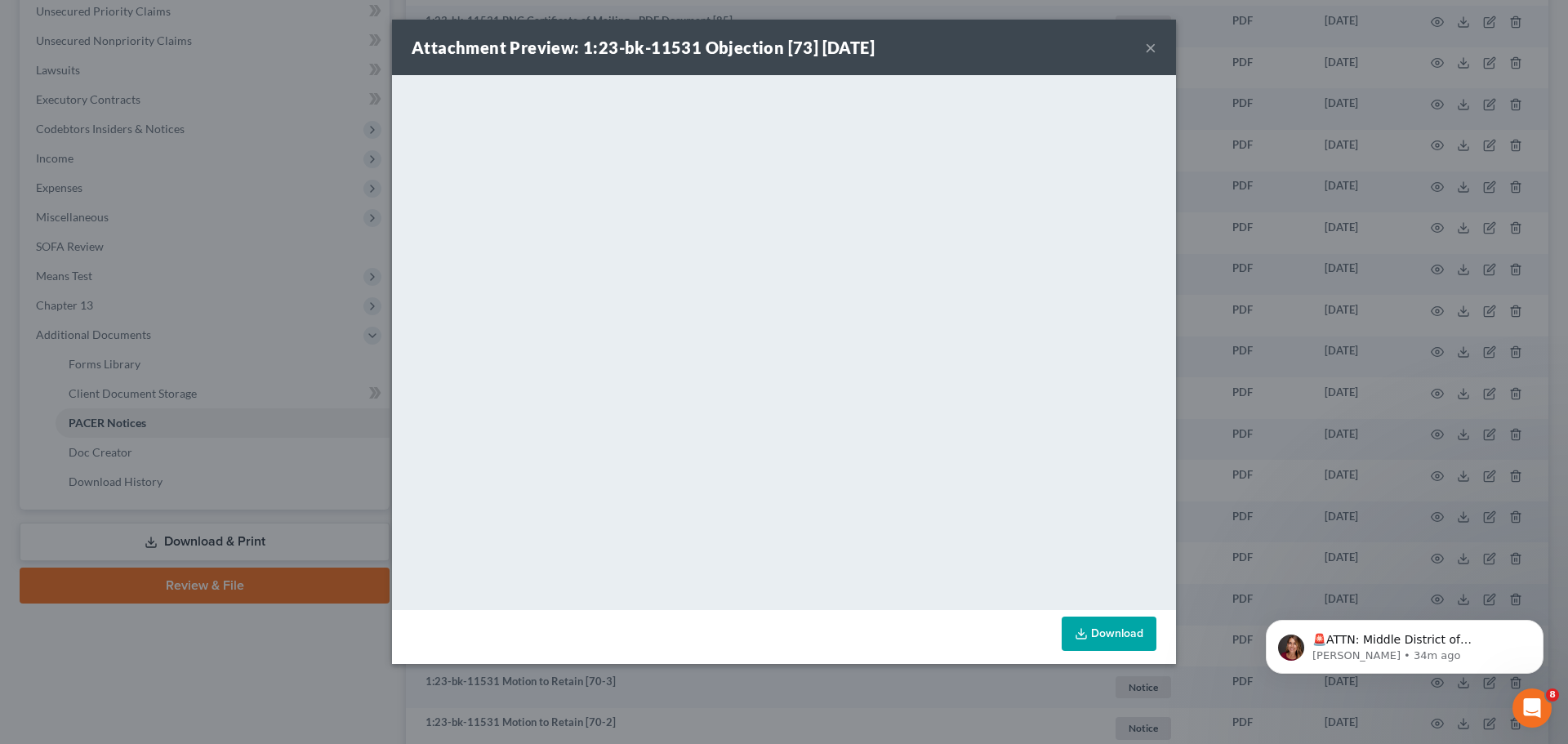
click at [1151, 47] on button "×" at bounding box center [1152, 47] width 12 height 20
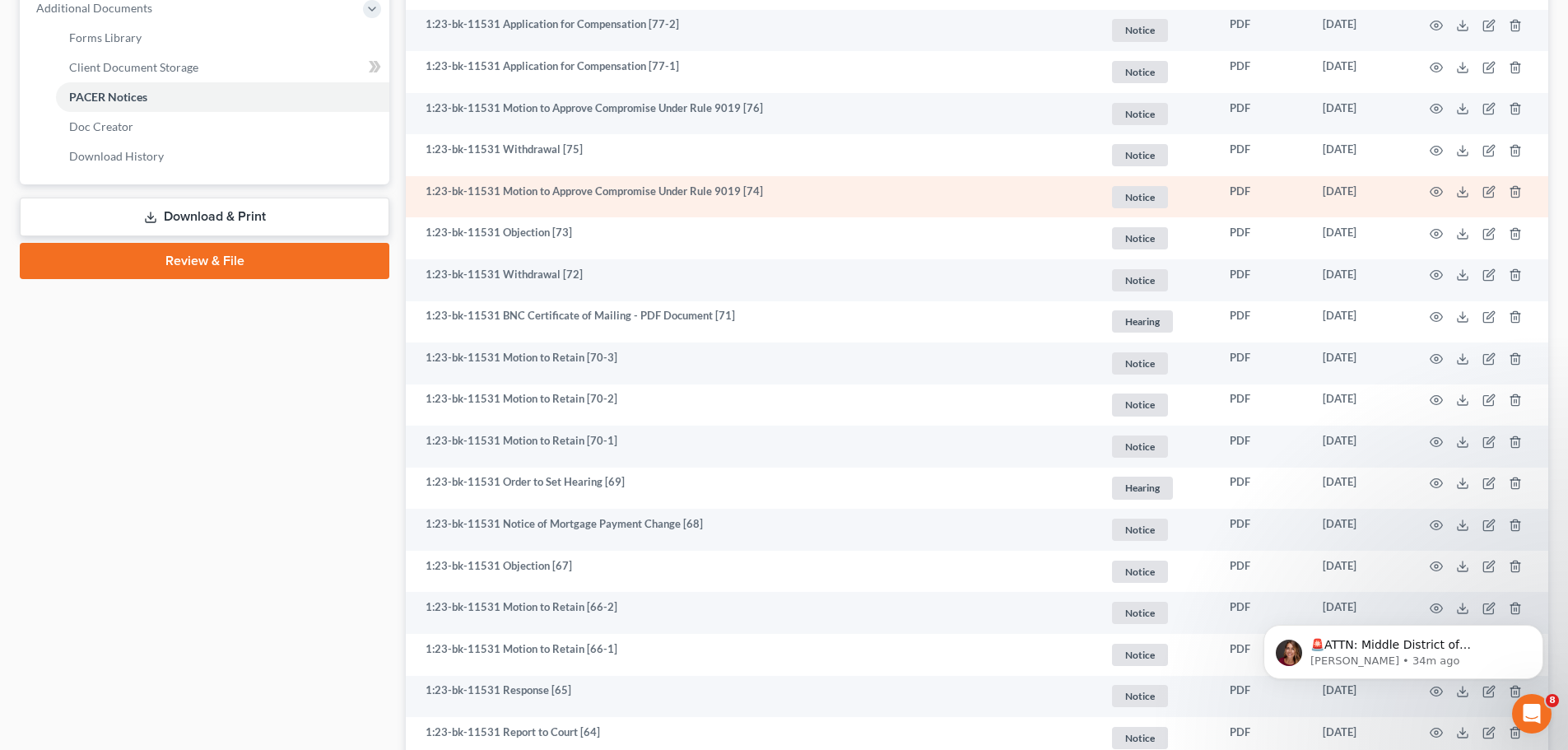
scroll to position [823, 0]
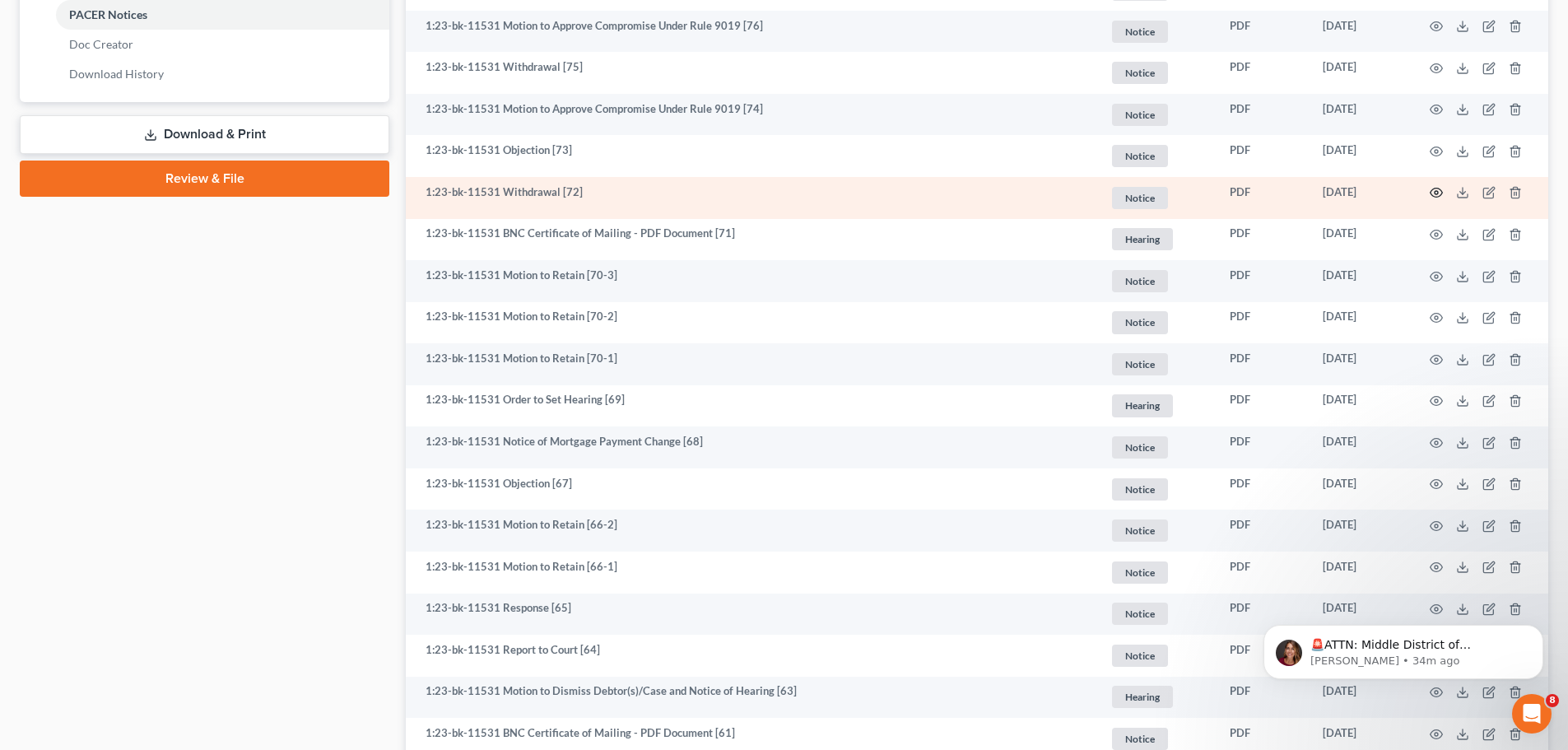
click at [1437, 193] on icon "button" at bounding box center [1436, 192] width 13 height 13
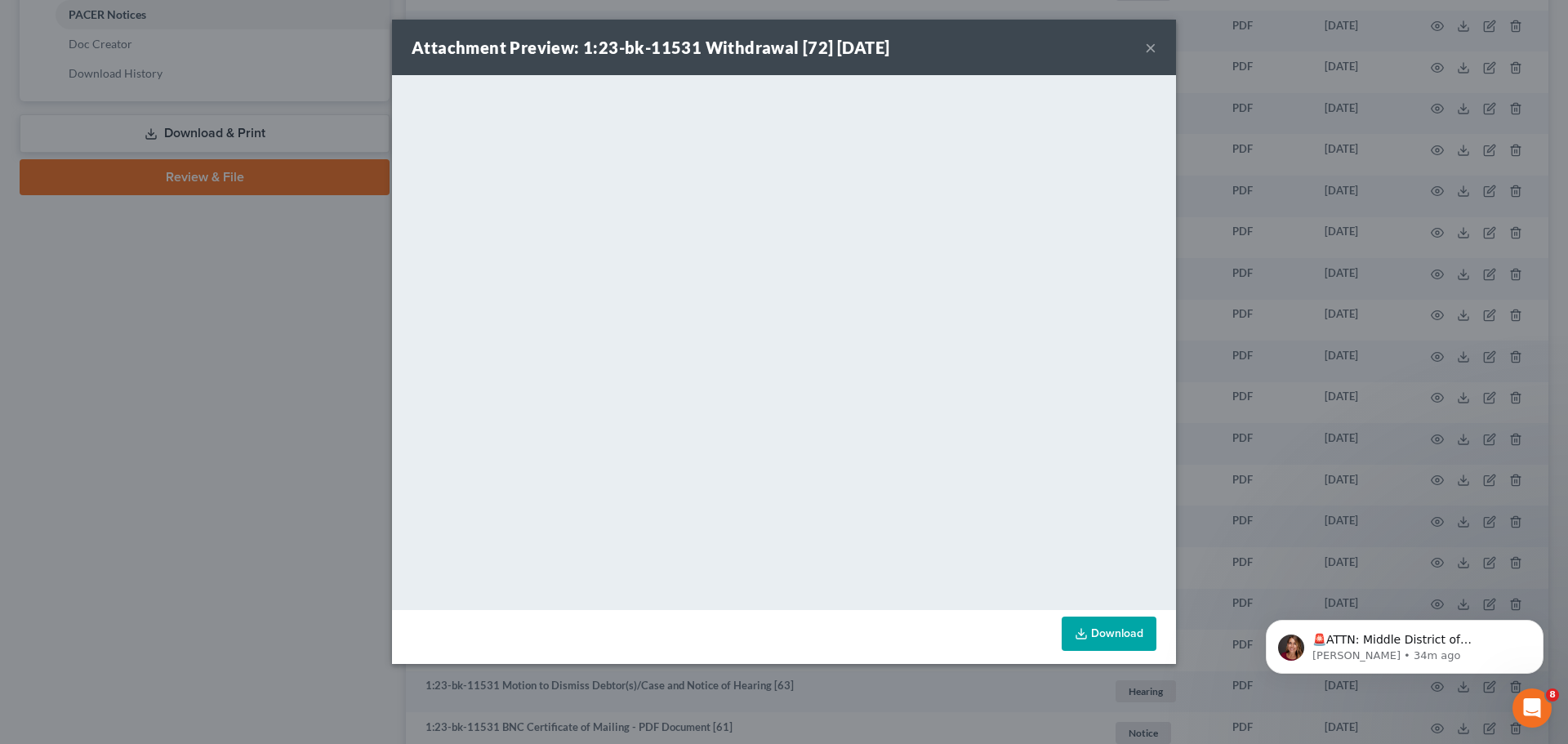
click at [1151, 46] on button "×" at bounding box center [1152, 47] width 12 height 20
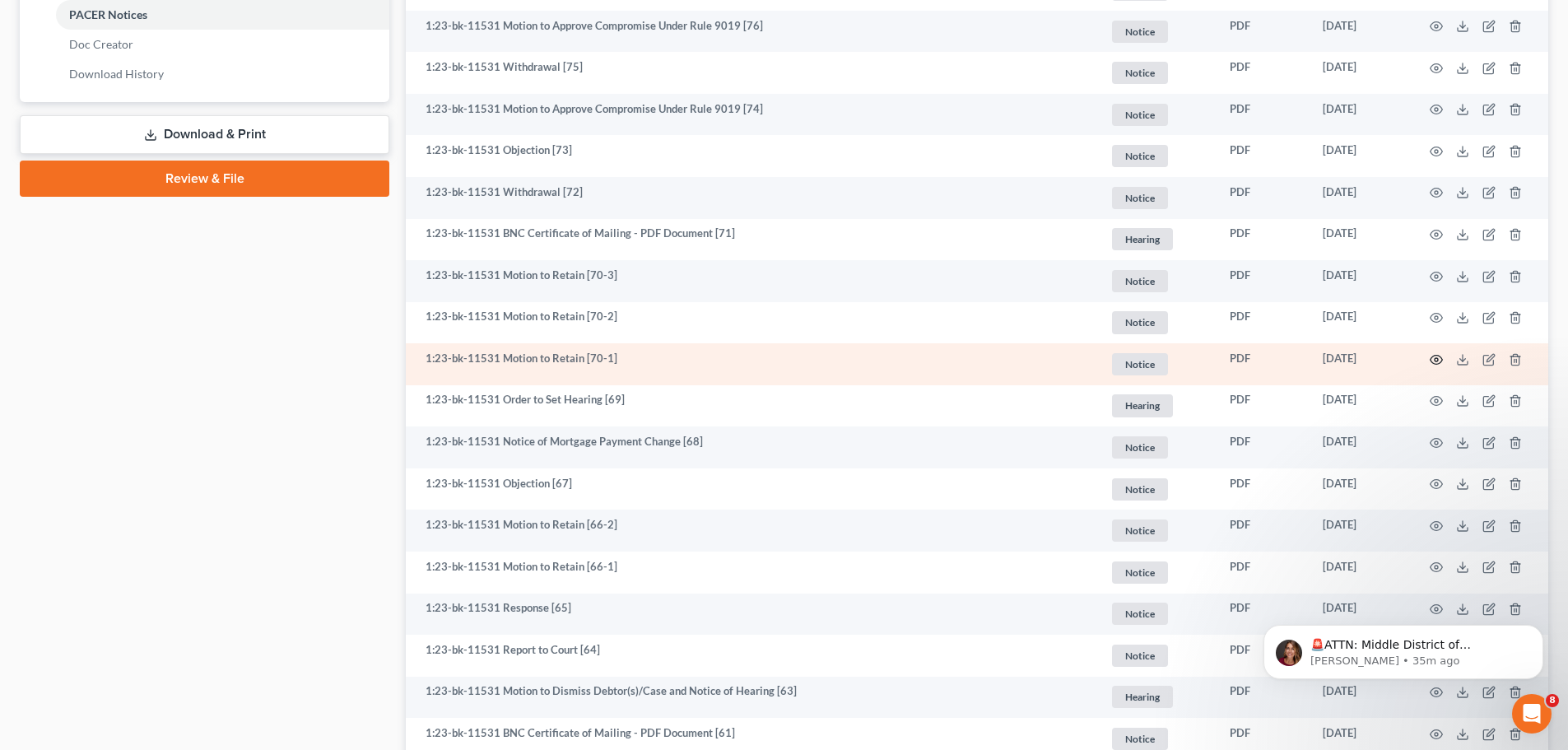
click at [1433, 360] on icon "button" at bounding box center [1436, 359] width 13 height 13
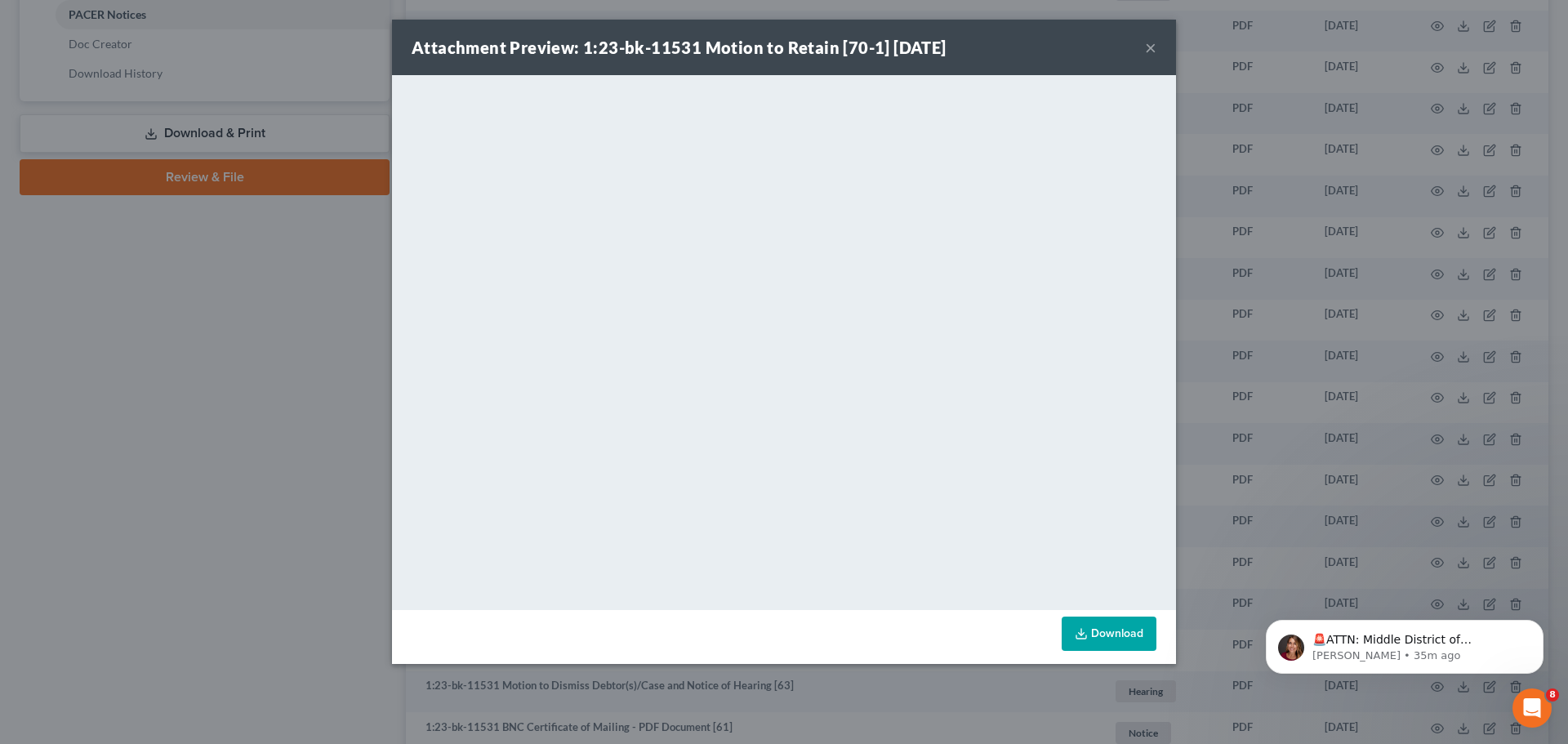
click at [1149, 45] on button "×" at bounding box center [1152, 47] width 12 height 20
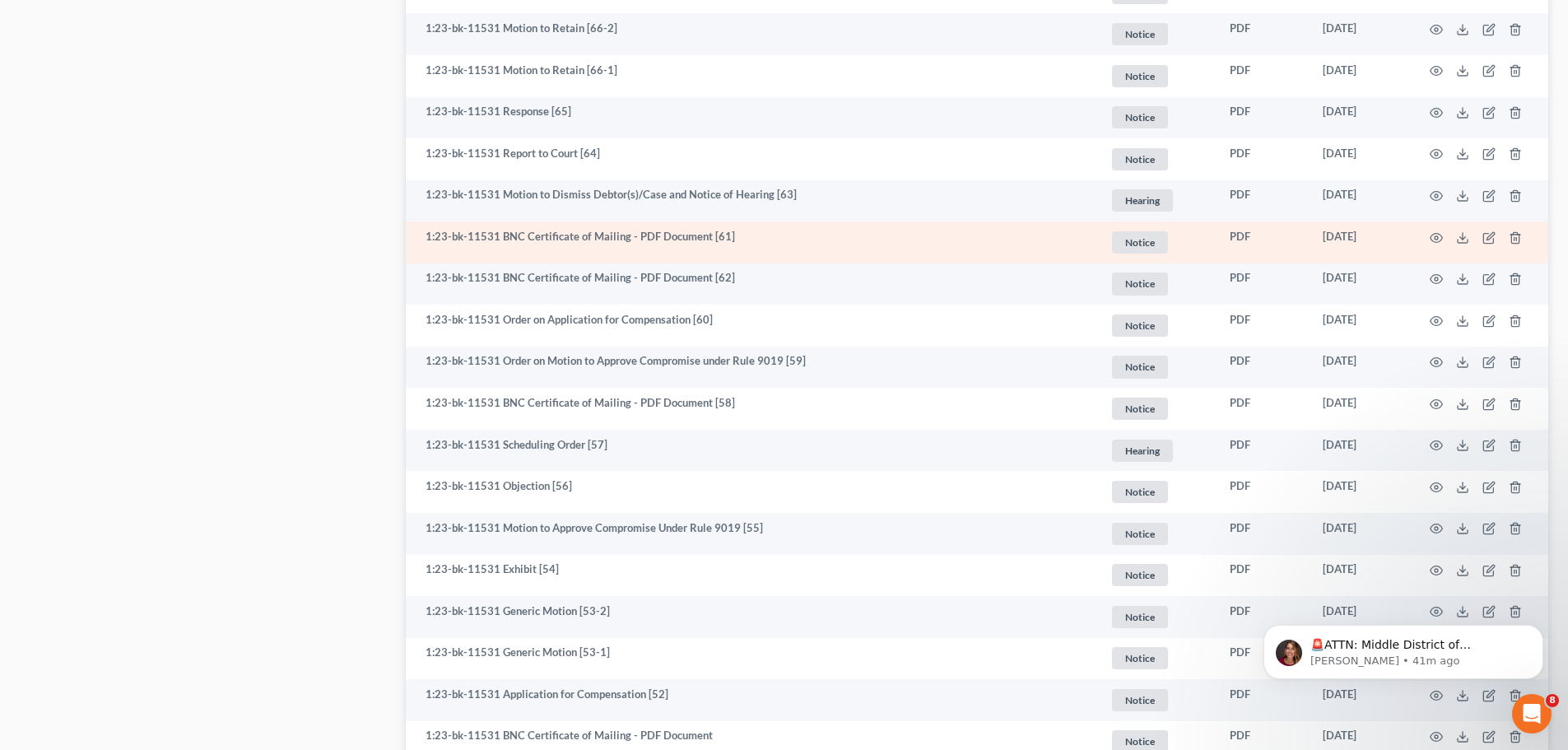
scroll to position [1317, 0]
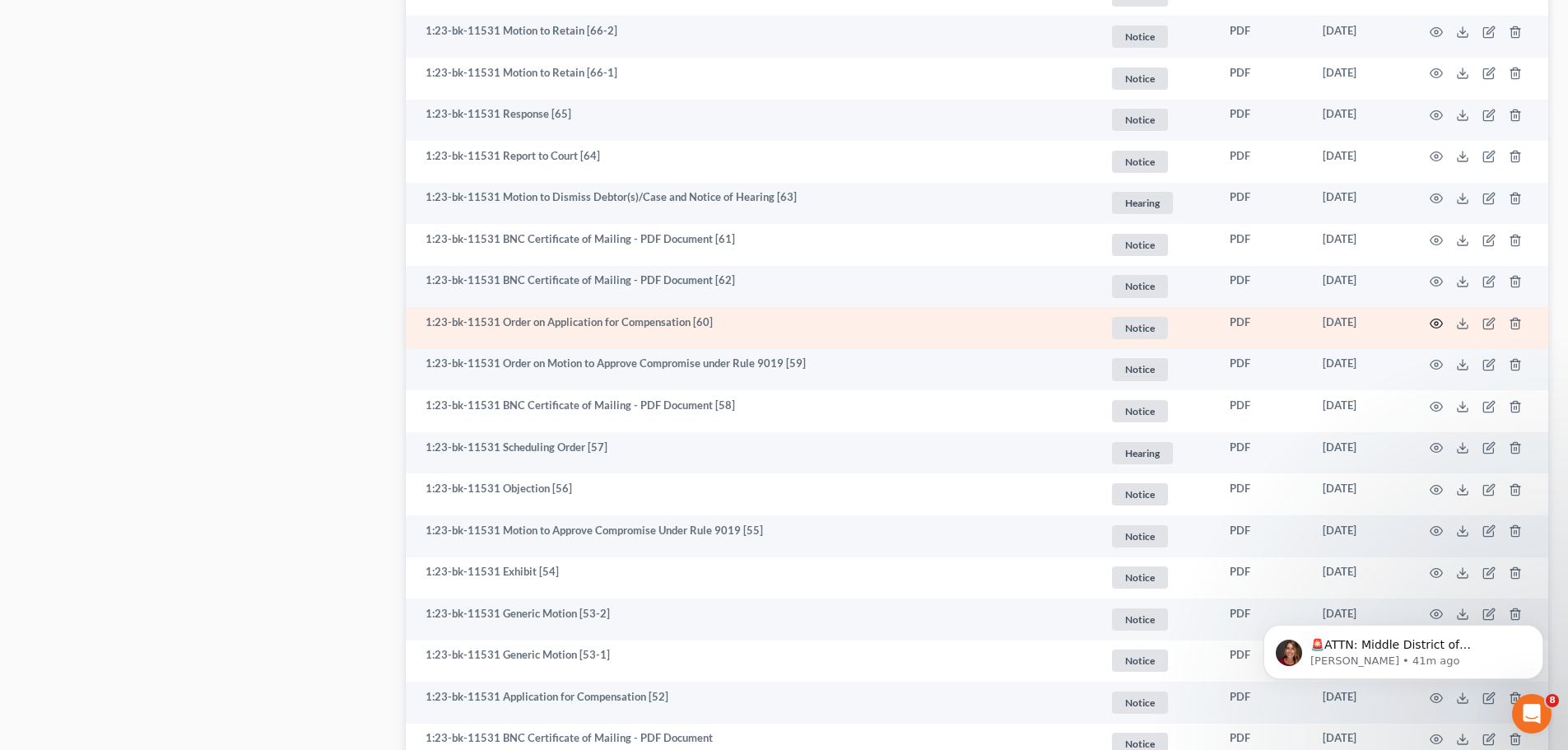
click at [1440, 327] on icon "button" at bounding box center [1436, 323] width 13 height 13
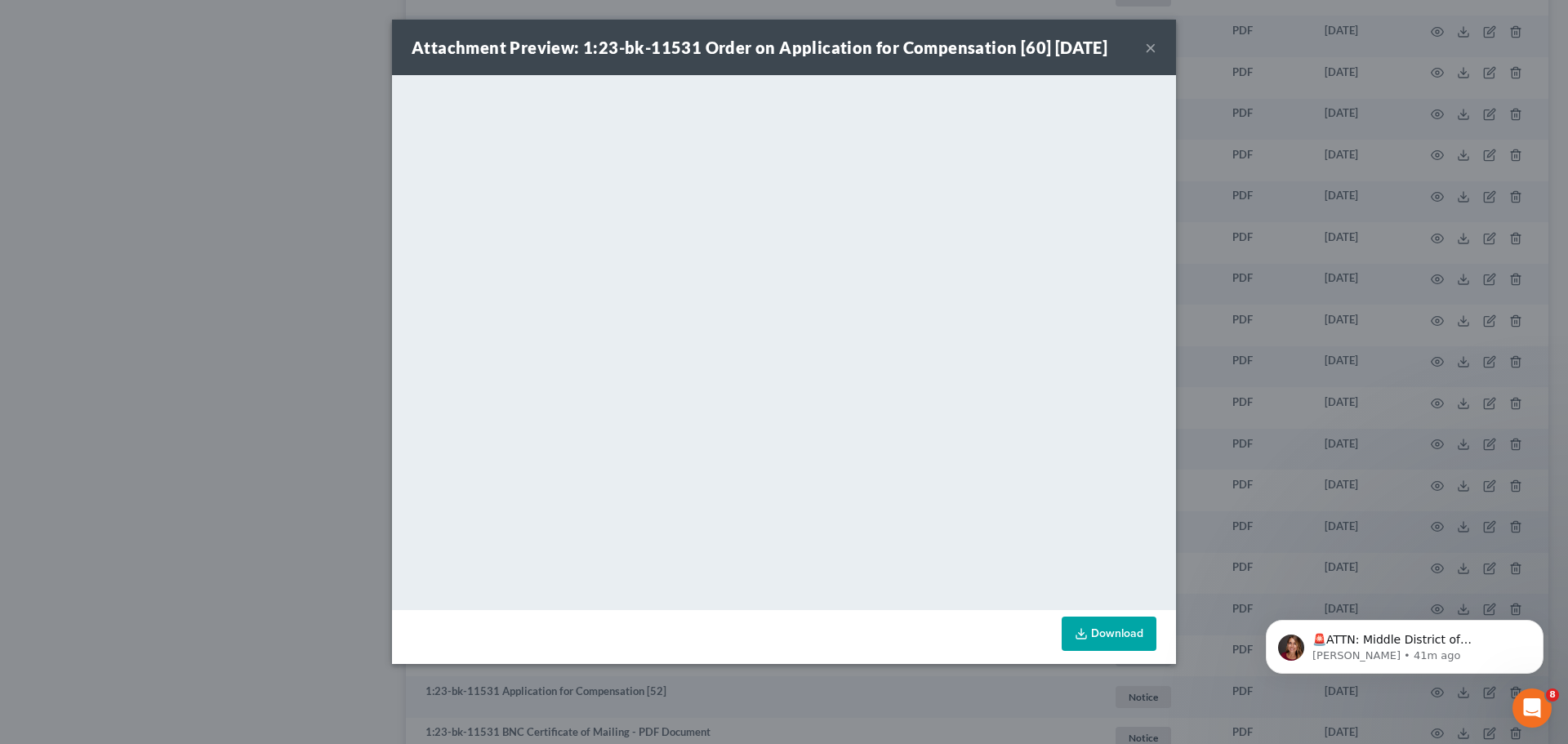
click at [1147, 50] on button "×" at bounding box center [1152, 47] width 12 height 20
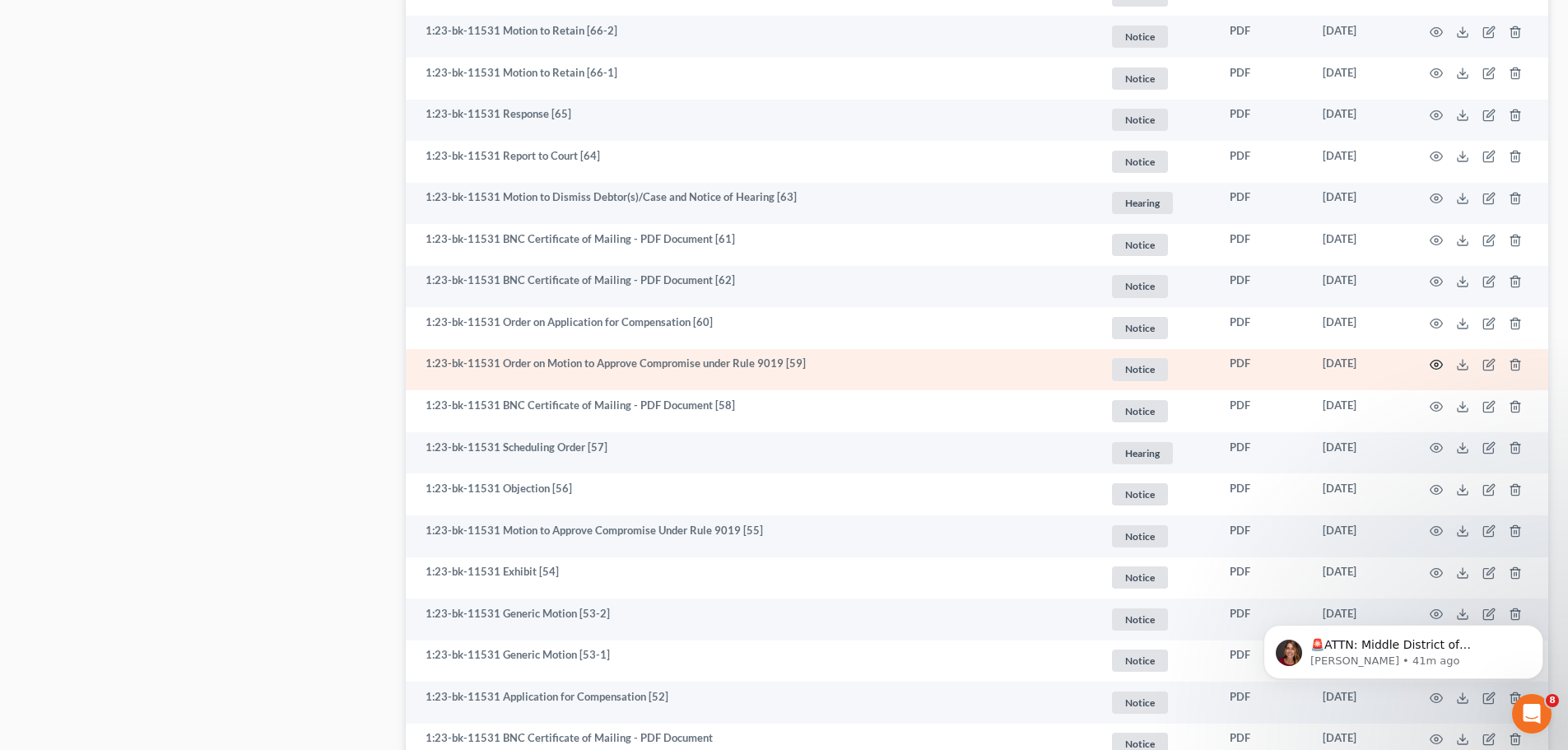
click at [1436, 365] on icon "button" at bounding box center [1436, 364] width 13 height 13
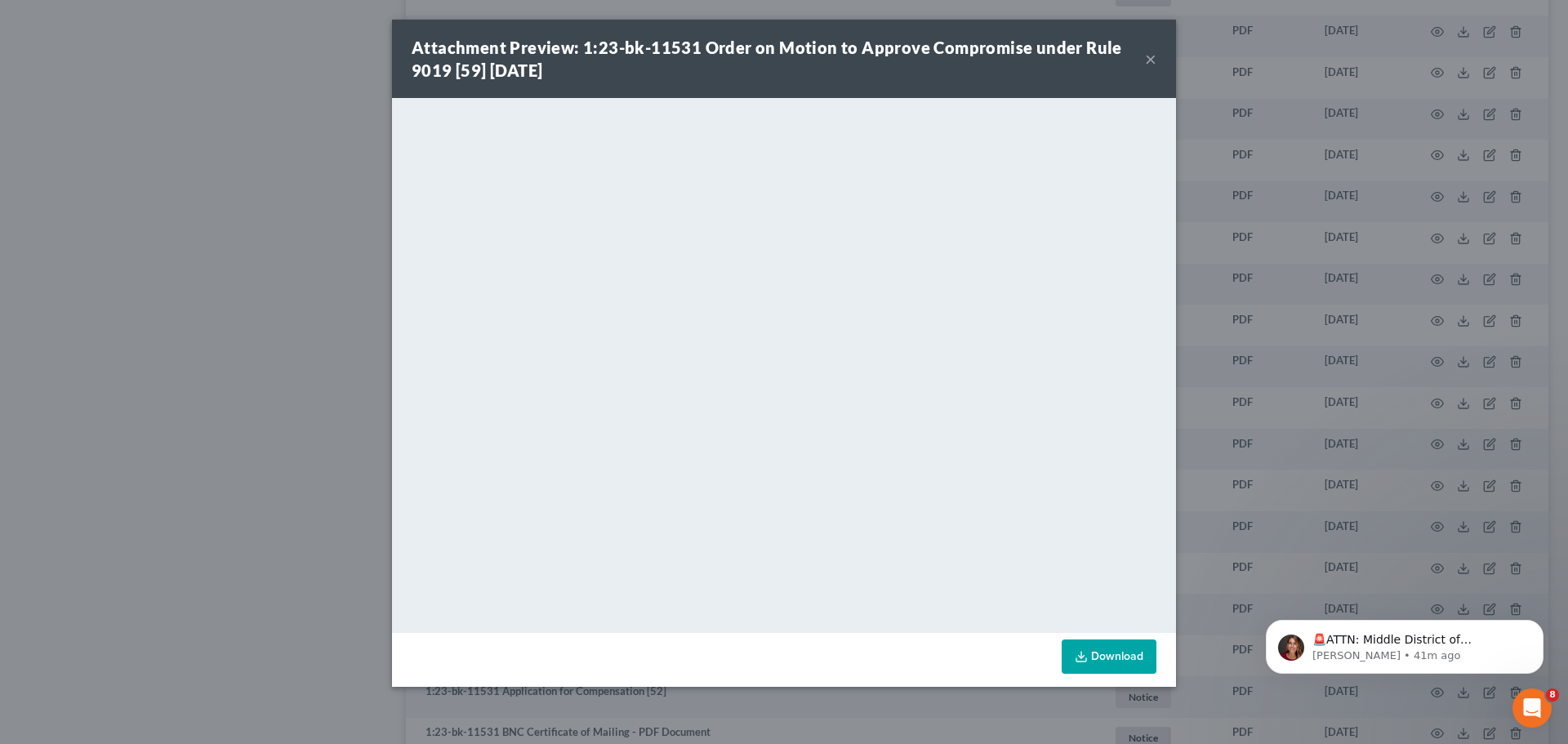
click at [1153, 57] on button "×" at bounding box center [1152, 59] width 12 height 20
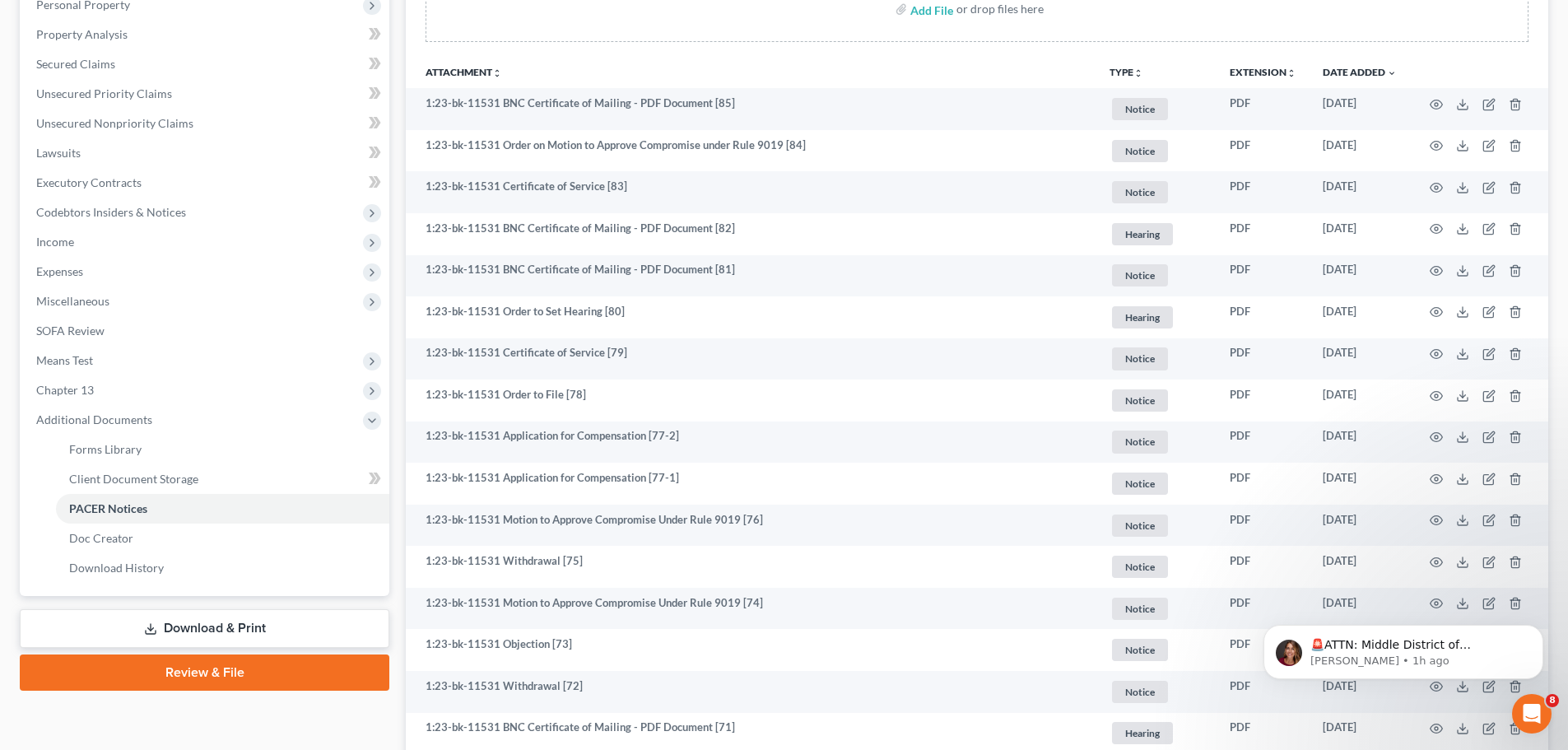
scroll to position [0, 0]
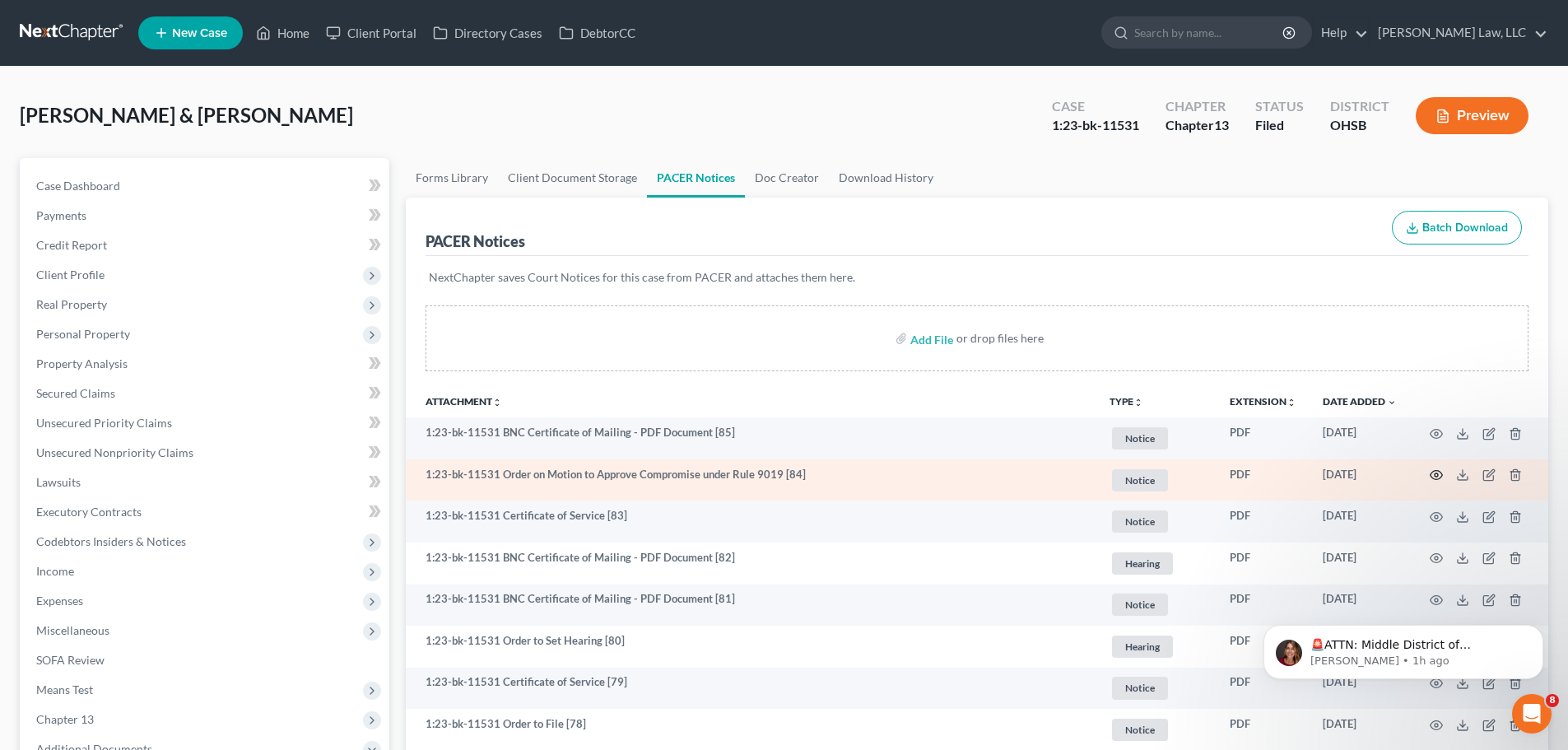
click at [1436, 473] on circle "button" at bounding box center [1436, 474] width 3 height 3
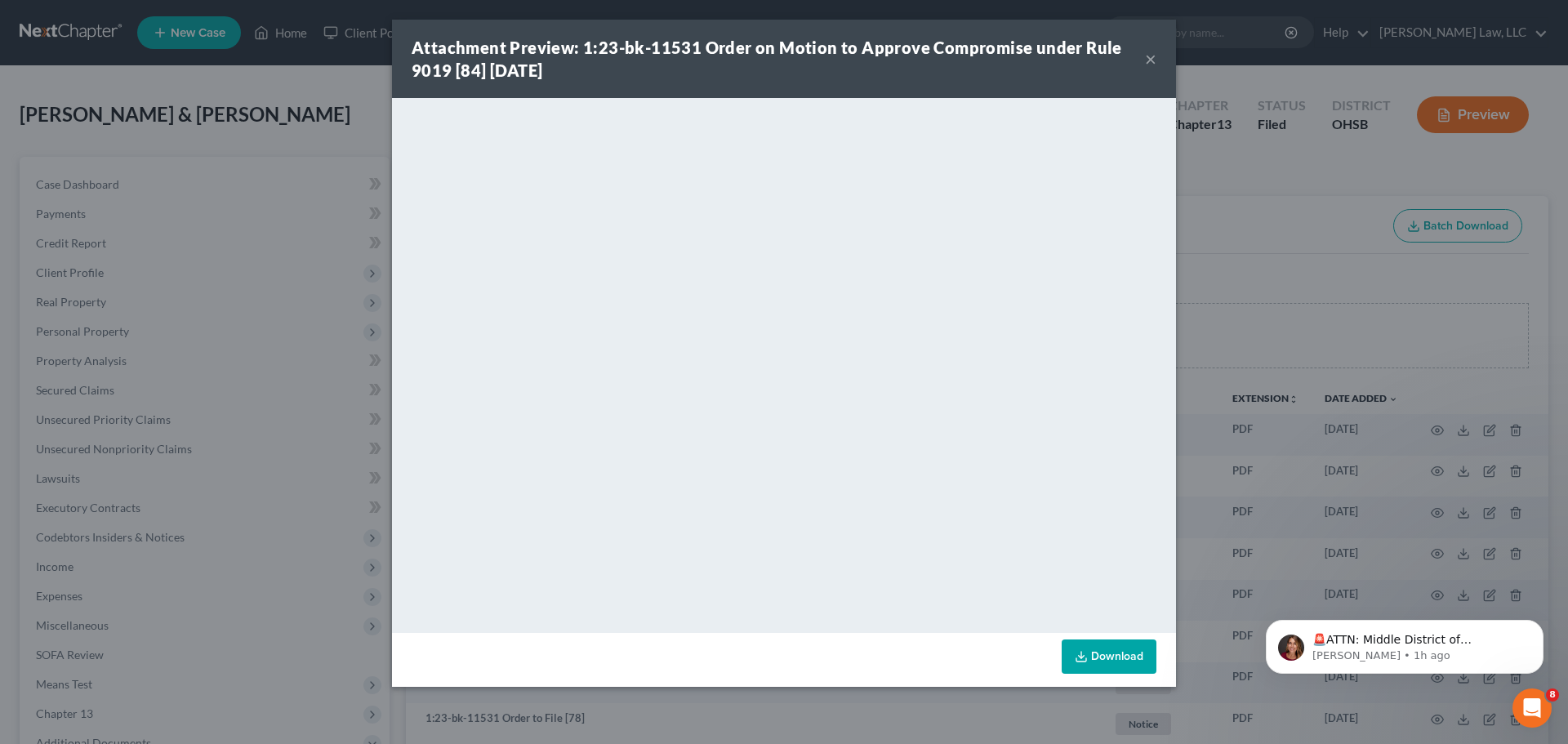
click at [1155, 57] on button "×" at bounding box center [1152, 59] width 12 height 20
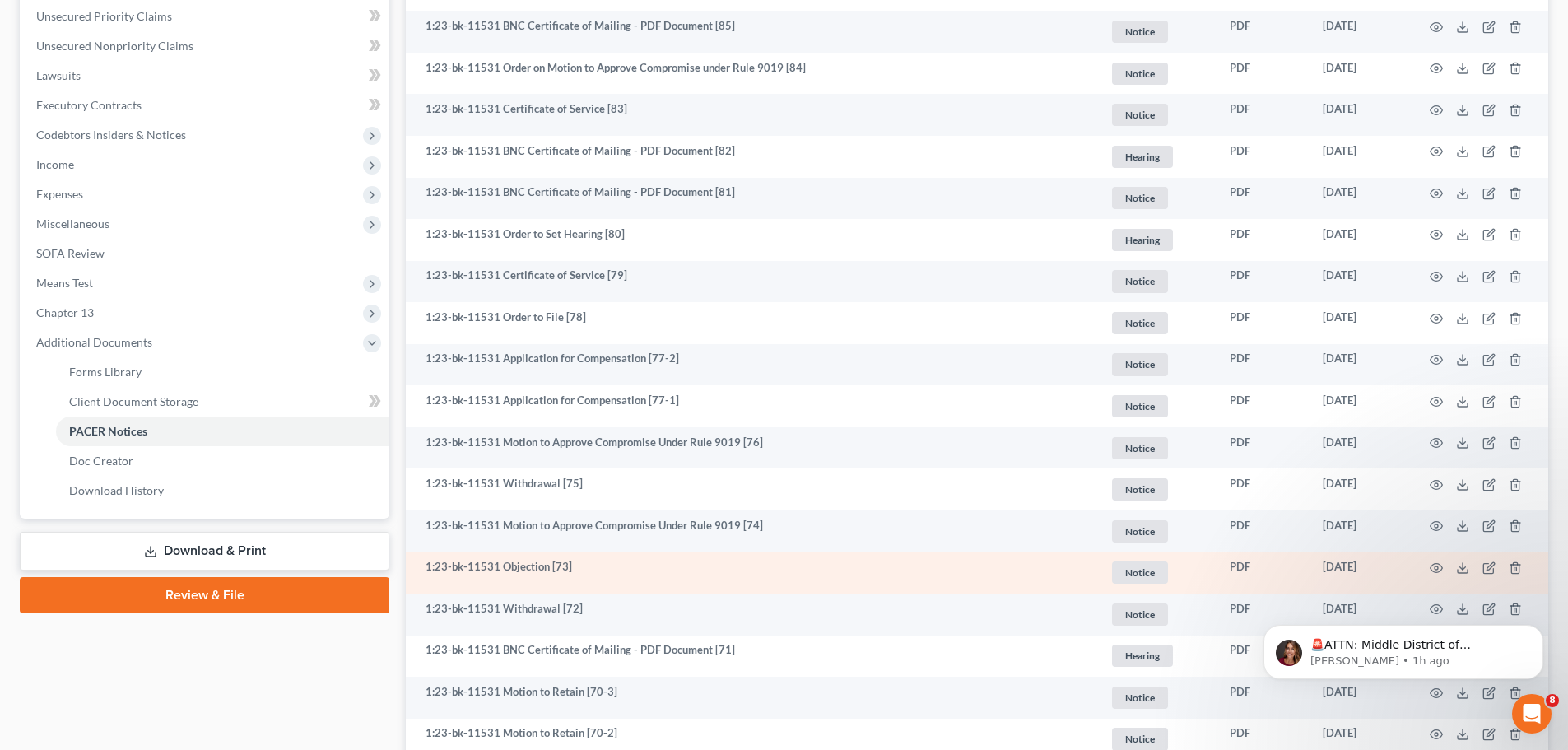
scroll to position [494, 0]
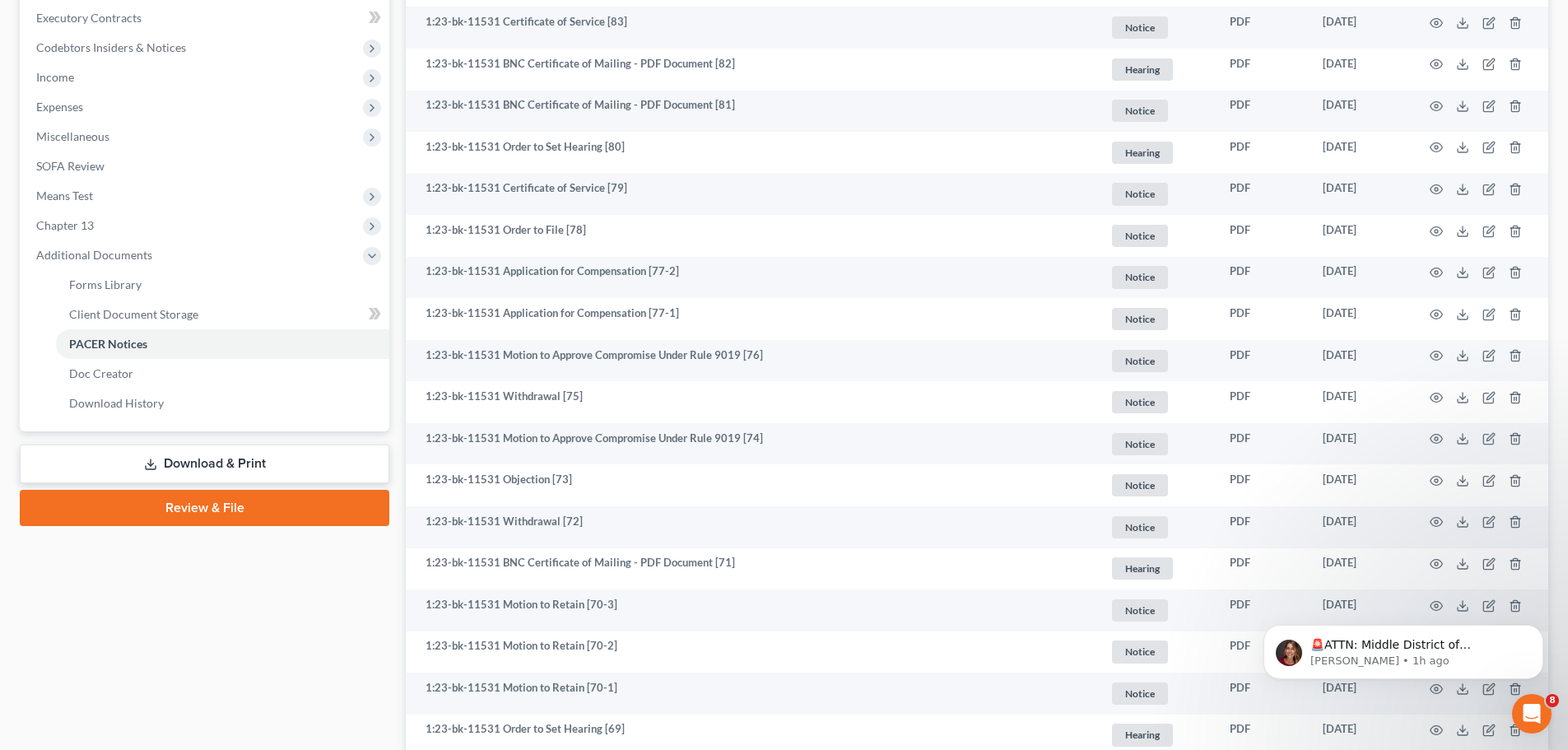
click at [1430, 603] on body "🚨ATTN: Middle District of [US_STATE] The court has added a new Credit Counselin…" at bounding box center [1403, 648] width 316 height 102
click at [1429, 602] on body "🚨ATTN: Middle District of [US_STATE] The court has added a new Credit Counselin…" at bounding box center [1403, 648] width 316 height 102
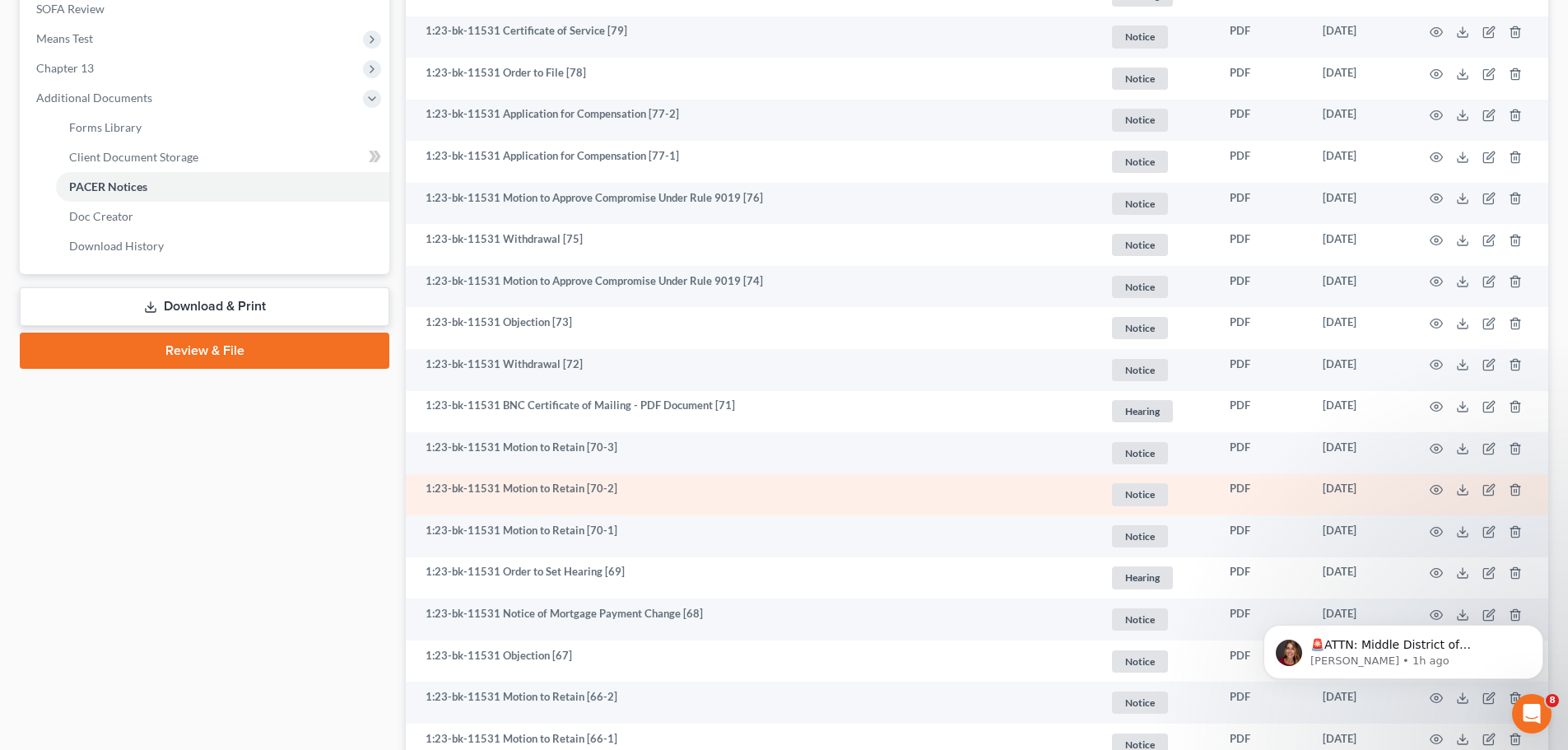
scroll to position [659, 0]
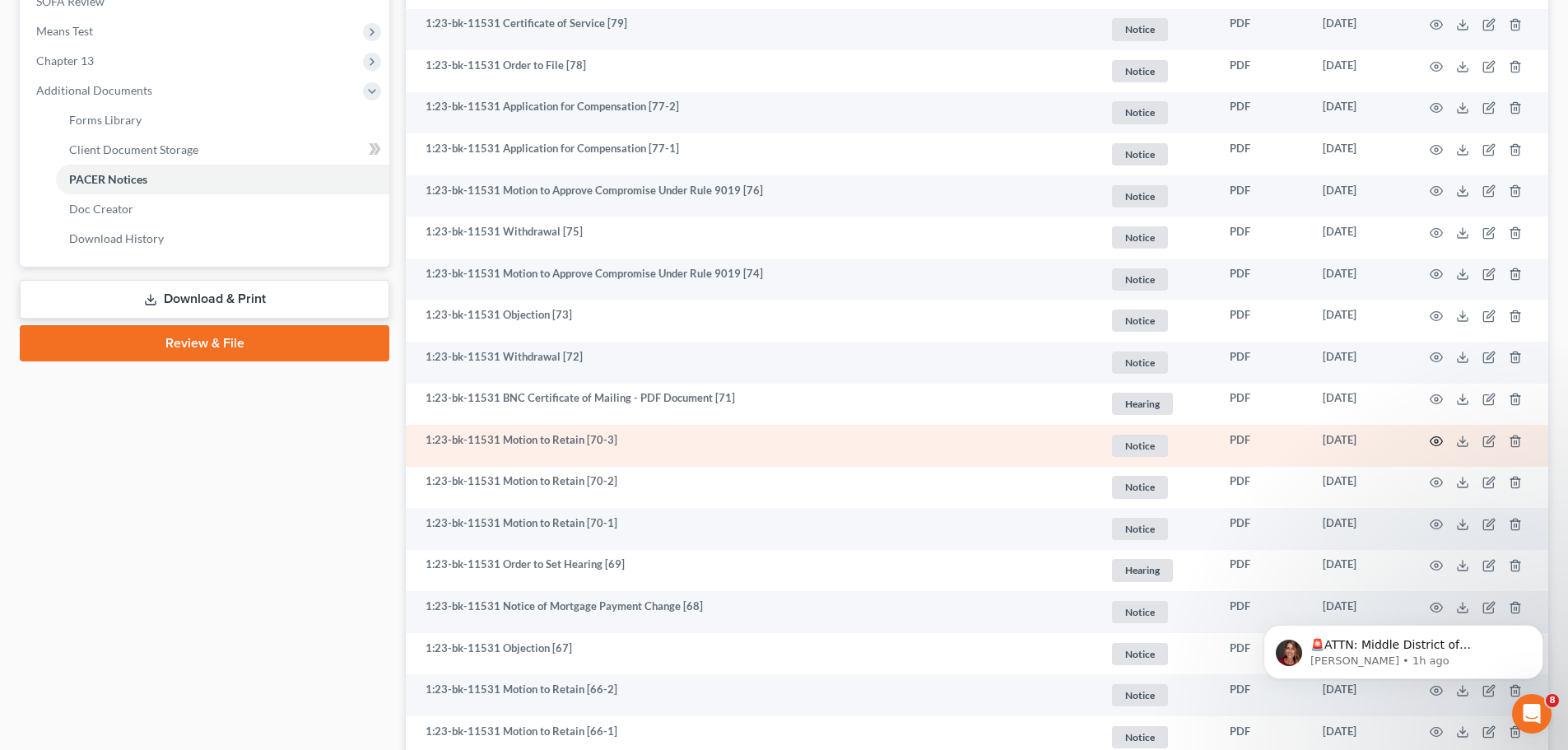
click at [1442, 444] on icon "button" at bounding box center [1436, 440] width 13 height 13
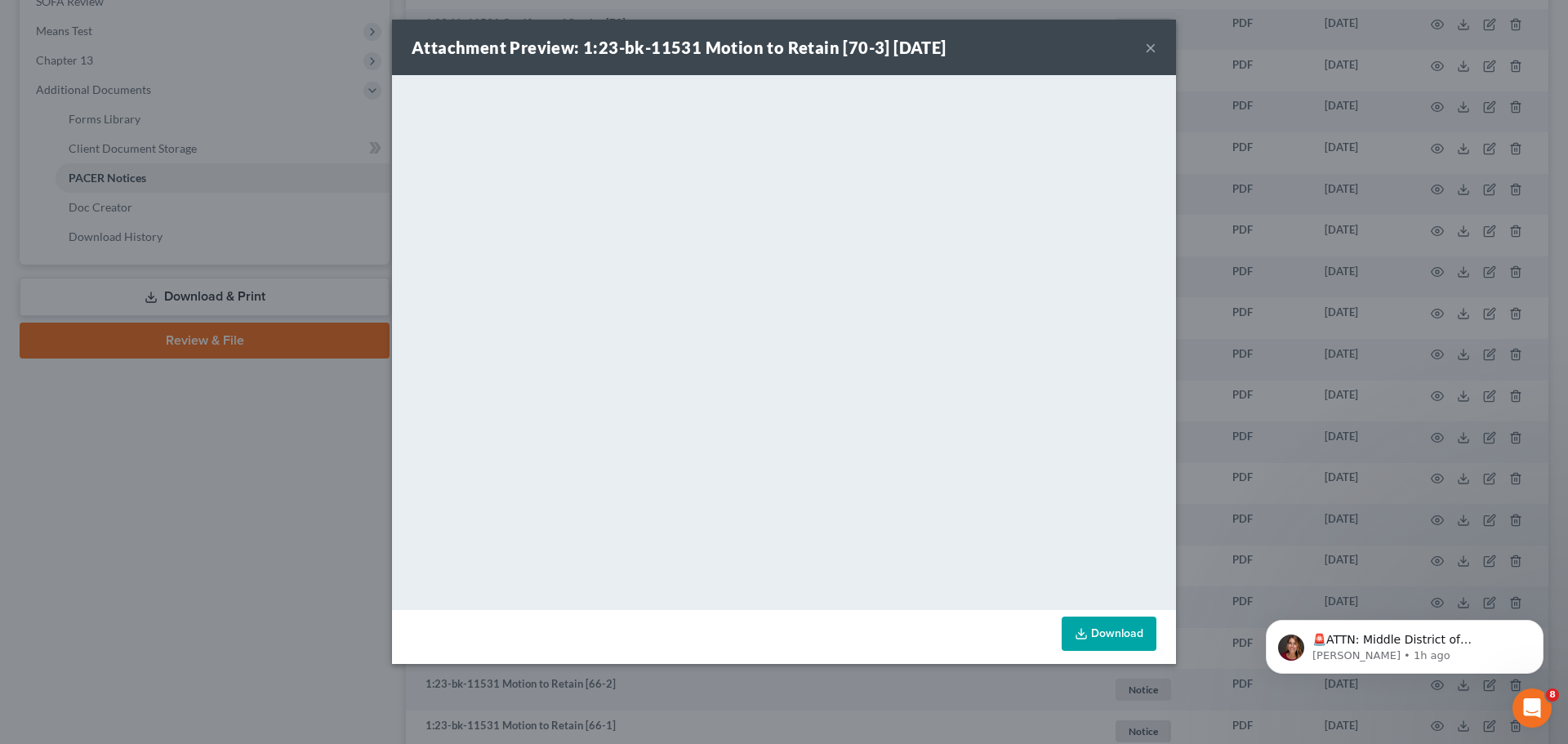
click at [1147, 48] on button "×" at bounding box center [1152, 47] width 12 height 20
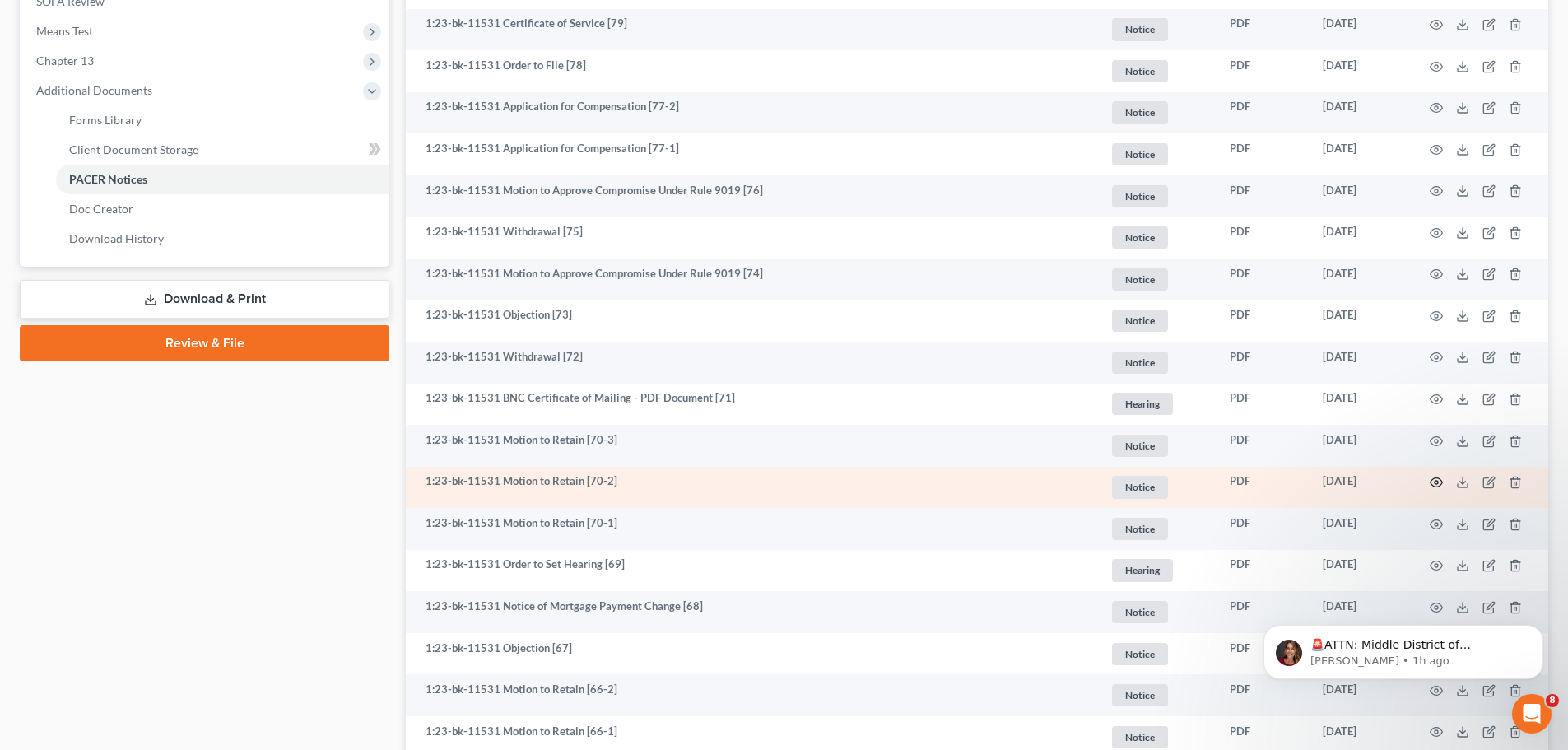
click at [1437, 482] on icon "button" at bounding box center [1436, 482] width 13 height 13
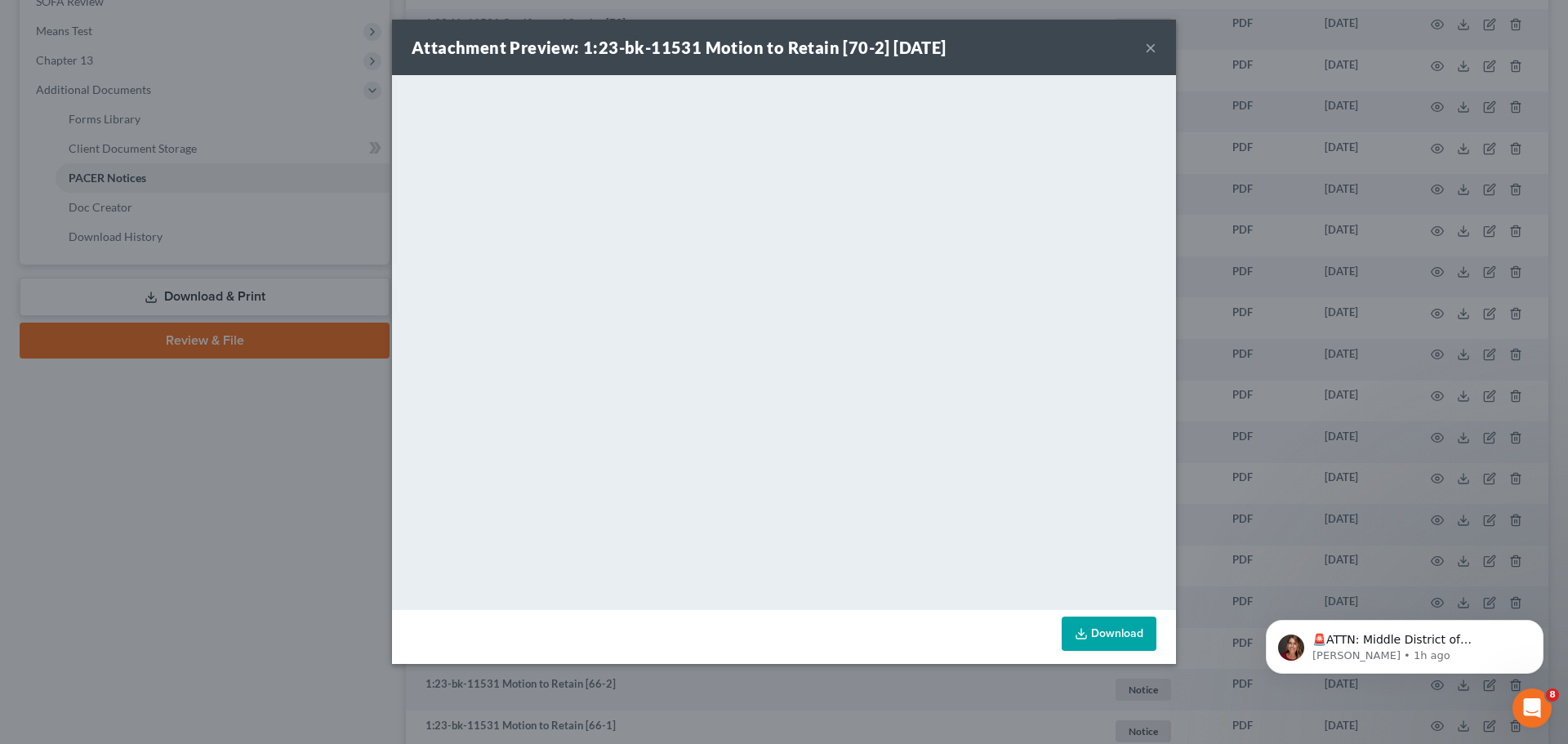
click at [1145, 45] on div "Attachment Preview: 1:23-bk-11531 Motion to Retain [70-2] [DATE] ×" at bounding box center [784, 47] width 784 height 55
click at [1151, 46] on button "×" at bounding box center [1152, 47] width 12 height 20
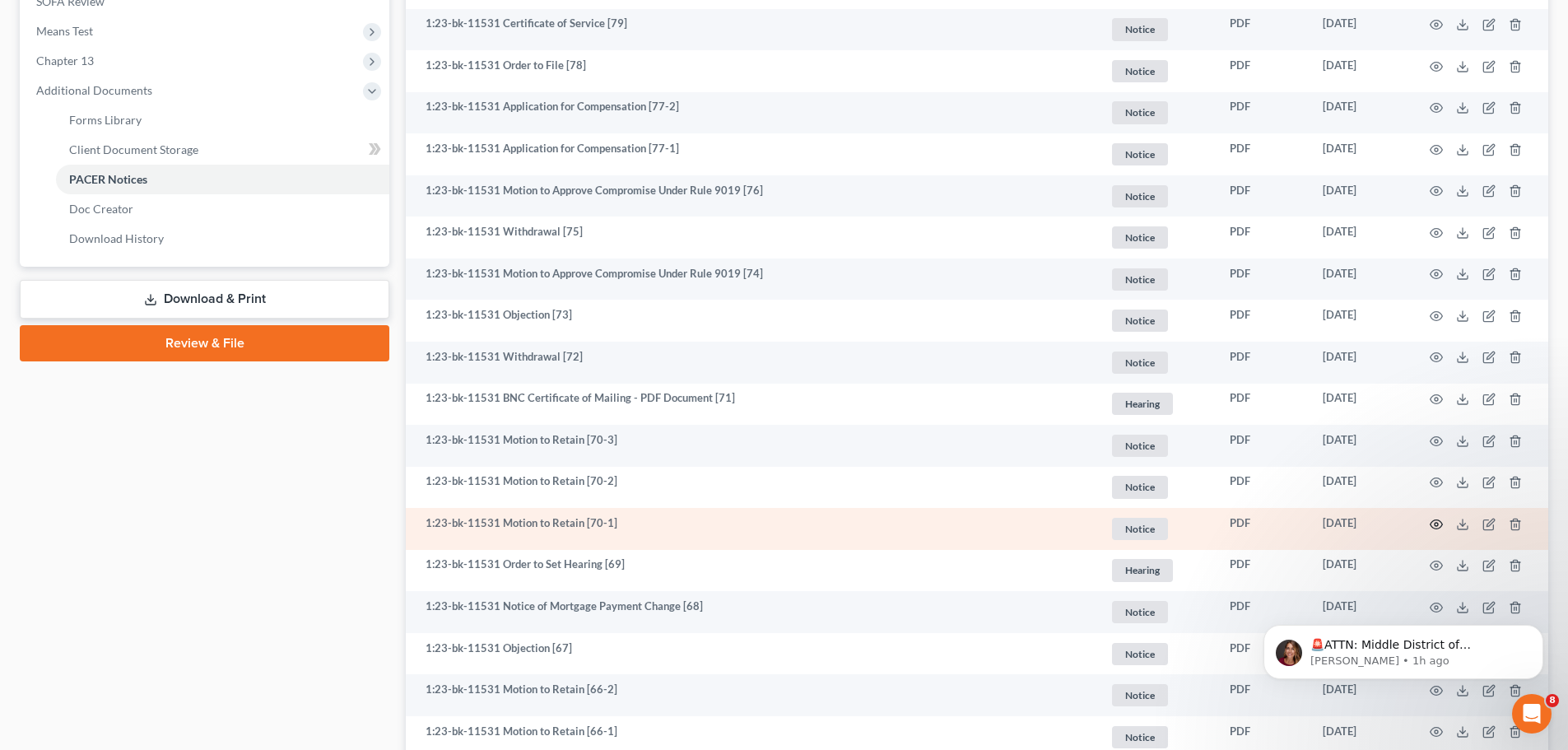
click at [1435, 523] on circle "button" at bounding box center [1436, 524] width 3 height 3
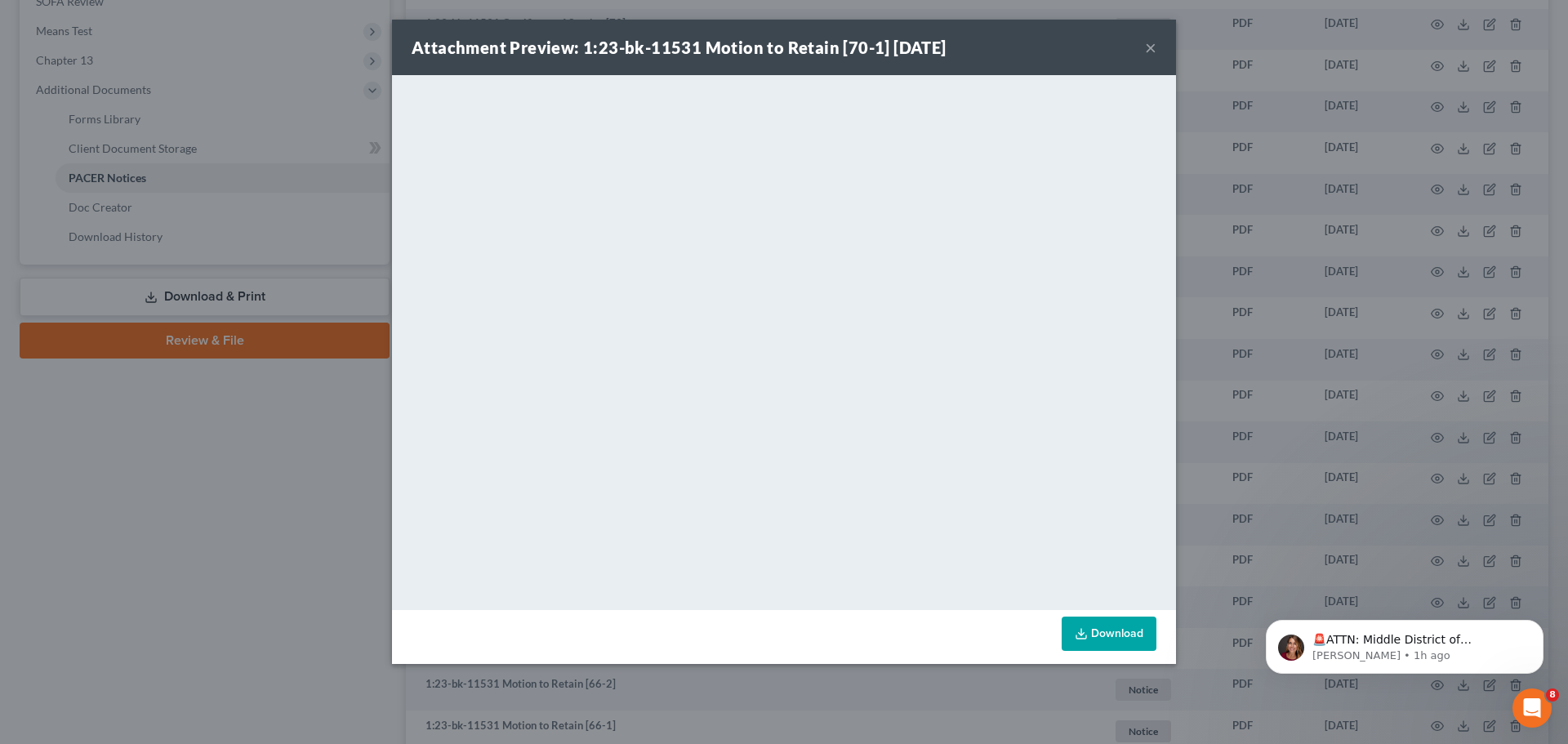
click at [1151, 50] on button "×" at bounding box center [1152, 47] width 12 height 20
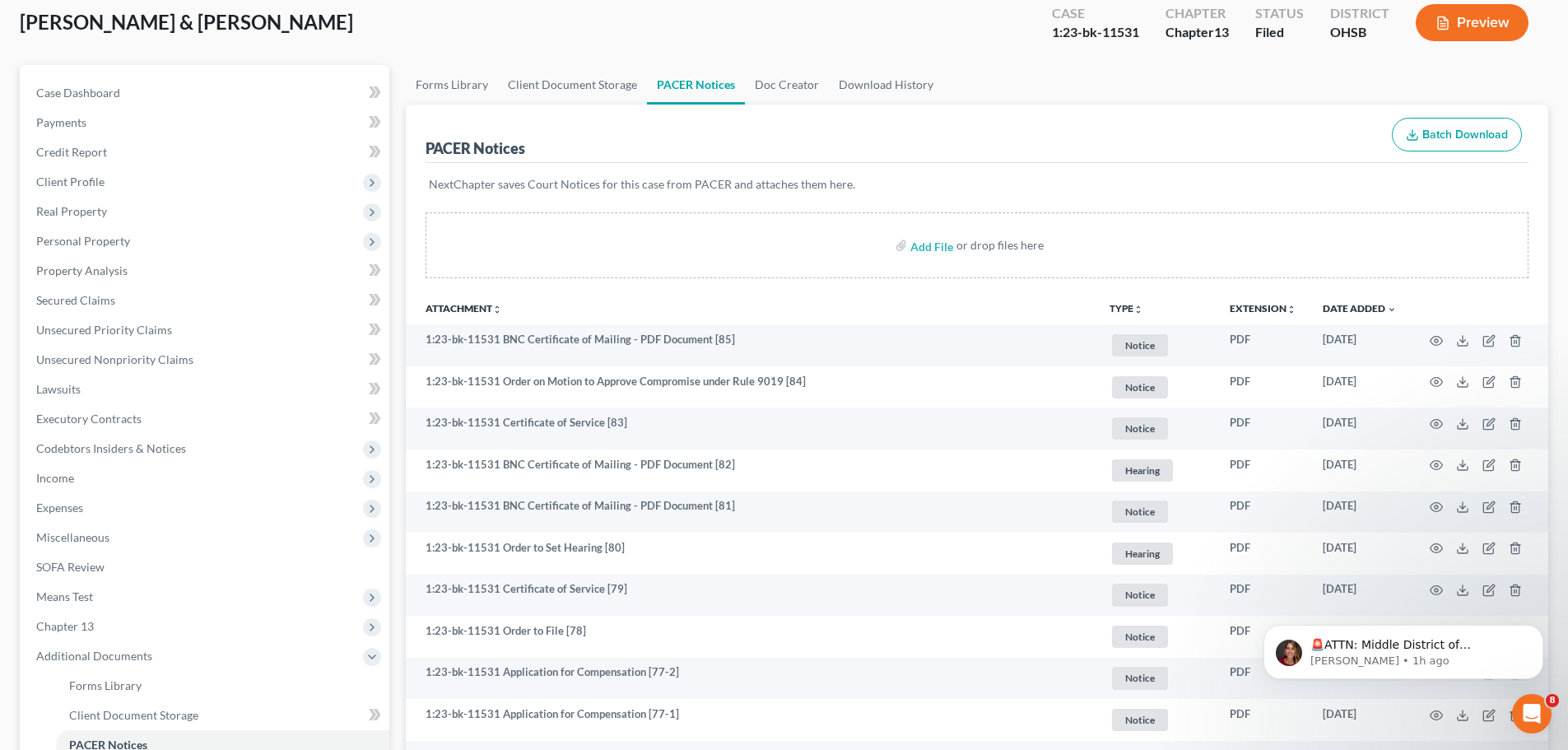
scroll to position [0, 0]
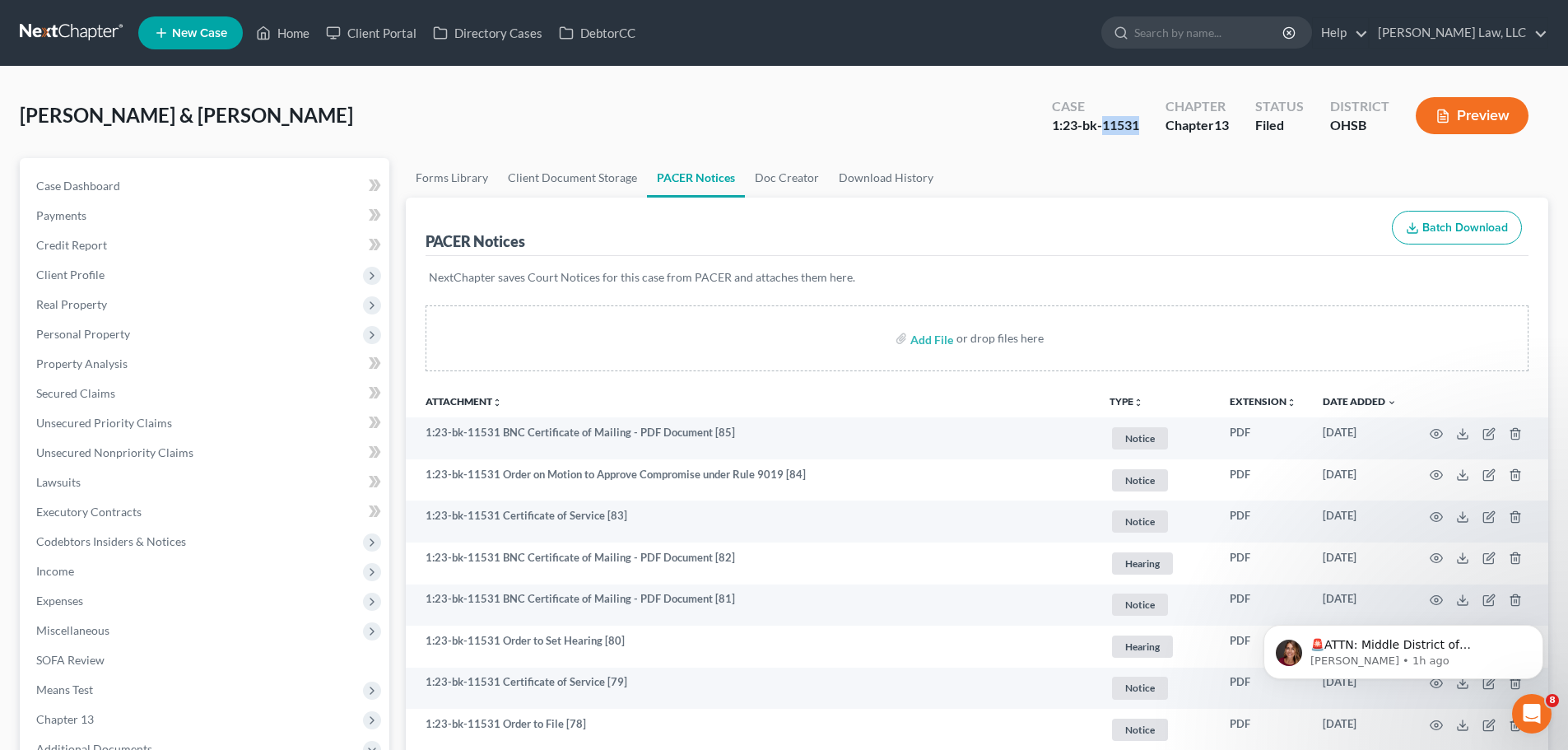
drag, startPoint x: 1142, startPoint y: 120, endPoint x: 1103, endPoint y: 130, distance: 40.3
click at [1103, 130] on div "Case 1:23-bk-11531" at bounding box center [1095, 117] width 114 height 49
